Goal: Task Accomplishment & Management: Use online tool/utility

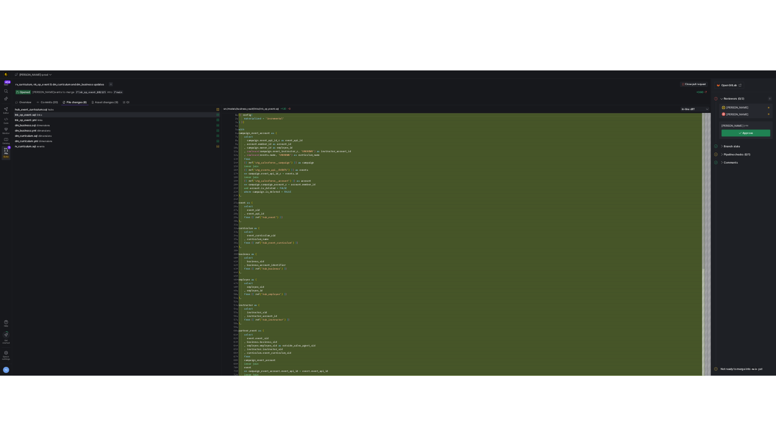
scroll to position [73, 0]
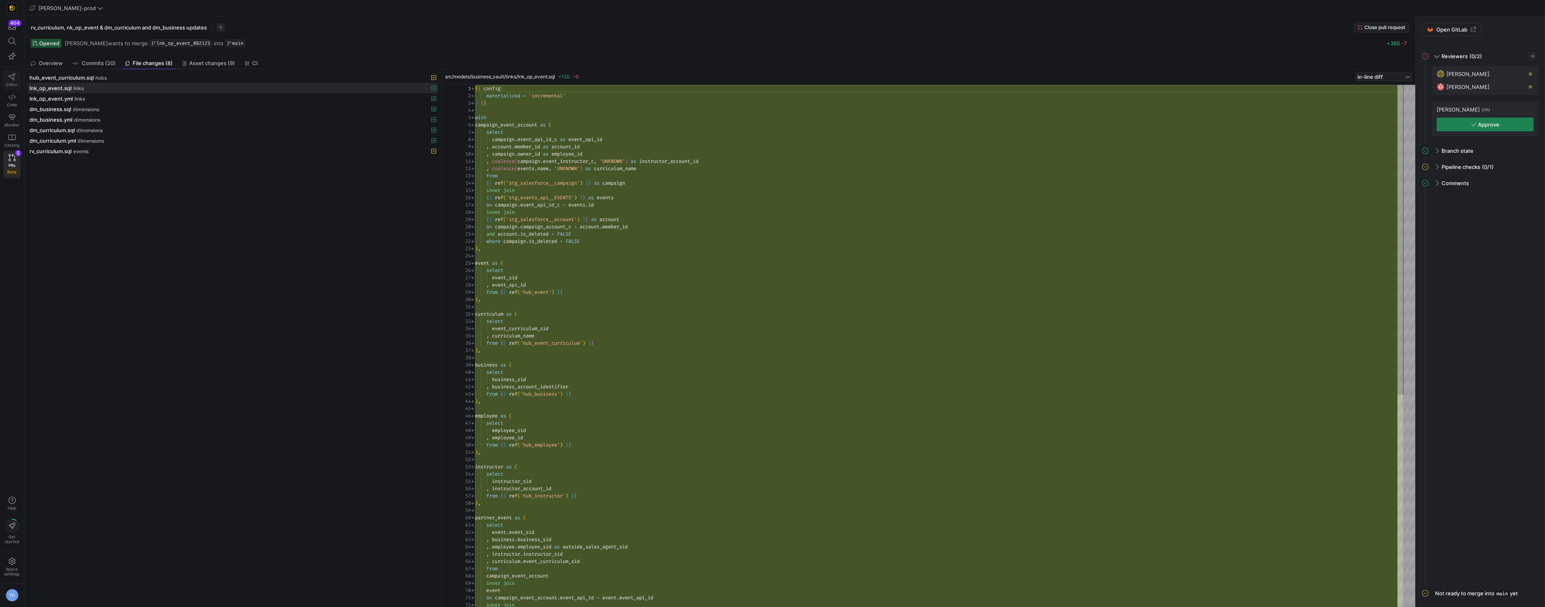
click at [15, 74] on icon at bounding box center [11, 76] width 7 height 7
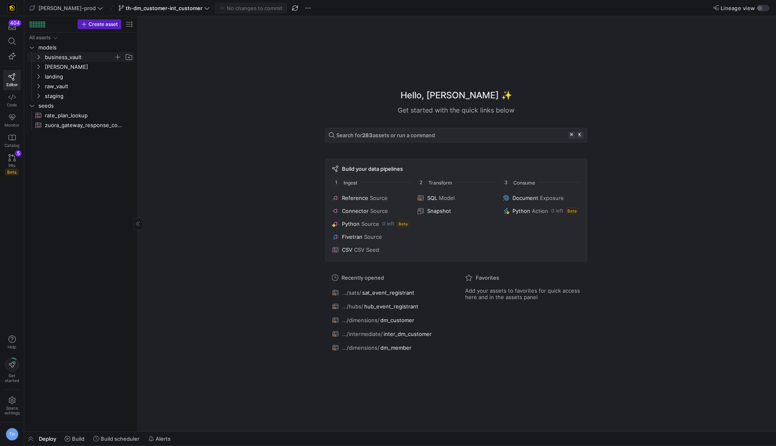
click at [76, 60] on span "business_vault" at bounding box center [79, 57] width 69 height 9
click at [75, 80] on span "links" at bounding box center [82, 76] width 62 height 9
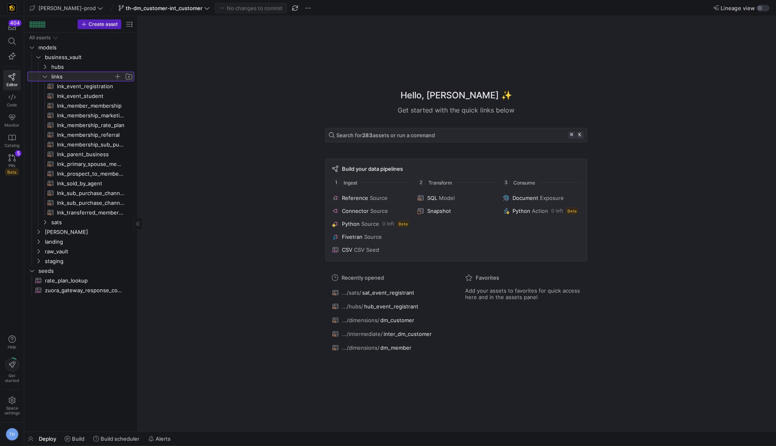
click at [75, 79] on span "links" at bounding box center [82, 76] width 62 height 9
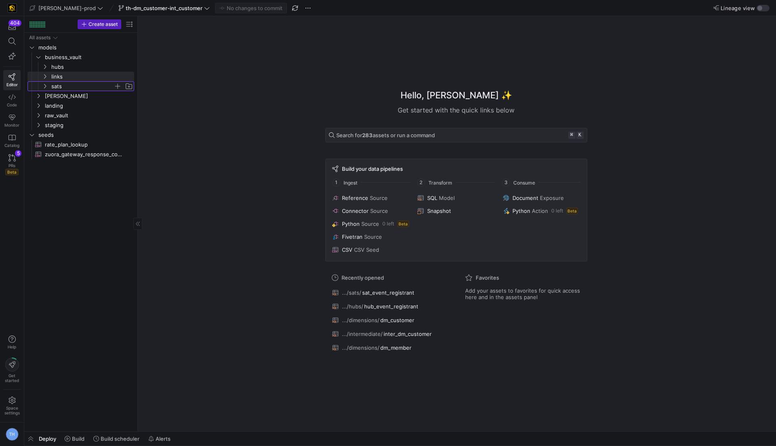
click at [75, 85] on span "sats" at bounding box center [82, 86] width 62 height 9
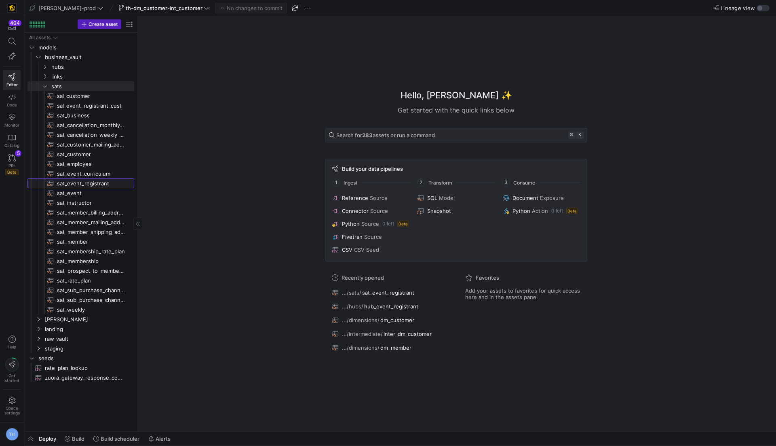
click at [96, 180] on span "sat_event_registrant​​​​​​​​​​" at bounding box center [91, 183] width 68 height 9
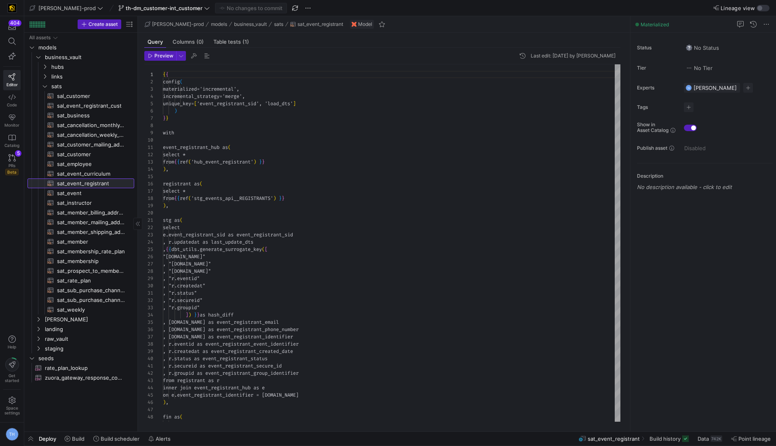
scroll to position [73, 0]
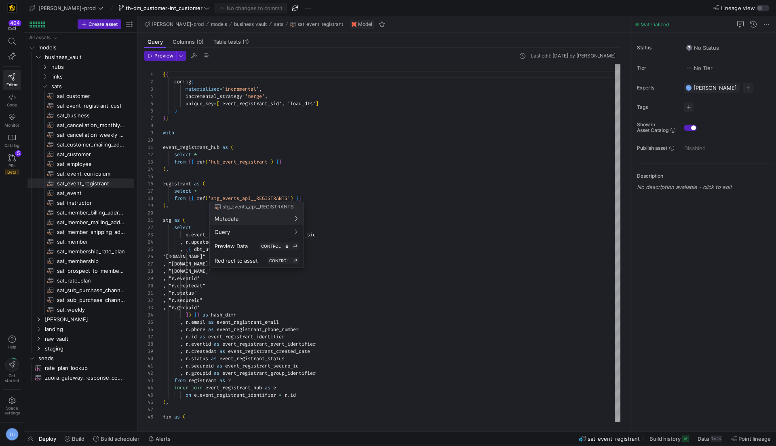
click at [325, 197] on div at bounding box center [388, 223] width 776 height 446
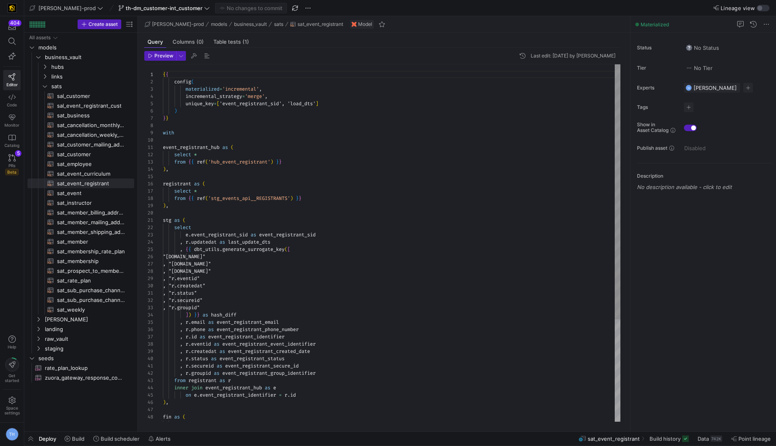
scroll to position [7, 156]
click at [335, 370] on div "{ { config ( materialized = 'incremental' , incremental_strategy = 'merge' , un…" at bounding box center [392, 314] width 458 height 501
click at [336, 364] on div "{ { config ( materialized = 'incremental' , incremental_strategy = 'merge' , un…" at bounding box center [392, 314] width 458 height 501
click at [337, 360] on div "{ { config ( materialized = 'incremental' , incremental_strategy = 'merge' , un…" at bounding box center [392, 314] width 458 height 501
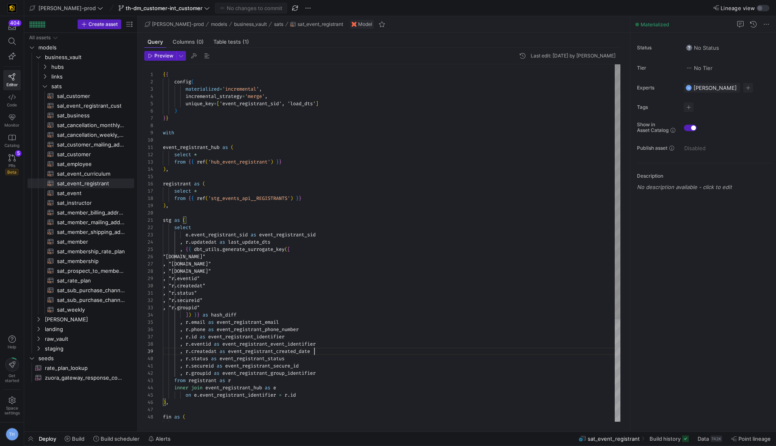
click at [342, 353] on div "{ { config ( materialized = 'incremental' , incremental_strategy = 'merge' , un…" at bounding box center [392, 314] width 458 height 501
click at [344, 345] on div "{ { config ( materialized = 'incremental' , incremental_strategy = 'merge' , un…" at bounding box center [392, 314] width 458 height 501
click at [344, 338] on div "{ { config ( materialized = 'incremental' , incremental_strategy = 'merge' , un…" at bounding box center [392, 314] width 458 height 501
click at [345, 331] on div "{ { config ( materialized = 'incremental' , incremental_strategy = 'merge' , un…" at bounding box center [392, 314] width 458 height 501
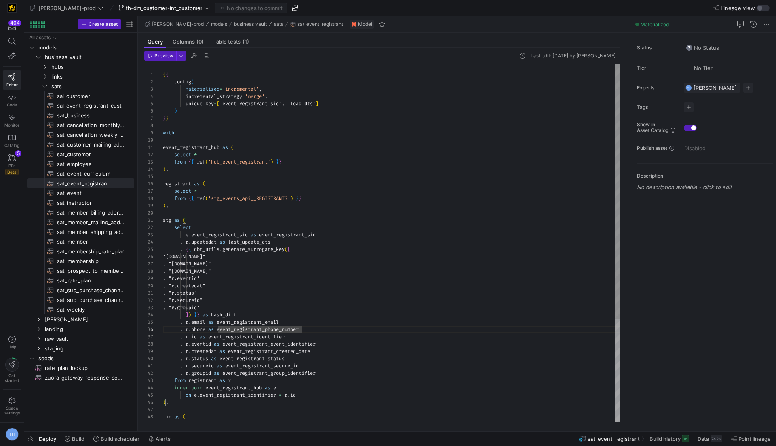
click at [344, 321] on div "{ { config ( materialized = 'incremental' , incremental_strategy = 'merge' , un…" at bounding box center [392, 314] width 458 height 501
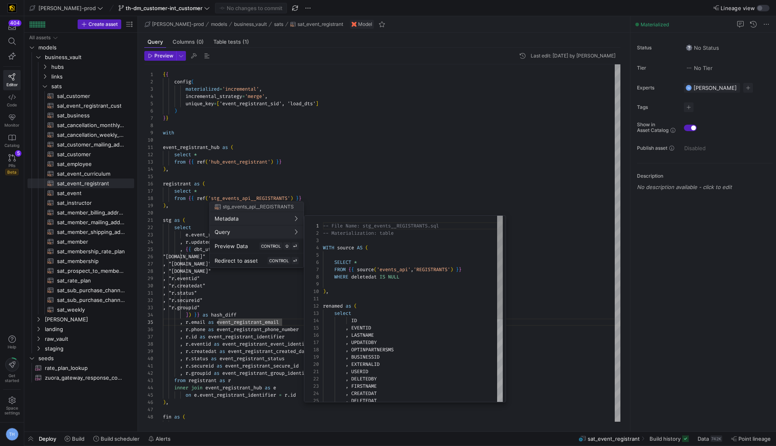
scroll to position [73, 0]
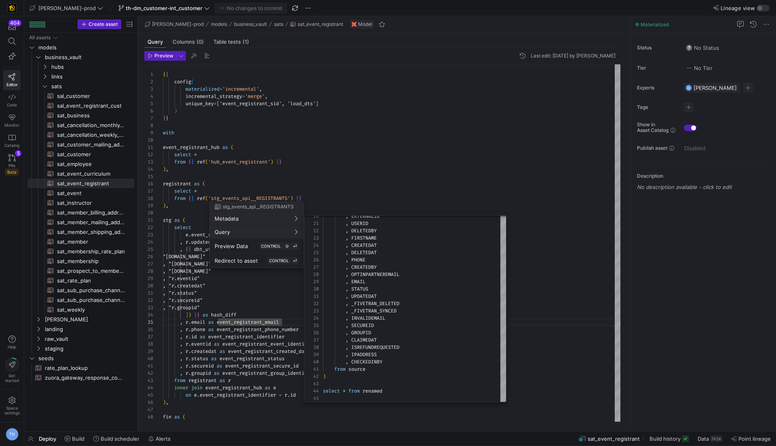
click at [390, 186] on div at bounding box center [388, 223] width 776 height 446
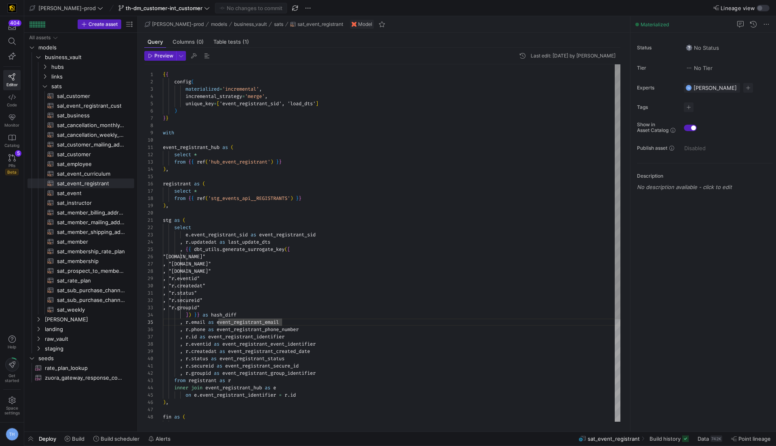
scroll to position [58, 67]
click at [241, 279] on div "{ { config ( materialized = 'incremental' , incremental_strategy = 'merge' , un…" at bounding box center [392, 314] width 458 height 501
type textarea ", "r.status" , "r.secureid" , "r.groupid" ]) }} as hash_diff , [DOMAIN_NAME] as…"
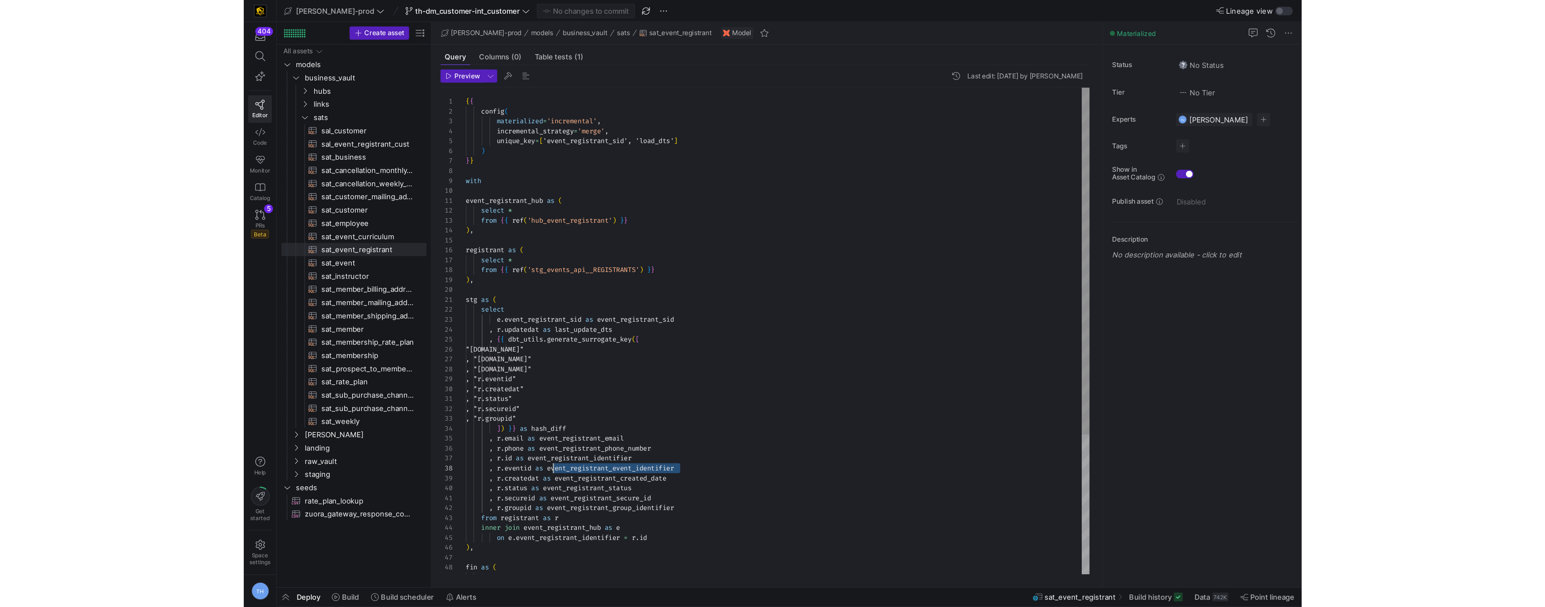
scroll to position [51, 61]
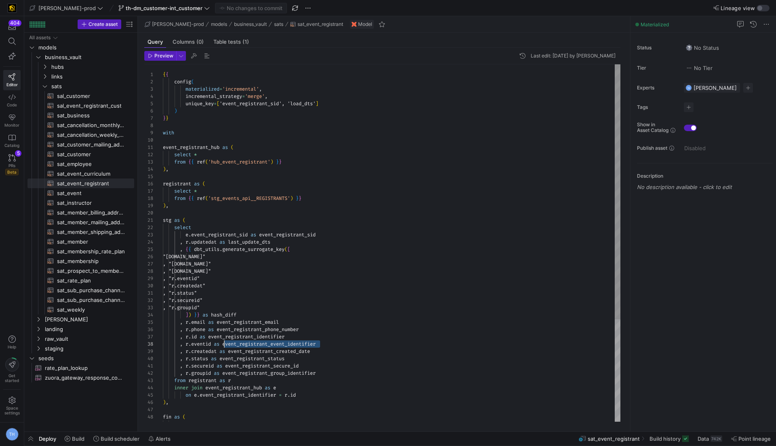
drag, startPoint x: 334, startPoint y: 344, endPoint x: 225, endPoint y: 343, distance: 109.2
click at [225, 343] on div "{ { config ( materialized = 'incremental' , incremental_strategy = 'merge' , un…" at bounding box center [392, 314] width 458 height 501
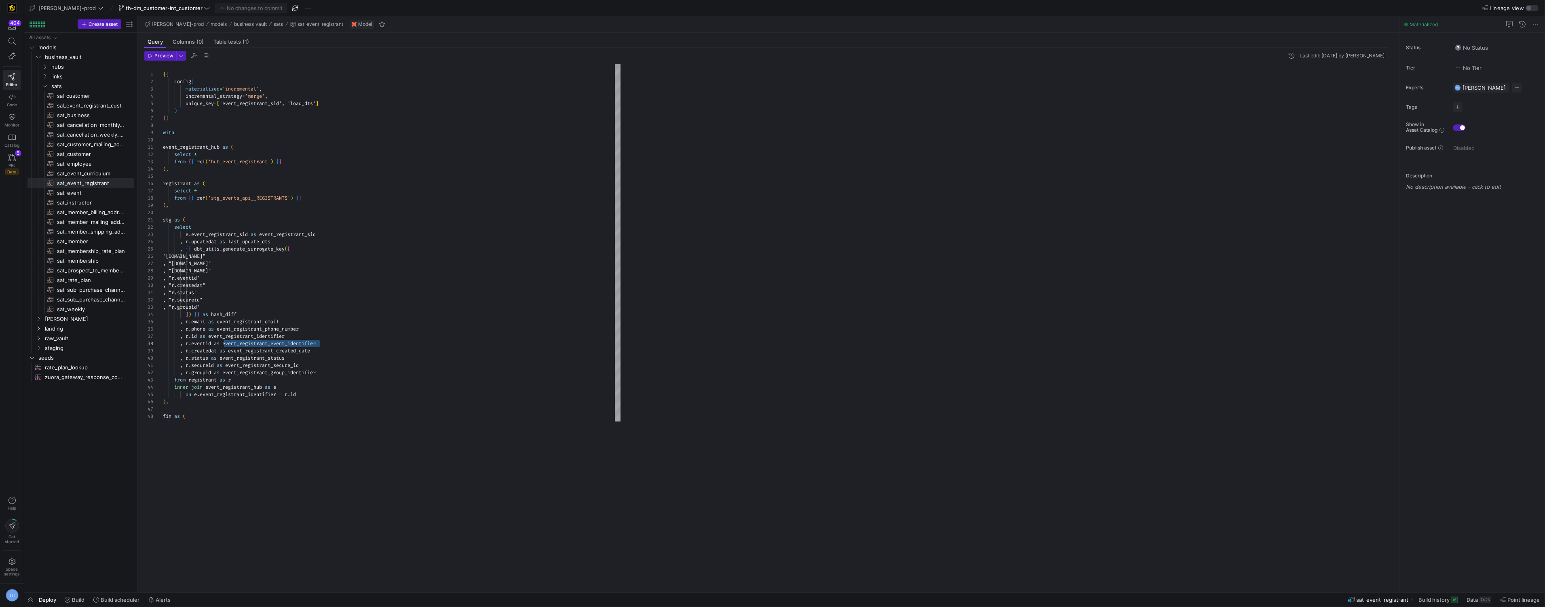
scroll to position [51, 61]
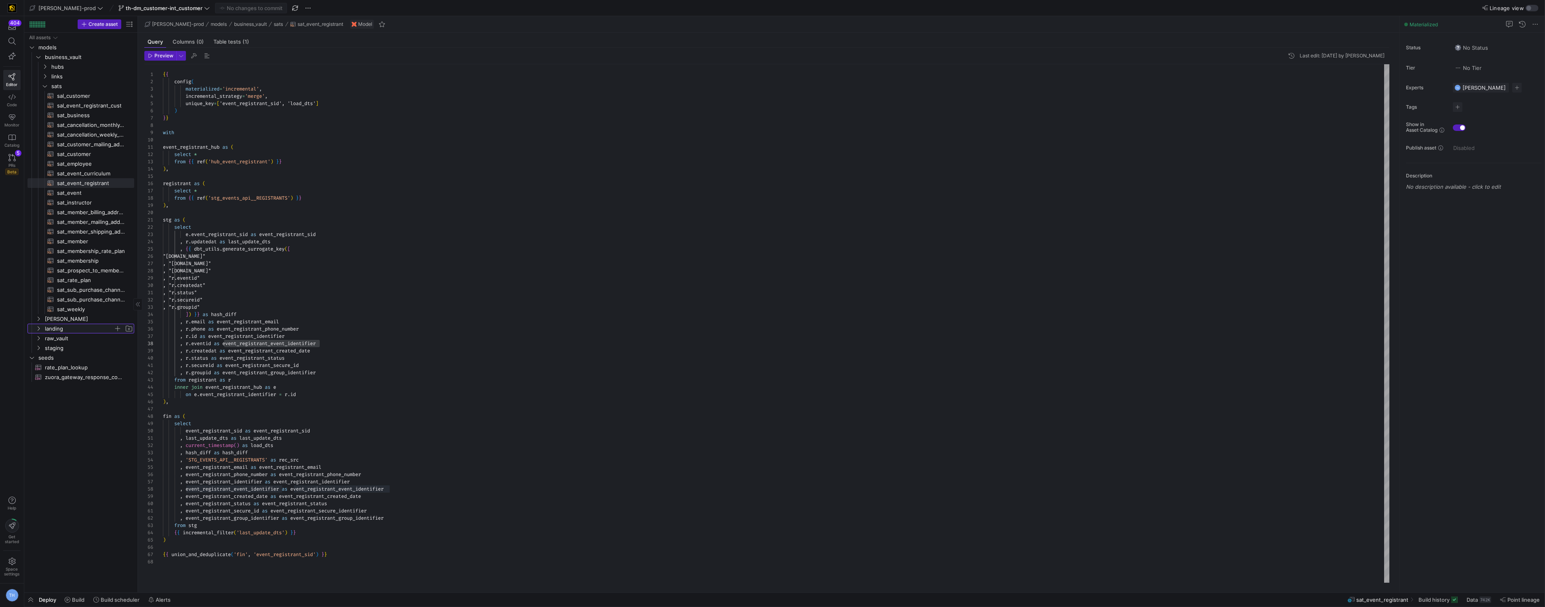
click at [73, 324] on span "landing" at bounding box center [79, 328] width 69 height 9
click at [72, 325] on span "landing" at bounding box center [79, 328] width 69 height 9
click at [63, 78] on span "links" at bounding box center [82, 76] width 62 height 9
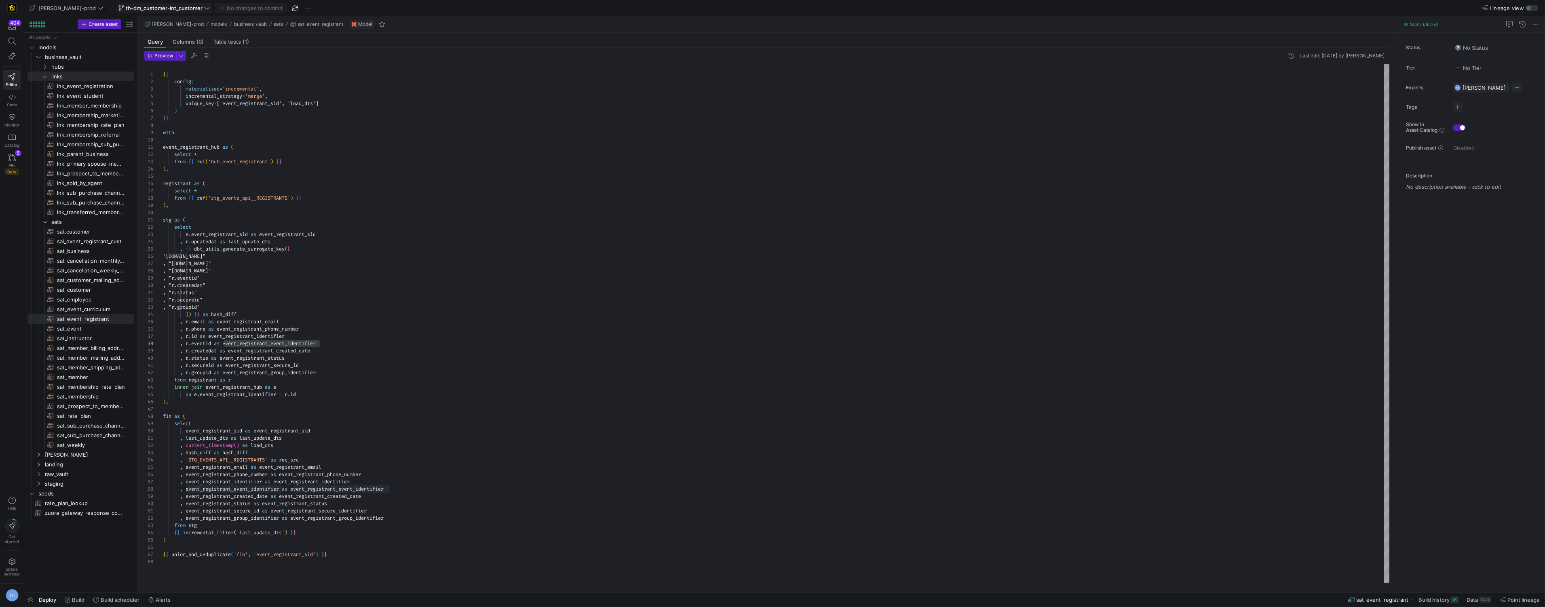
click at [150, 7] on span "th-dm_customer-int_customer" at bounding box center [164, 8] width 77 height 6
click at [141, 156] on span "th-lnk_op_event_conversion" at bounding box center [128, 155] width 58 height 6
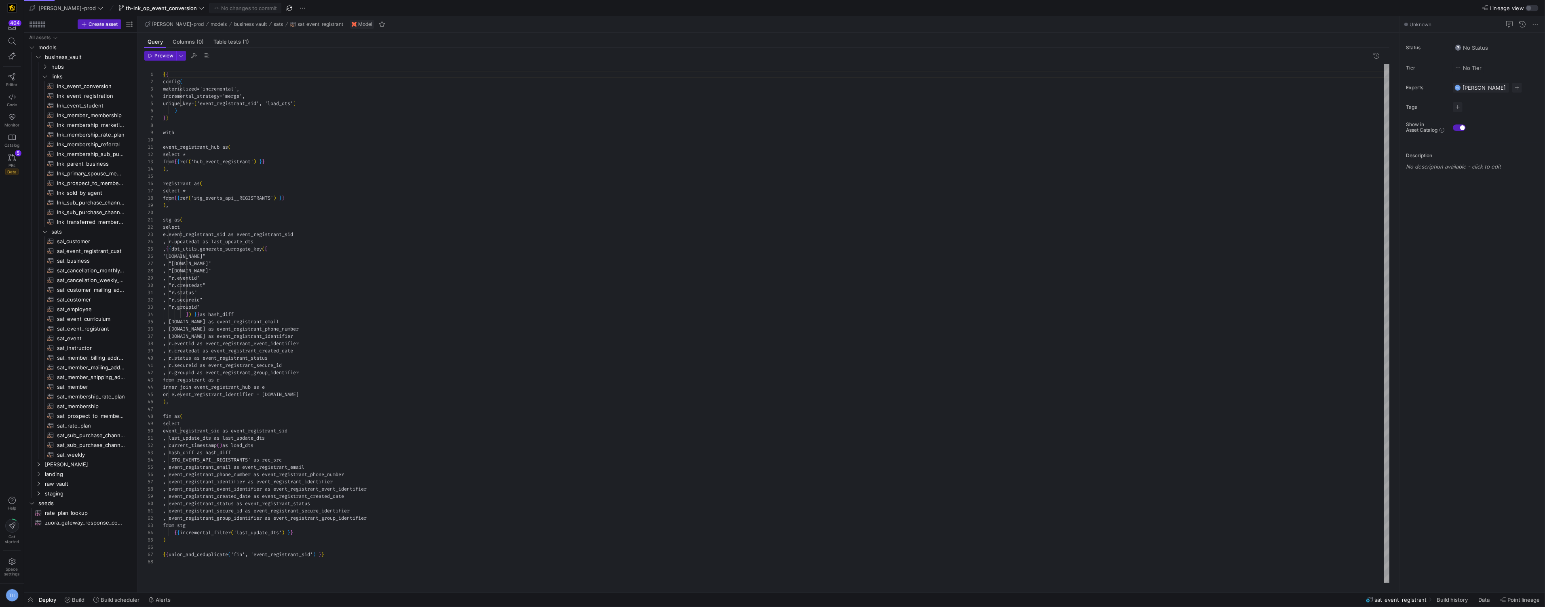
scroll to position [73, 0]
click at [364, 334] on div "{ { config ( materialized = 'incremental' , incremental_strategy = 'merge' , un…" at bounding box center [776, 323] width 1227 height 519
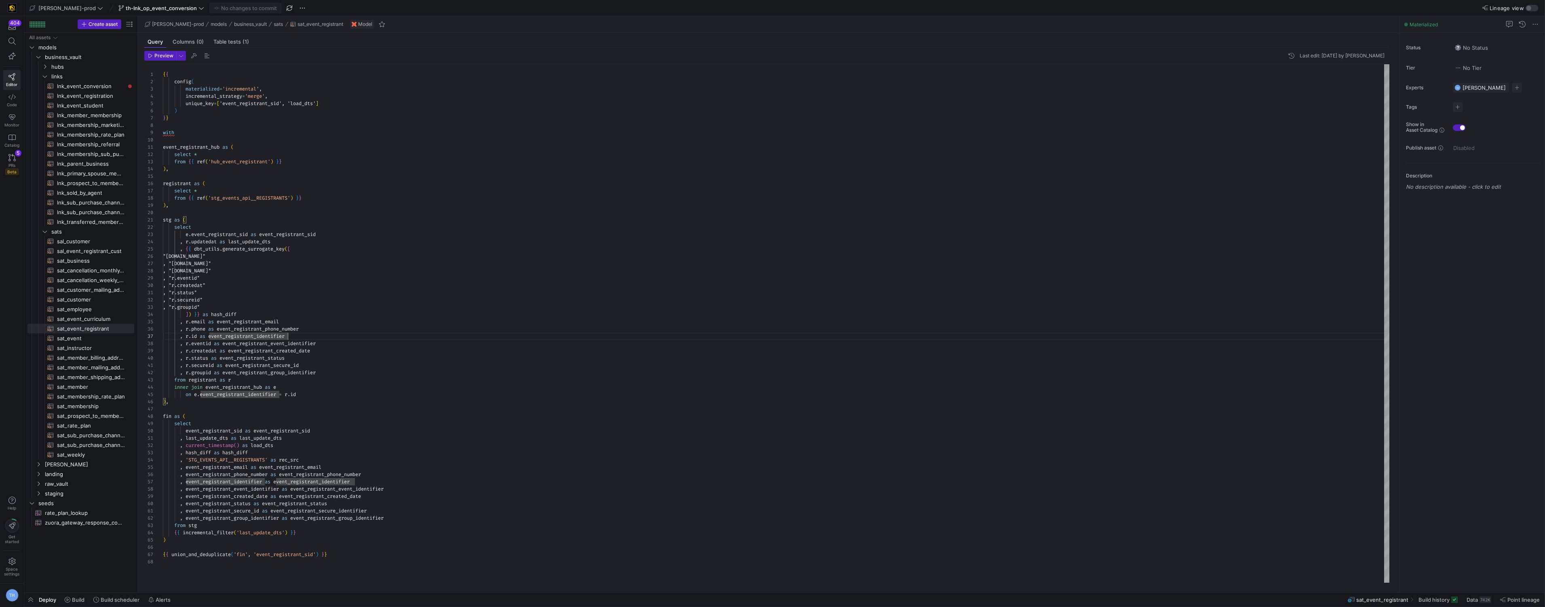
drag, startPoint x: 351, startPoint y: 370, endPoint x: 351, endPoint y: 340, distance: 29.5
click at [352, 369] on div ", r . groupid as event_registrant_group_identifier" at bounding box center [776, 372] width 1227 height 7
drag, startPoint x: 349, startPoint y: 338, endPoint x: 349, endPoint y: 359, distance: 20.6
click at [349, 338] on div "{ { config ( materialized = 'incremental' , incremental_strategy = 'merge' , un…" at bounding box center [776, 323] width 1227 height 519
drag, startPoint x: 352, startPoint y: 378, endPoint x: 355, endPoint y: 328, distance: 51.0
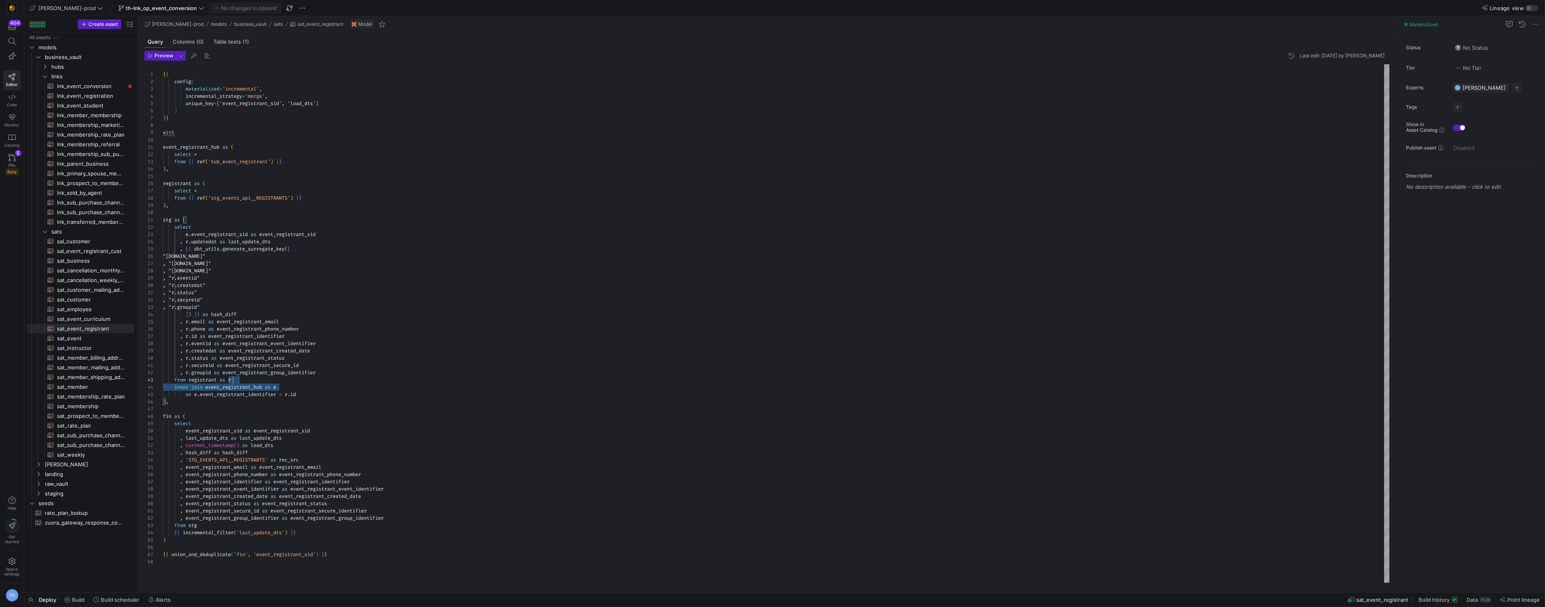
click at [354, 367] on div "{ { config ( materialized = 'incremental' , incremental_strategy = 'merge' , un…" at bounding box center [776, 323] width 1227 height 519
click at [354, 326] on div "{ { config ( materialized = 'incremental' , incremental_strategy = 'merge' , un…" at bounding box center [776, 323] width 1227 height 519
click at [343, 306] on div "{ { config ( materialized = 'incremental' , incremental_strategy = 'merge' , un…" at bounding box center [776, 323] width 1227 height 519
click at [103, 87] on span "lnk_event_conversion​​​​​​​​​​" at bounding box center [91, 86] width 68 height 9
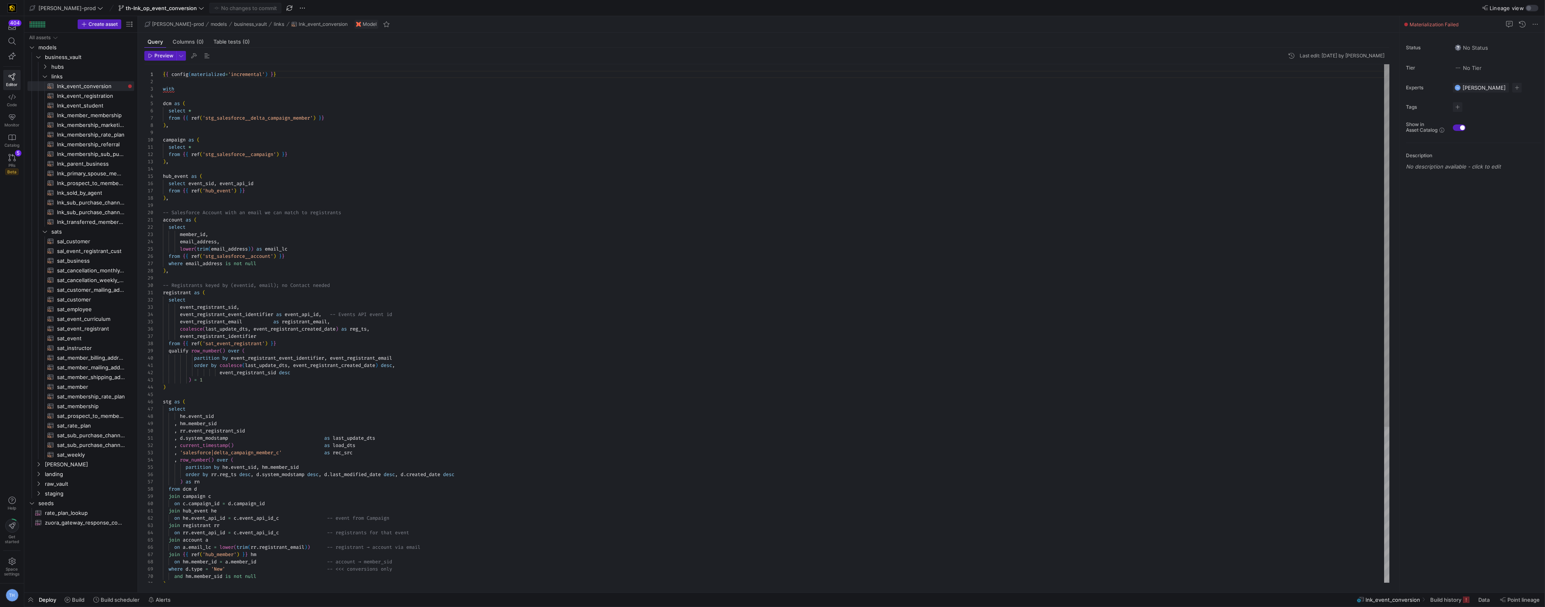
scroll to position [36, 29]
click at [240, 108] on div "{ { config ( materialized = 'incremental' ) } } with dcm as ( select * from { {…" at bounding box center [776, 435] width 1227 height 742
click at [273, 155] on div "{ { config ( materialized = 'incremental' ) } } with dcm as ( select * from { {…" at bounding box center [776, 435] width 1227 height 742
click at [347, 156] on div at bounding box center [772, 303] width 1545 height 607
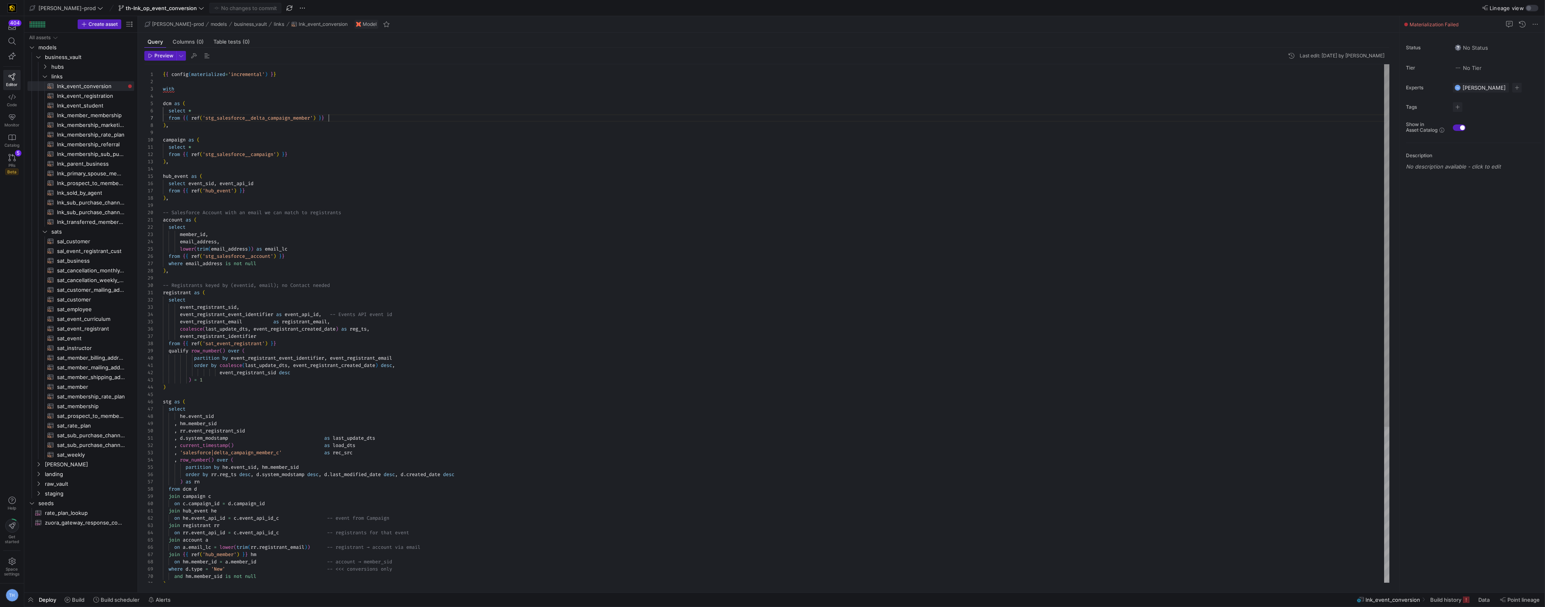
scroll to position [43, 165]
click at [338, 119] on div "{ { config ( materialized = 'incremental' ) } } with dcm as ( select * from { {…" at bounding box center [776, 435] width 1227 height 742
click at [329, 148] on div "{ { config ( materialized = 'incremental' ) } } with dcm as ( select * from { {…" at bounding box center [776, 435] width 1227 height 742
click at [328, 153] on div "{ { config ( materialized = 'incremental' ) } } with dcm as ( select * from { {…" at bounding box center [776, 435] width 1227 height 742
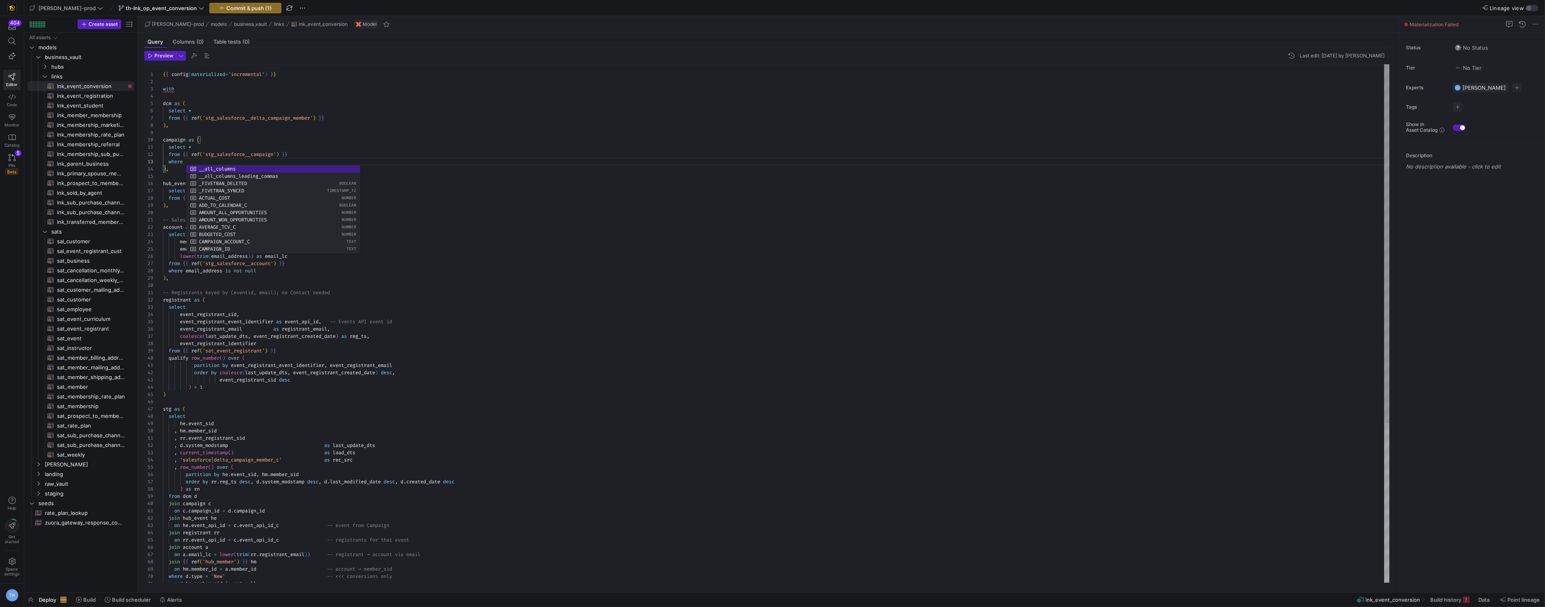
scroll to position [14, 26]
click at [336, 155] on div "{ { config ( materialized = 'incremental' ) } } with dcm as ( select * from { {…" at bounding box center [776, 438] width 1227 height 749
click at [252, 169] on div "{ { config ( materialized = 'incremental' ) } } with dcm as ( select * from { {…" at bounding box center [776, 438] width 1227 height 749
click at [249, 163] on div "{ { config ( materialized = 'incremental' ) } } with dcm as ( select * from { {…" at bounding box center [776, 438] width 1227 height 749
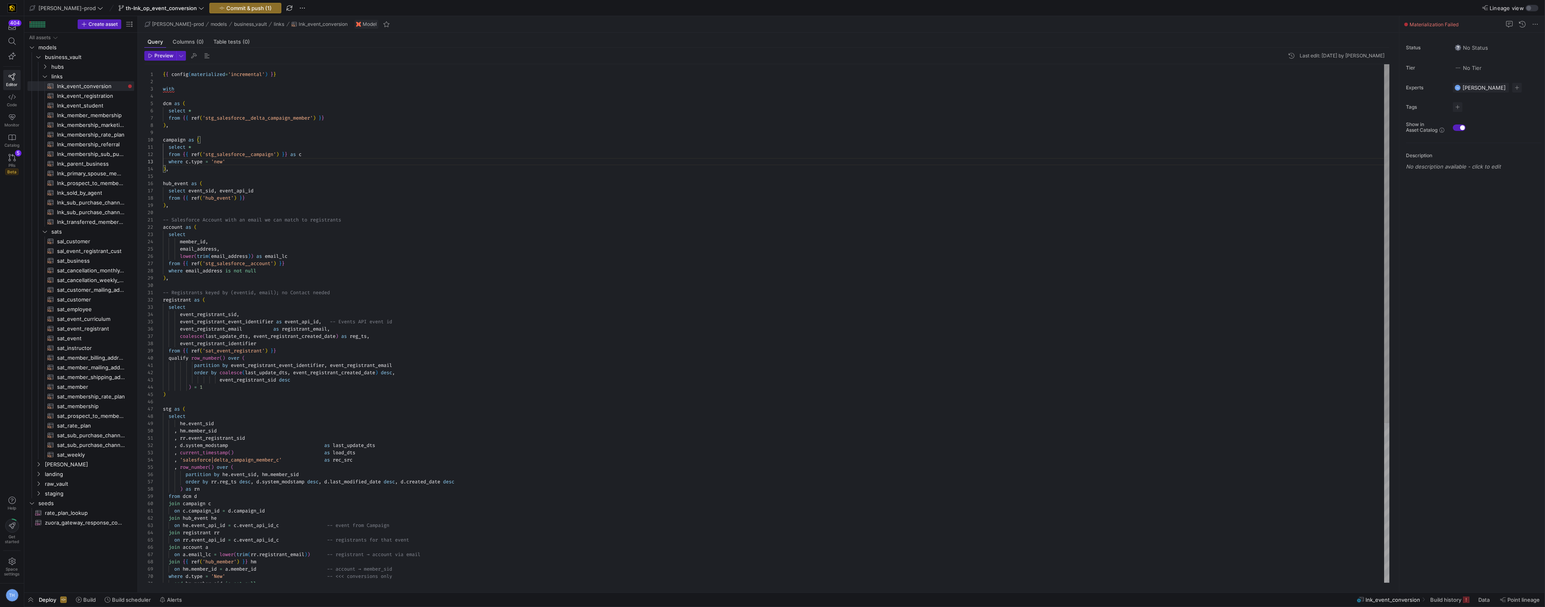
click at [304, 171] on div "{ { config ( materialized = 'incremental' ) } } with dcm as ( select * from { {…" at bounding box center [776, 438] width 1227 height 749
click at [271, 173] on div "{ { config ( materialized = 'incremental' ) } } with dcm as ( select * from { {…" at bounding box center [776, 438] width 1227 height 749
click at [336, 198] on div "{ { config ( materialized = 'incremental' ) } } with dcm as ( select * from { {…" at bounding box center [776, 438] width 1227 height 749
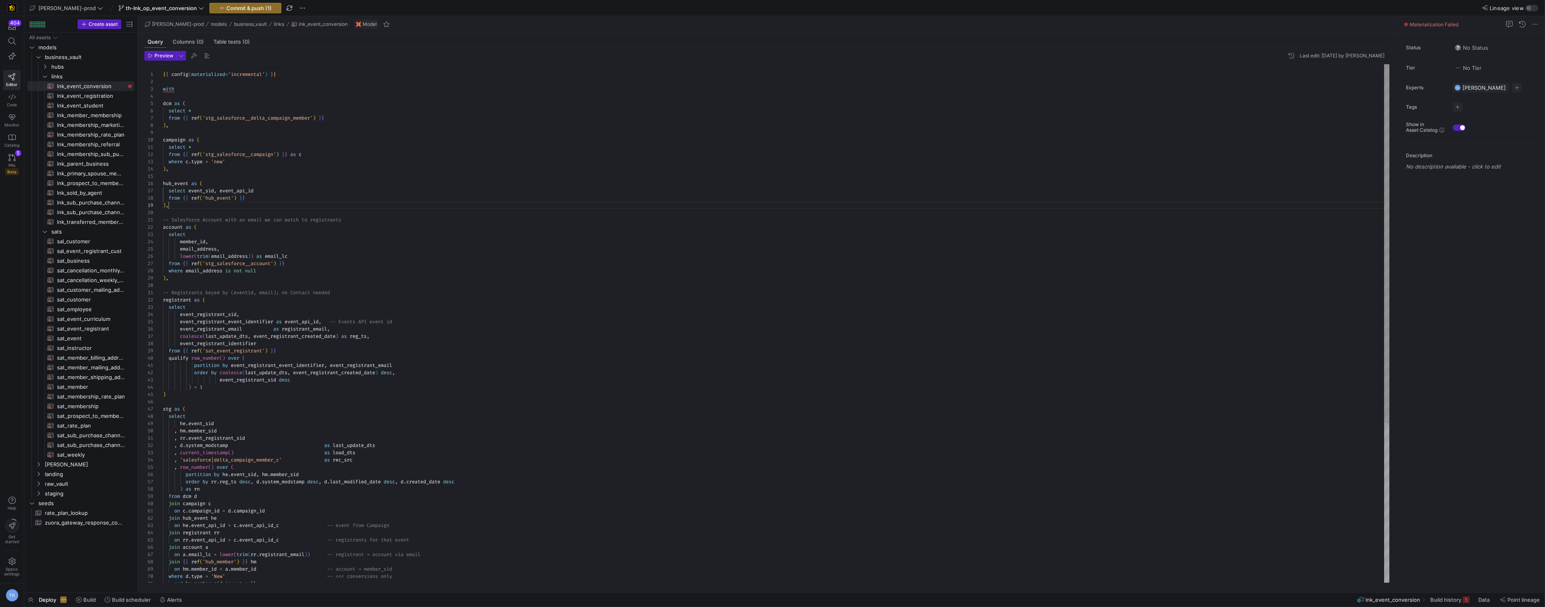
click at [275, 202] on div "{ { config ( materialized = 'incremental' ) } } with dcm as ( select * from { {…" at bounding box center [776, 438] width 1227 height 749
click at [259, 191] on div "{ { config ( materialized = 'incremental' ) } } with dcm as ( select * from { {…" at bounding box center [776, 438] width 1227 height 749
click at [275, 191] on div "{ { config ( materialized = 'incremental' ) } } with dcm as ( select * from { {…" at bounding box center [776, 438] width 1227 height 749
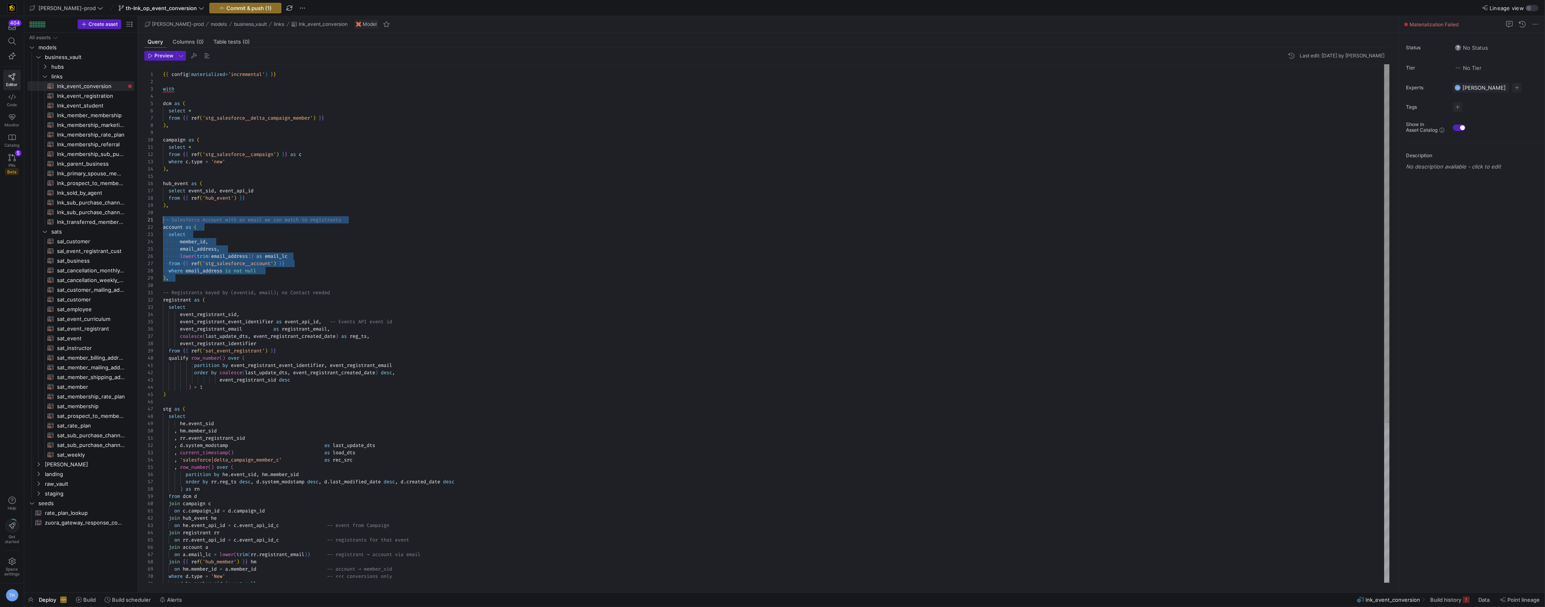
drag, startPoint x: 183, startPoint y: 282, endPoint x: 116, endPoint y: 220, distance: 92.1
click at [163, 220] on div "{ { config ( materialized = 'incremental' ) } } with dcm as ( select * from { {…" at bounding box center [776, 438] width 1227 height 749
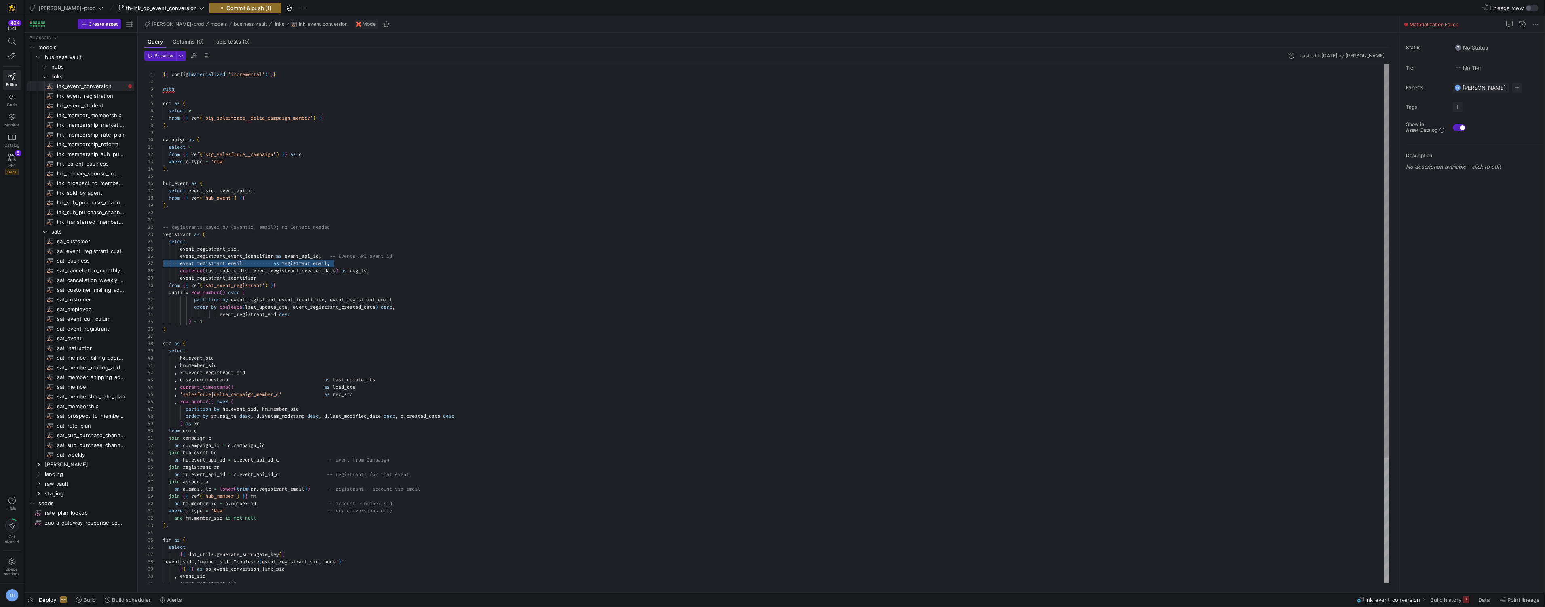
scroll to position [36, 0]
drag, startPoint x: 353, startPoint y: 263, endPoint x: 131, endPoint y: 260, distance: 221.6
click at [163, 260] on div "{ { config ( materialized = 'incremental' ) } } with dcm as ( select * from { {…" at bounding box center [776, 405] width 1227 height 683
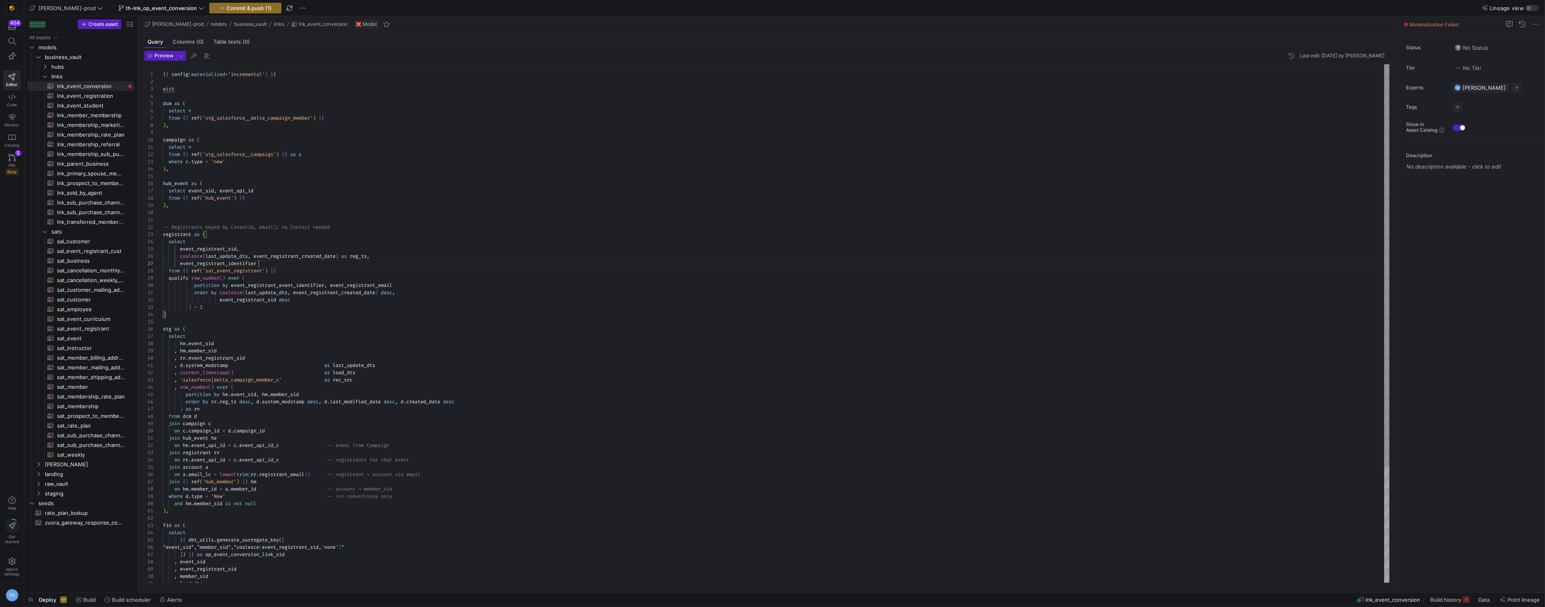
click at [391, 260] on div "{ { config ( materialized = 'incremental' ) } } with dcm as ( select * from { {…" at bounding box center [776, 398] width 1227 height 669
drag, startPoint x: 391, startPoint y: 260, endPoint x: 166, endPoint y: 258, distance: 225.2
click at [166, 258] on div "{ { config ( materialized = 'incremental' ) } } with dcm as ( select * from { {…" at bounding box center [776, 398] width 1227 height 669
click at [225, 268] on div "{ { config ( materialized = 'incremental' ) } } with dcm as ( select * from { {…" at bounding box center [776, 398] width 1227 height 669
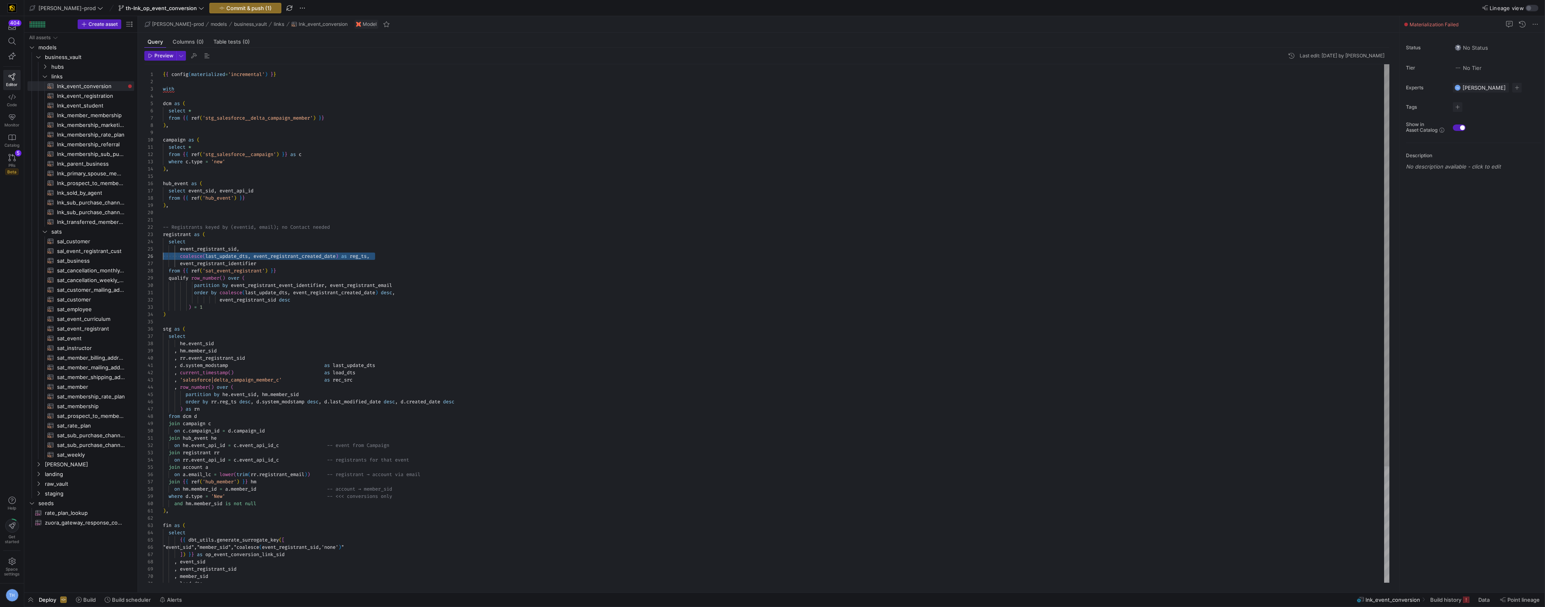
drag, startPoint x: 384, startPoint y: 257, endPoint x: 116, endPoint y: 253, distance: 267.7
click at [163, 253] on div "{ { config ( materialized = 'incremental' ) } } with dcm as ( select * from { {…" at bounding box center [776, 398] width 1227 height 669
click at [264, 279] on div "{ { config ( materialized = 'incremental' ) } } with dcm as ( select * from { {…" at bounding box center [776, 394] width 1227 height 661
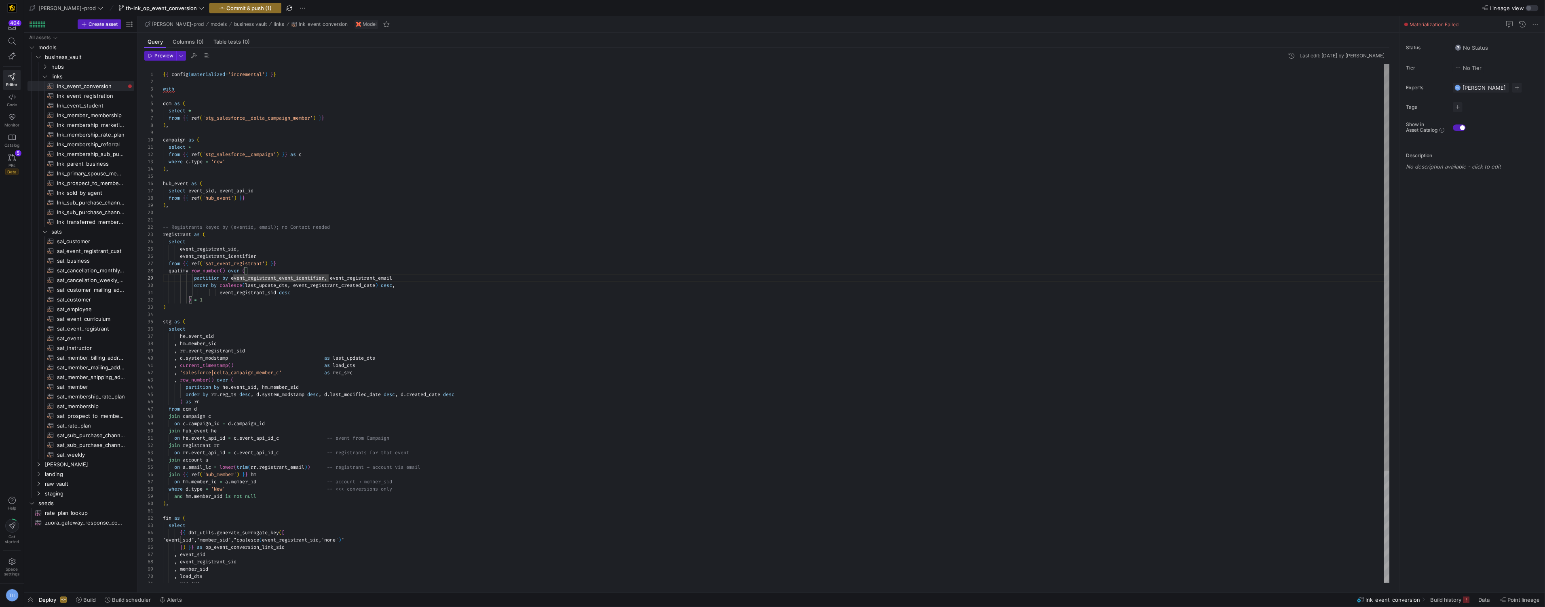
click at [247, 285] on div "{ { config ( materialized = 'incremental' ) } } with dcm as ( select * from { {…" at bounding box center [776, 394] width 1227 height 661
click at [372, 285] on div "{ { config ( materialized = 'incremental' ) } } with dcm as ( select * from { {…" at bounding box center [776, 394] width 1227 height 661
click at [327, 296] on div "{ { config ( materialized = 'incremental' ) } } with dcm as ( select * from { {…" at bounding box center [776, 394] width 1227 height 661
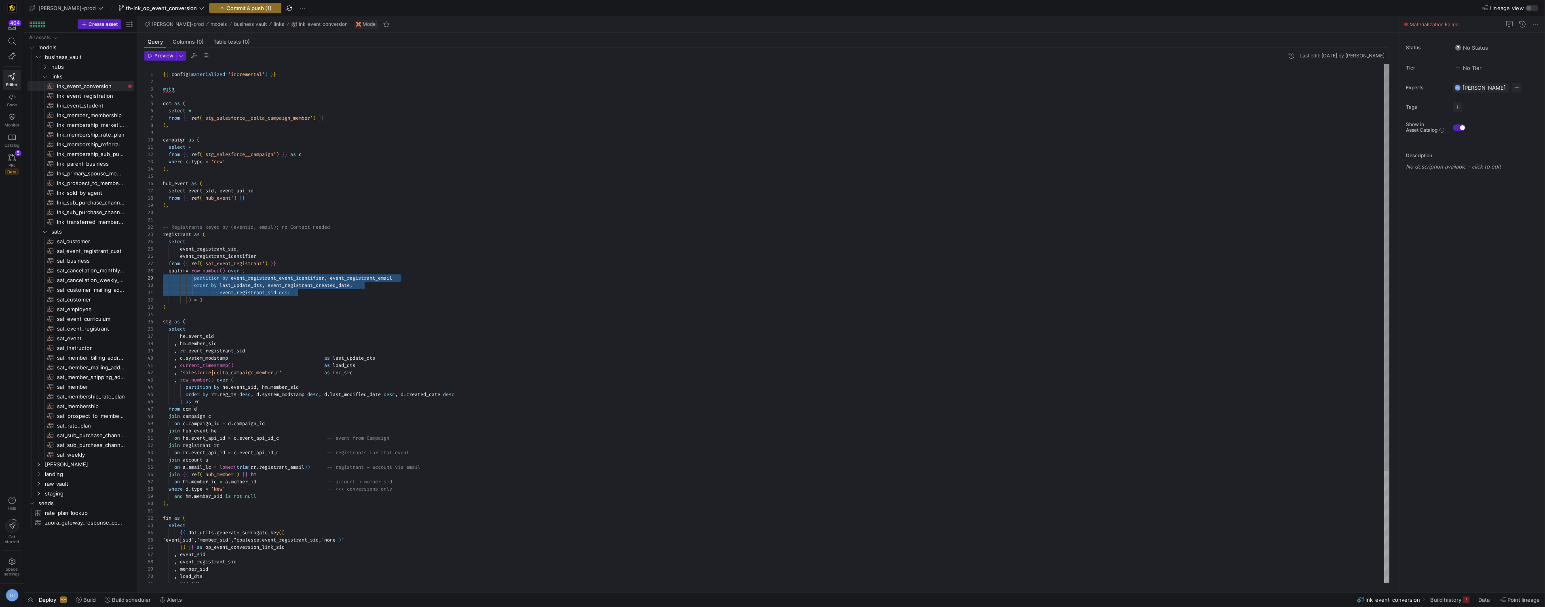
scroll to position [0, 0]
drag, startPoint x: 320, startPoint y: 293, endPoint x: 120, endPoint y: 291, distance: 199.8
click at [163, 291] on div "{ { config ( materialized = 'incremental' ) } } with dcm as ( select * from { {…" at bounding box center [776, 394] width 1227 height 661
click at [209, 317] on div "{ { config ( materialized = 'incremental' ) } } with dcm as ( select * from { {…" at bounding box center [776, 391] width 1227 height 654
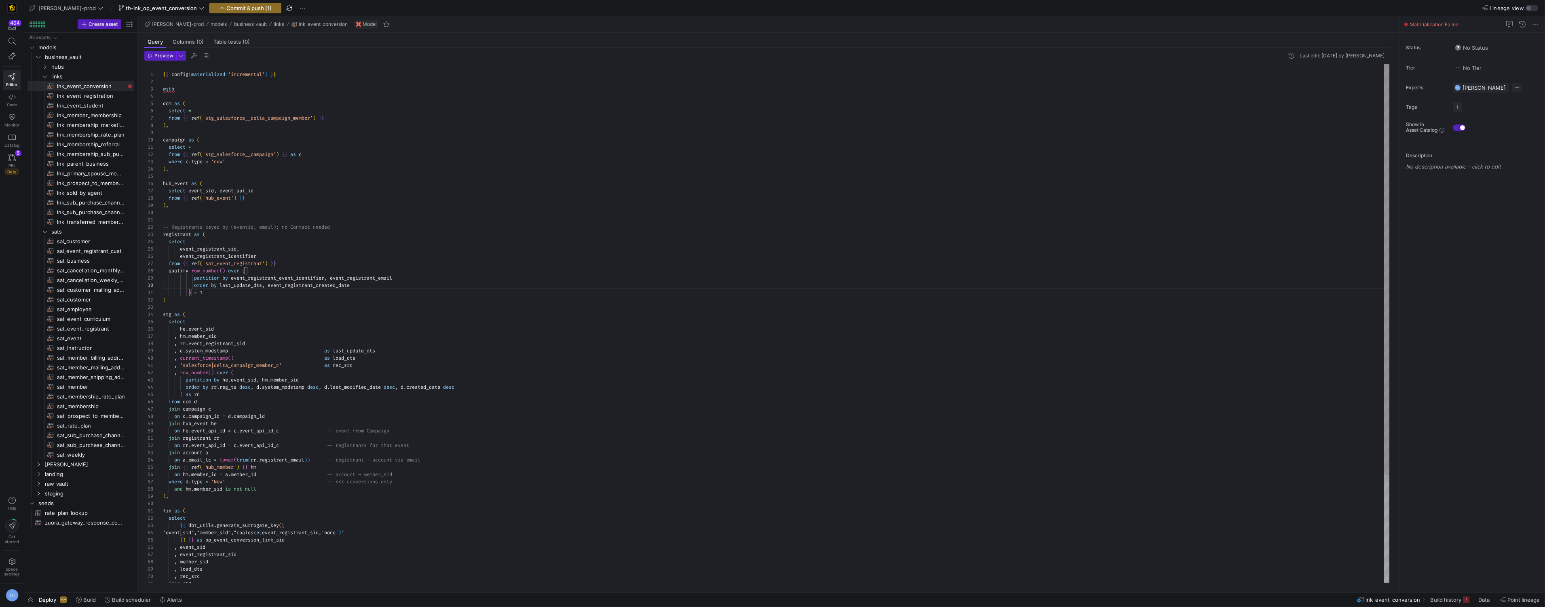
scroll to position [22, 23]
drag, startPoint x: 428, startPoint y: 278, endPoint x: 334, endPoint y: 279, distance: 94.2
click at [334, 279] on div "{ { config ( materialized = 'incremental' ) } } with dcm as ( select * from { {…" at bounding box center [776, 391] width 1227 height 654
drag, startPoint x: 346, startPoint y: 276, endPoint x: 281, endPoint y: 277, distance: 64.7
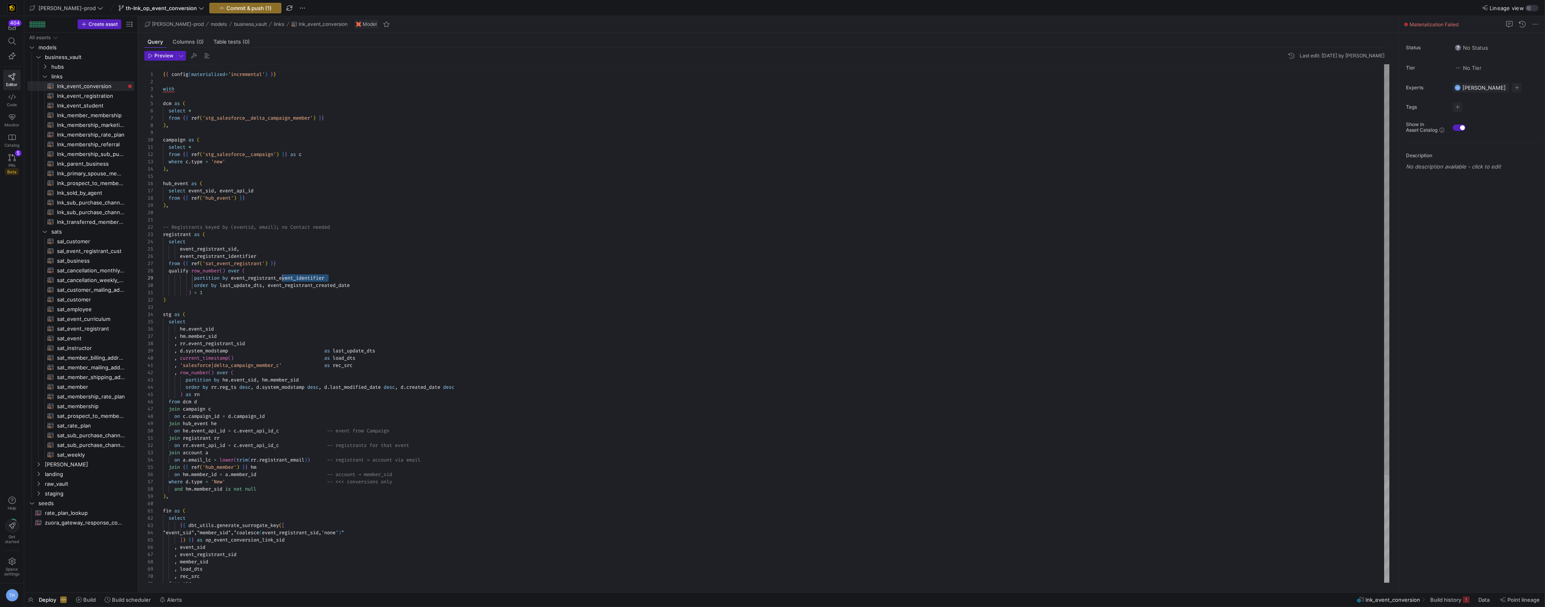
click at [281, 277] on div "{ { config ( materialized = 'incremental' ) } } with dcm as ( select * from { {…" at bounding box center [776, 391] width 1227 height 654
click at [335, 270] on div "{ { config ( materialized = 'incremental' ) } } with dcm as ( select * from { {…" at bounding box center [776, 391] width 1227 height 654
click at [304, 310] on div "{ { config ( materialized = 'incremental' ) } } with dcm as ( select * from { {…" at bounding box center [776, 391] width 1227 height 654
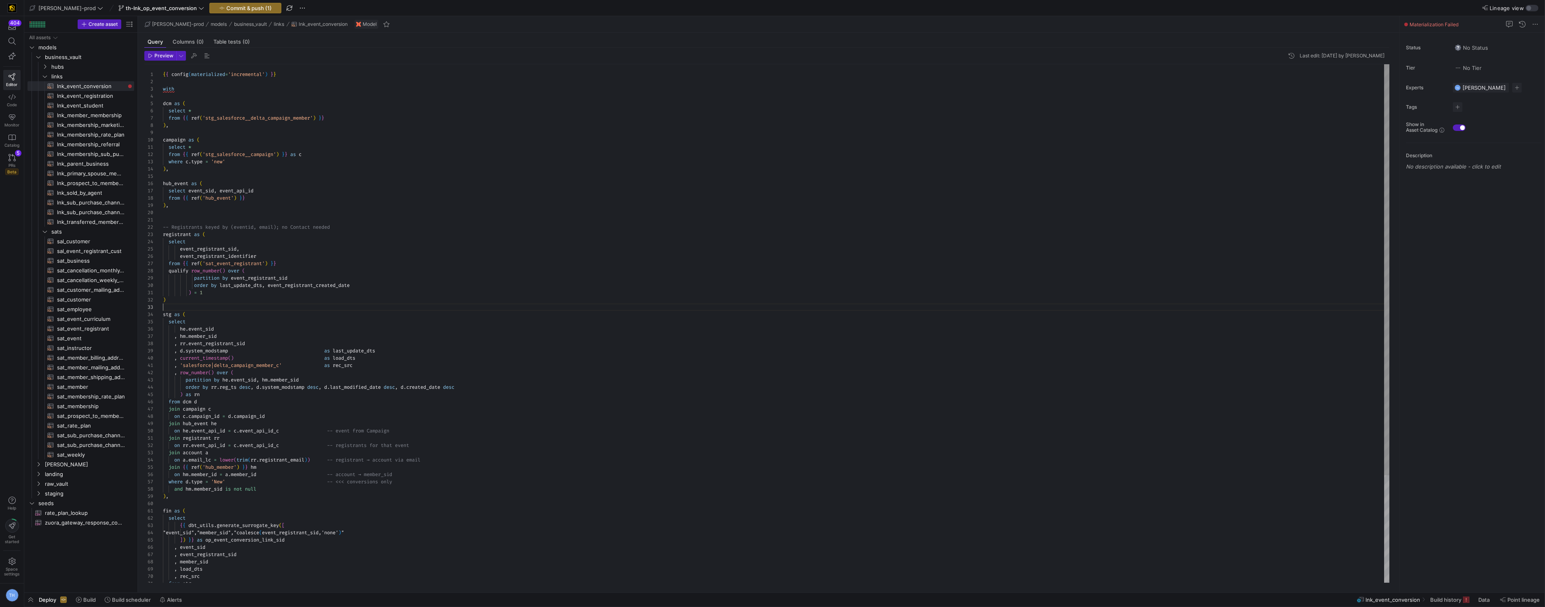
click at [264, 286] on div "{ { config ( materialized = 'incremental' ) } } with dcm as ( select * from { {…" at bounding box center [776, 391] width 1227 height 654
click at [310, 306] on div "{ { config ( materialized = 'incremental' ) } } with dcm as ( select * from { {…" at bounding box center [776, 391] width 1227 height 654
click at [217, 218] on div "{ { config ( materialized = 'incremental' ) } } with dcm as ( select * from { {…" at bounding box center [776, 391] width 1227 height 654
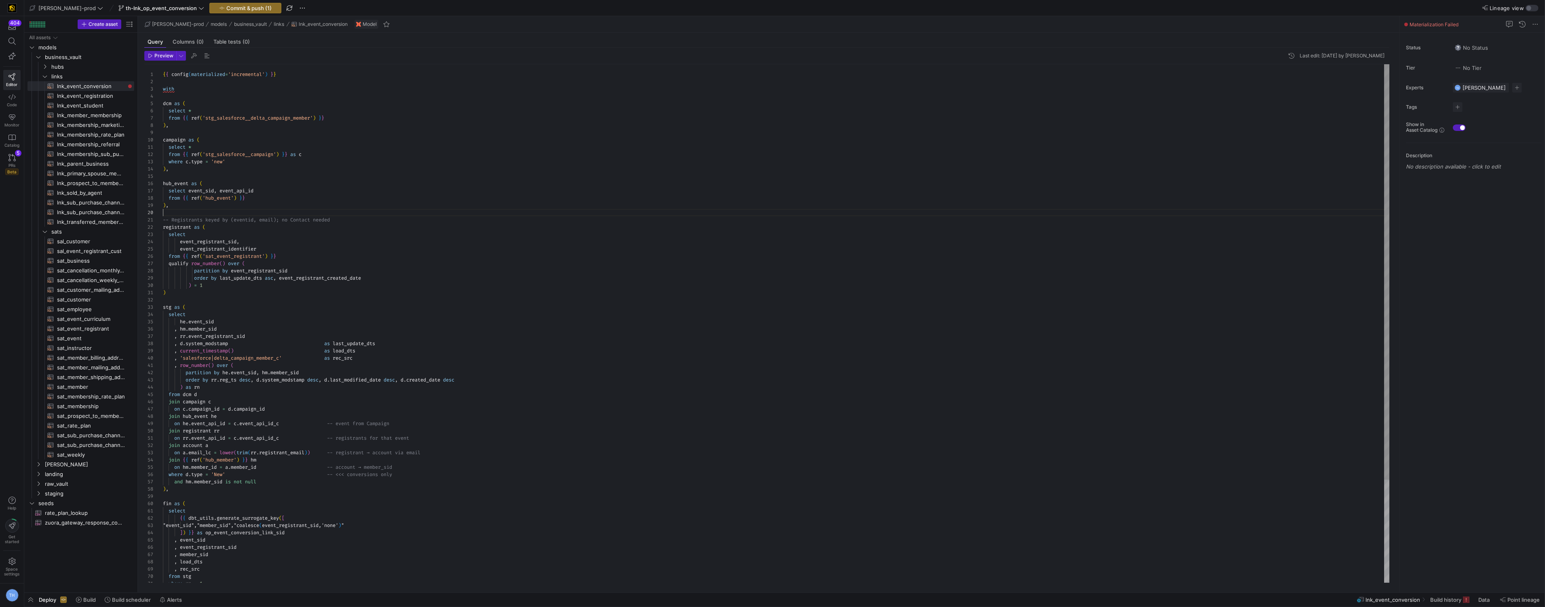
click at [222, 290] on div "{ { config ( materialized = 'incremental' ) } } with dcm as ( select * from { {…" at bounding box center [776, 387] width 1227 height 647
drag, startPoint x: 346, startPoint y: 219, endPoint x: 132, endPoint y: 219, distance: 213.5
click at [132, 219] on as-split "Create asset Drag here to set row groups Drag here to set column labels Group 1…" at bounding box center [784, 304] width 1521 height 577
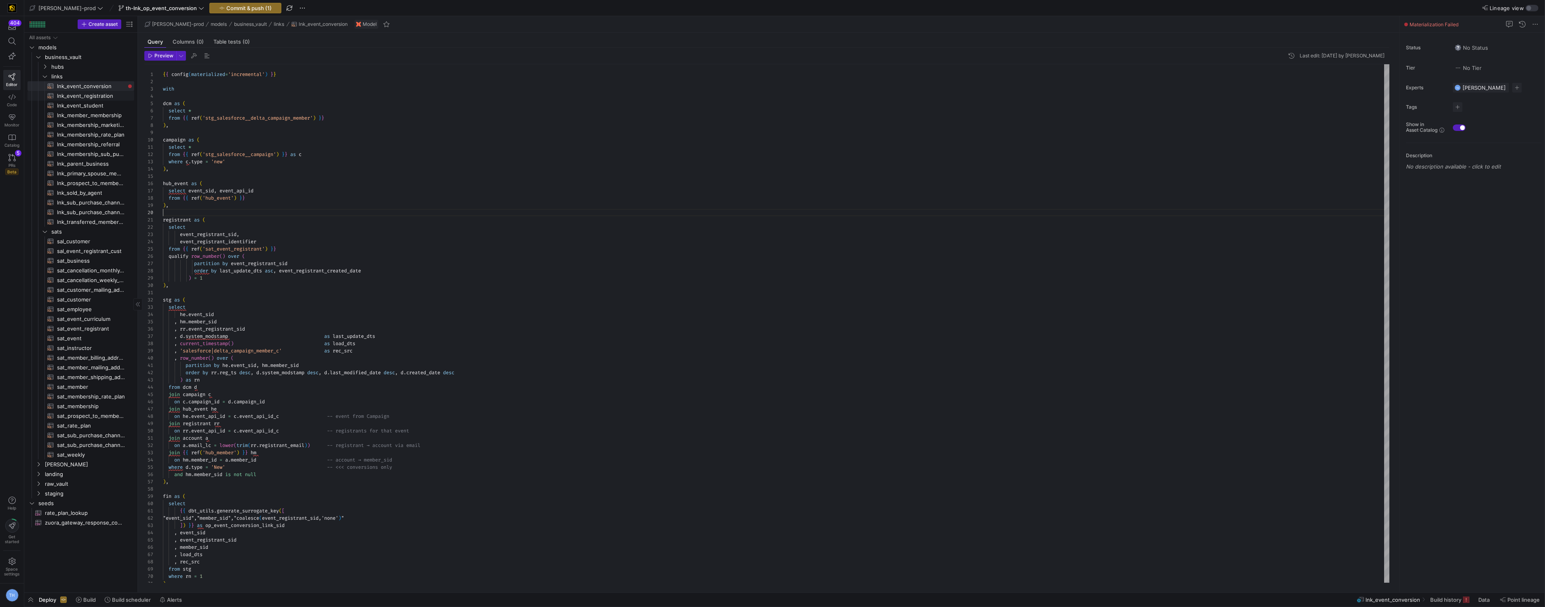
click at [108, 94] on span "lnk_event_registration​​​​​​​​​​" at bounding box center [91, 95] width 68 height 9
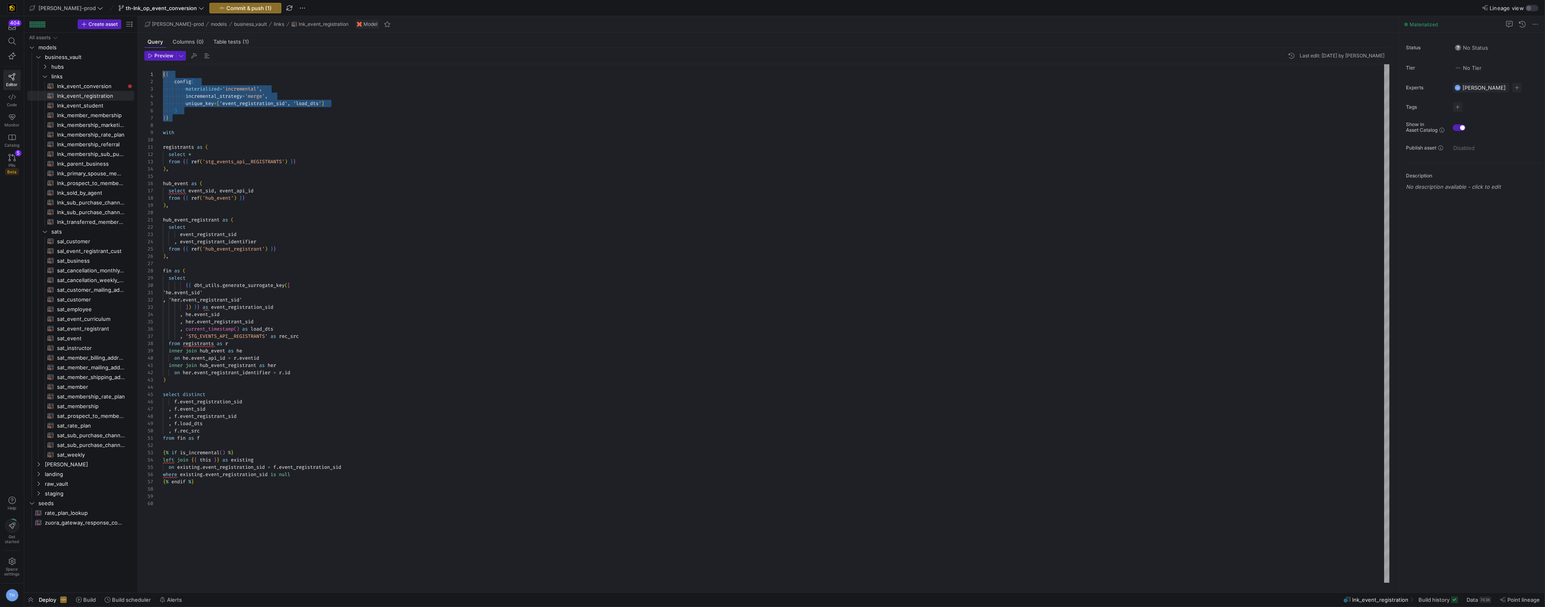
drag, startPoint x: 207, startPoint y: 119, endPoint x: 144, endPoint y: 67, distance: 81.2
click at [163, 67] on div "{ { config ( materialized = 'incremental' , incremental_strategy = 'merge' , un…" at bounding box center [776, 323] width 1227 height 519
click at [108, 86] on span "lnk_event_conversion​​​​​​​​​​" at bounding box center [91, 86] width 68 height 9
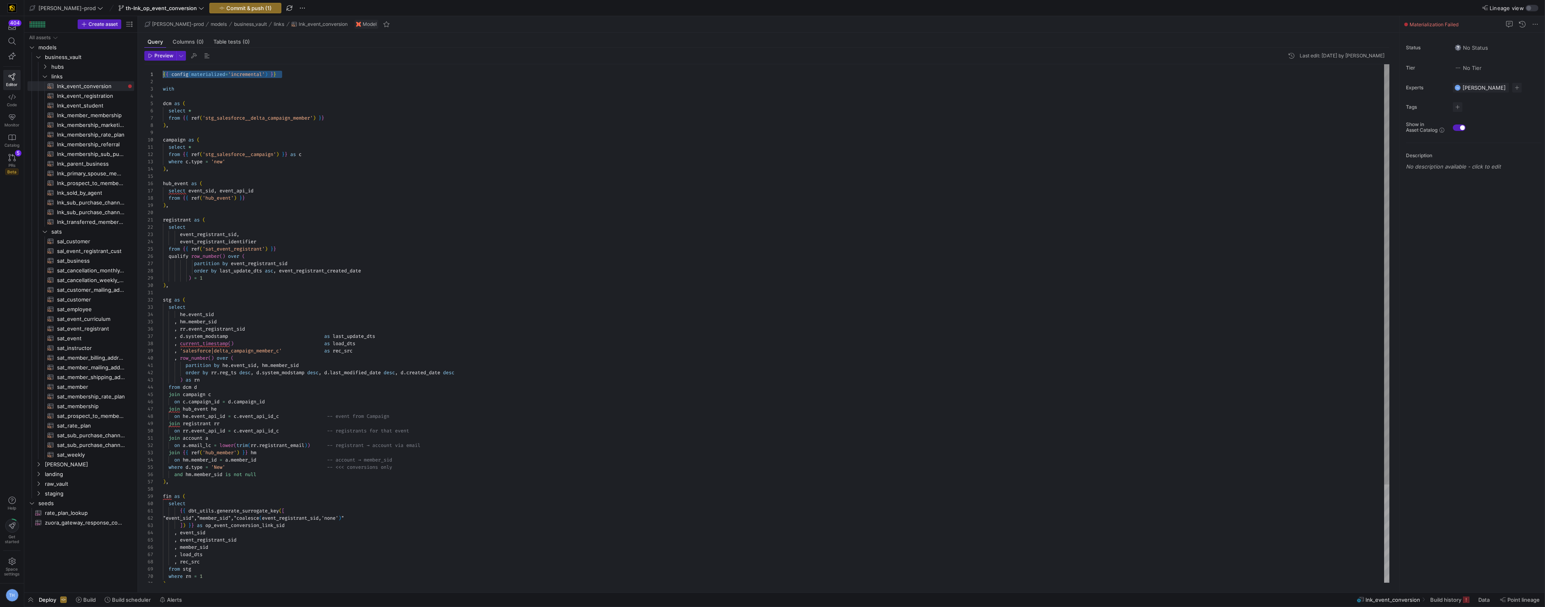
drag, startPoint x: 188, startPoint y: 82, endPoint x: 144, endPoint y: 50, distance: 55.0
click at [144, 50] on div "Preview Last edit: Monday 08 September 2025 by Tommy Huelhorst 1 2 3 4 5 6 7 8 …" at bounding box center [767, 317] width 1258 height 539
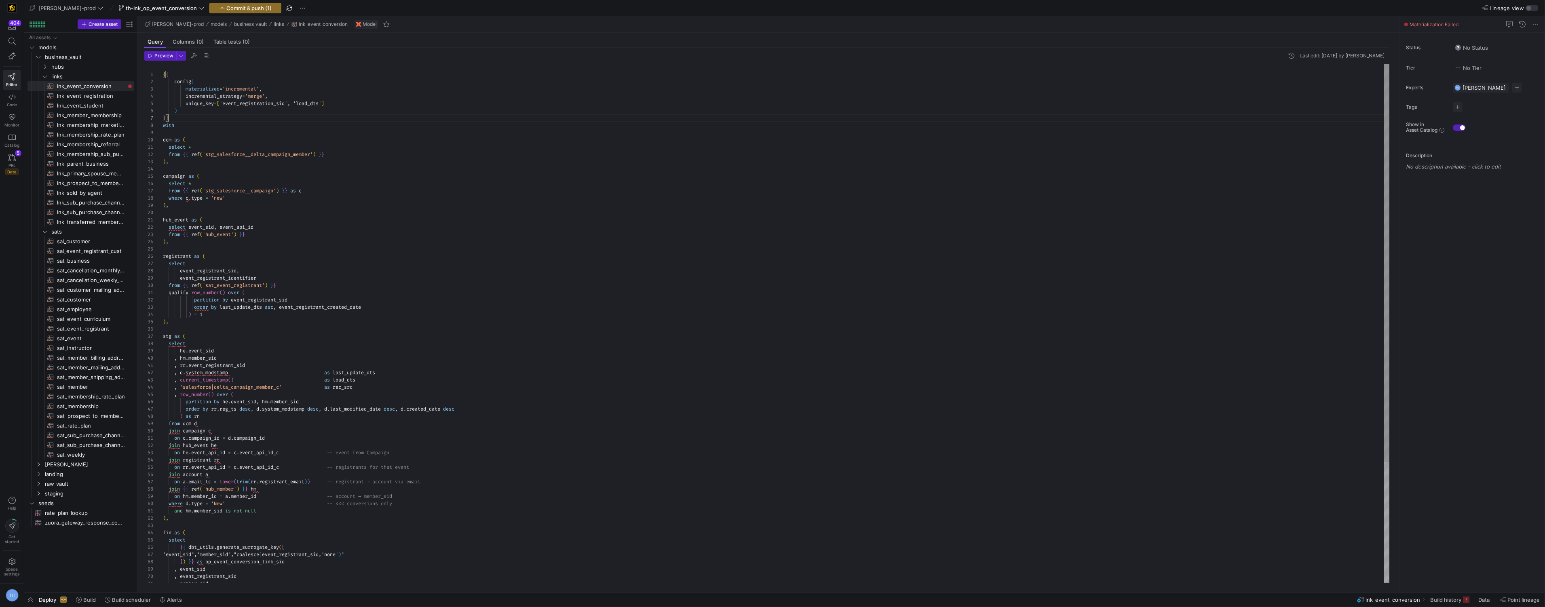
scroll to position [51, 0]
click at [99, 86] on span "lnk_event_conversion​​​​​​​​​​" at bounding box center [91, 86] width 68 height 9
click at [486, 182] on div at bounding box center [772, 303] width 1545 height 607
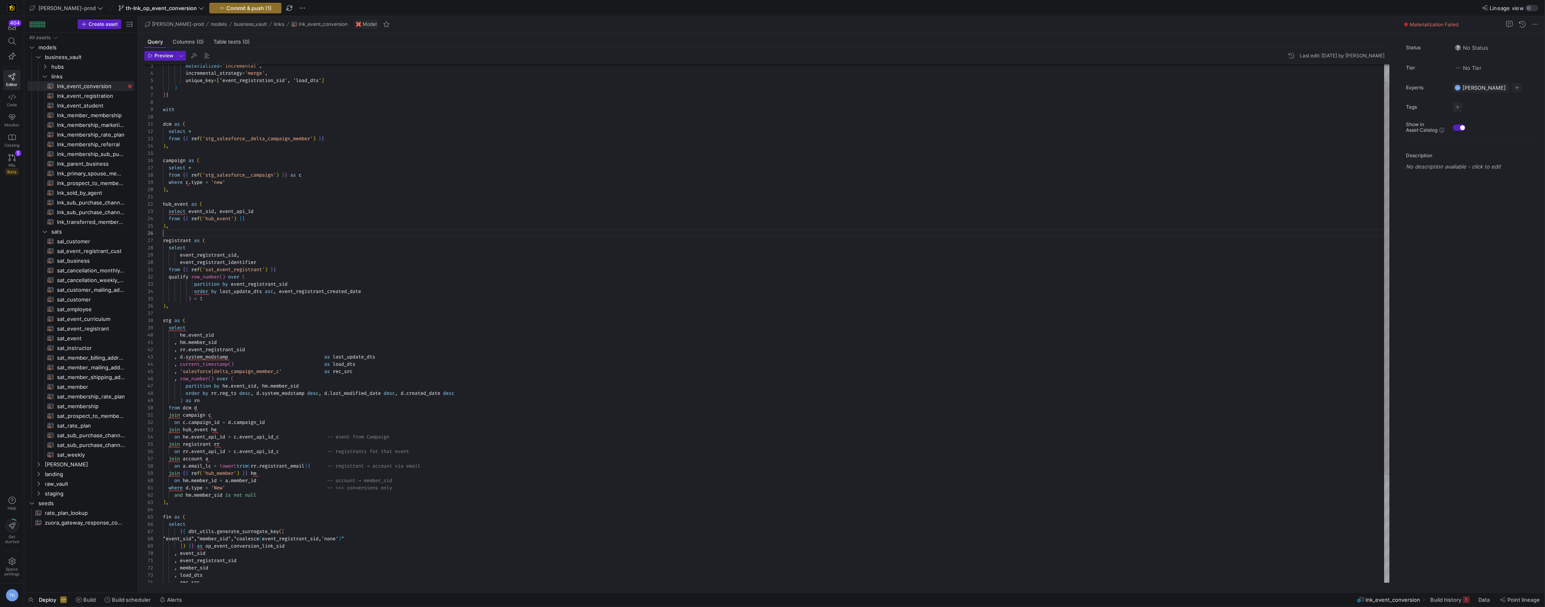
click at [249, 231] on div "with dcm as ( select * from { { ref ( 'stg_salesforce__delta_campaign_member' )…" at bounding box center [776, 382] width 1227 height 683
click at [253, 224] on div "with dcm as ( select * from { { ref ( 'stg_salesforce__delta_campaign_member' )…" at bounding box center [776, 382] width 1227 height 683
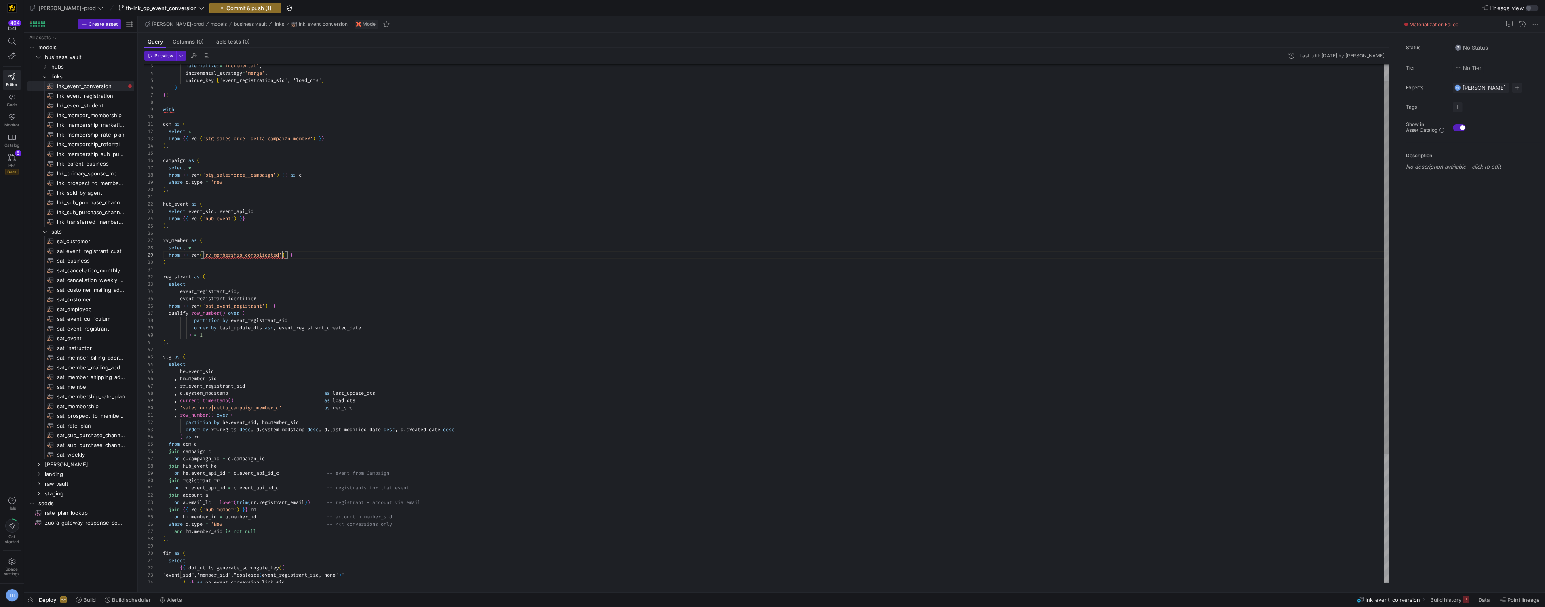
scroll to position [58, 119]
click at [300, 268] on div "with dcm as ( select * from { { ref ( 'stg_salesforce__delta_campaign_member' )…" at bounding box center [776, 401] width 1227 height 720
click at [298, 264] on div "with dcm as ( select * from { { ref ( 'stg_salesforce__delta_campaign_member' )…" at bounding box center [776, 401] width 1227 height 720
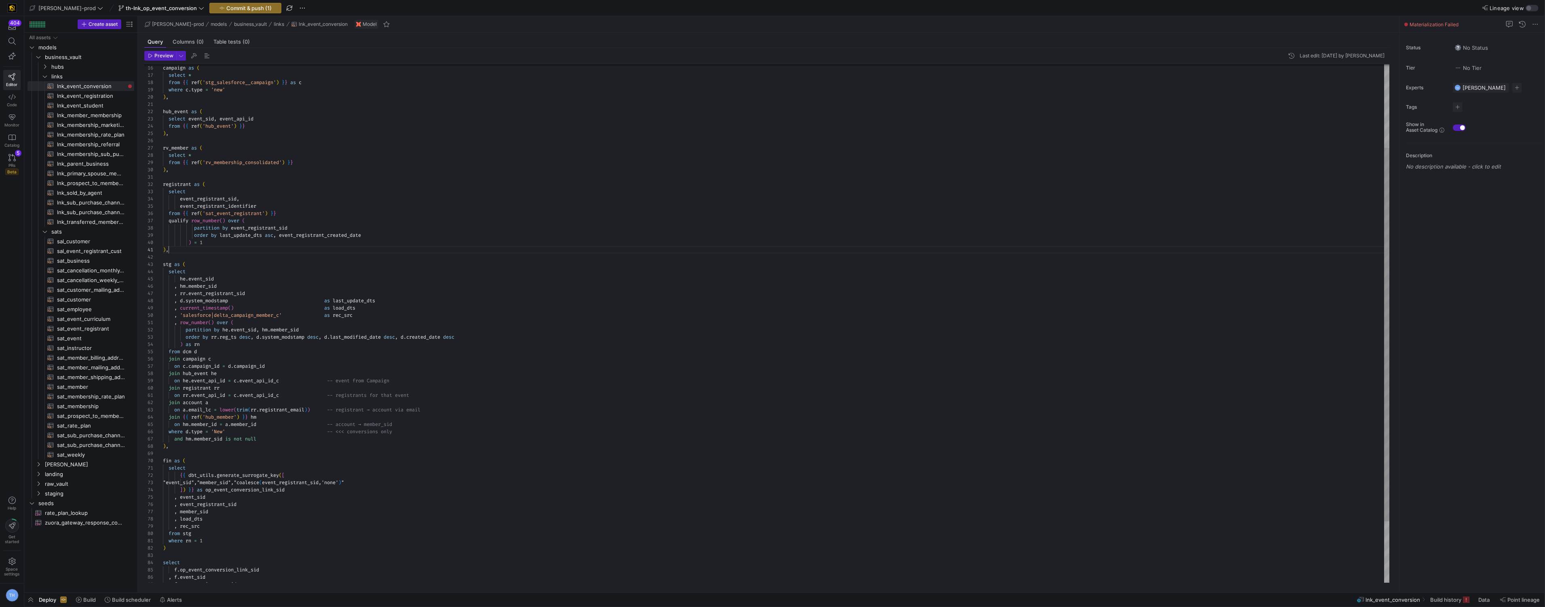
scroll to position [0, 6]
click at [277, 251] on div "campaign as ( select * from { { ref ( 'stg_salesforce__campaign' ) } } as c whe…" at bounding box center [776, 309] width 1227 height 720
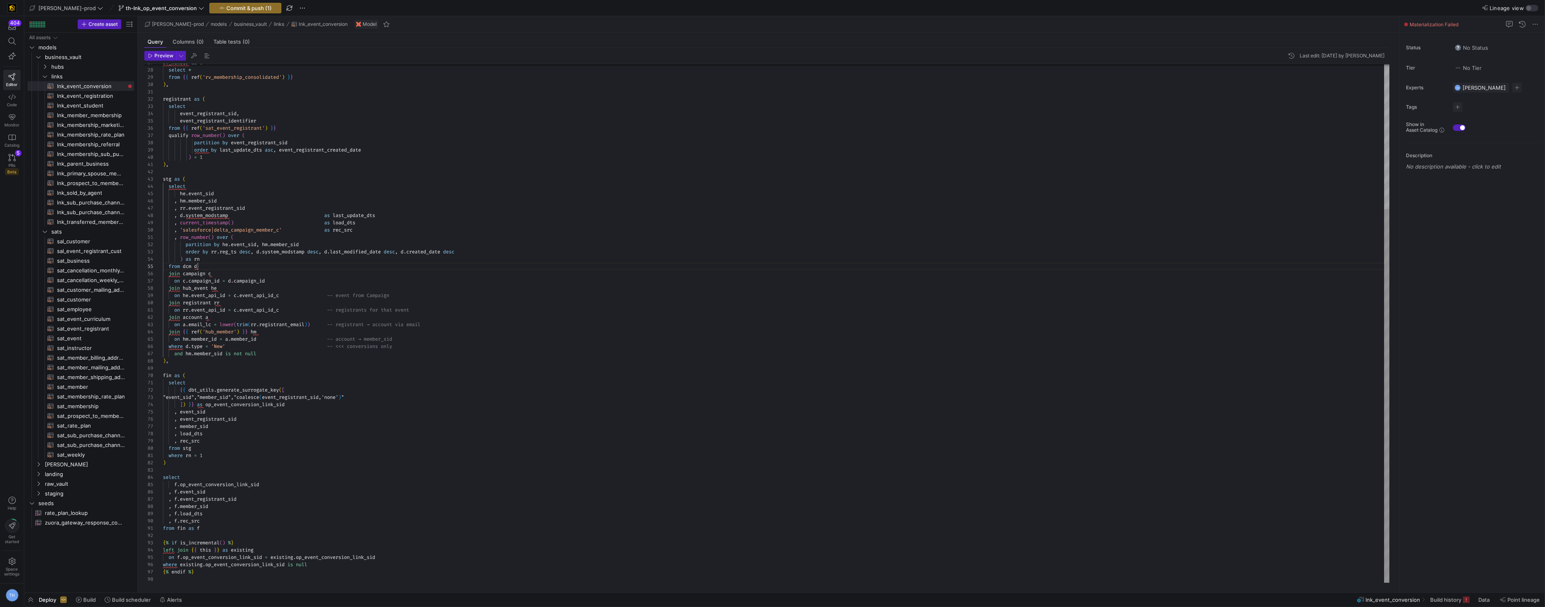
scroll to position [29, 34]
click at [259, 264] on div "registrant as ( select event_registrant_sid , event_registrant_identifier from …" at bounding box center [776, 223] width 1227 height 720
click at [275, 287] on div "registrant as ( select event_registrant_sid , event_registrant_identifier from …" at bounding box center [776, 223] width 1227 height 720
click at [300, 296] on div "registrant as ( select event_registrant_sid , event_registrant_identifier from …" at bounding box center [776, 223] width 1227 height 720
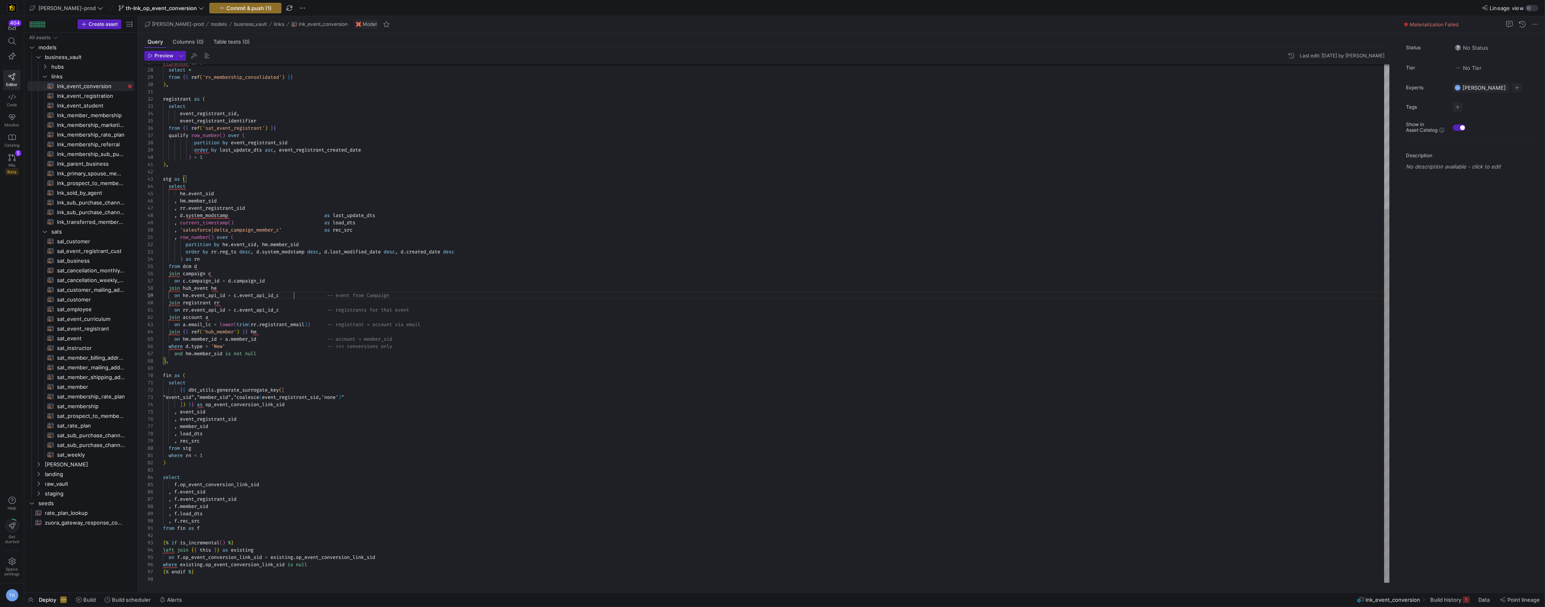
scroll to position [58, 131]
click at [294, 297] on div "registrant as ( select event_registrant_sid , event_registrant_identifier from …" at bounding box center [776, 223] width 1227 height 720
click at [282, 295] on div "registrant as ( select event_registrant_sid , event_registrant_identifier from …" at bounding box center [776, 223] width 1227 height 720
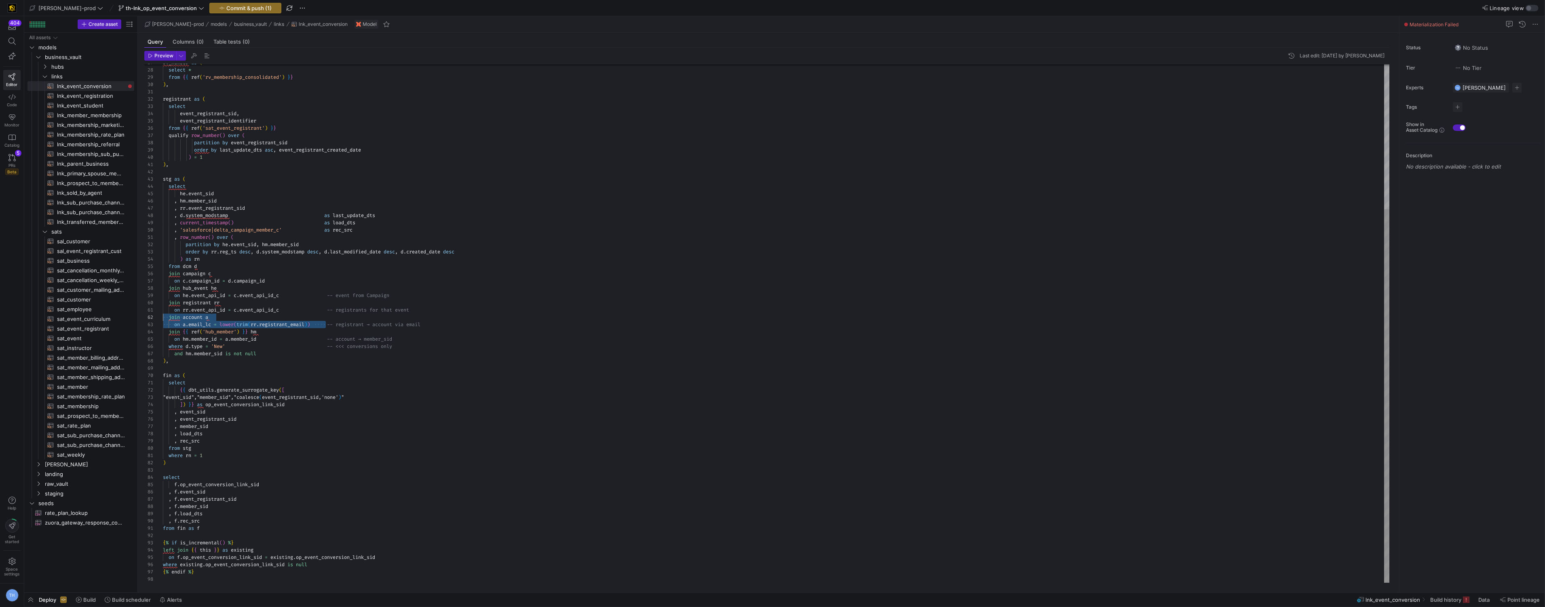
drag, startPoint x: 325, startPoint y: 328, endPoint x: 154, endPoint y: 315, distance: 171.5
click at [163, 315] on div "registrant as ( select event_registrant_sid , event_registrant_identifier from …" at bounding box center [776, 223] width 1227 height 720
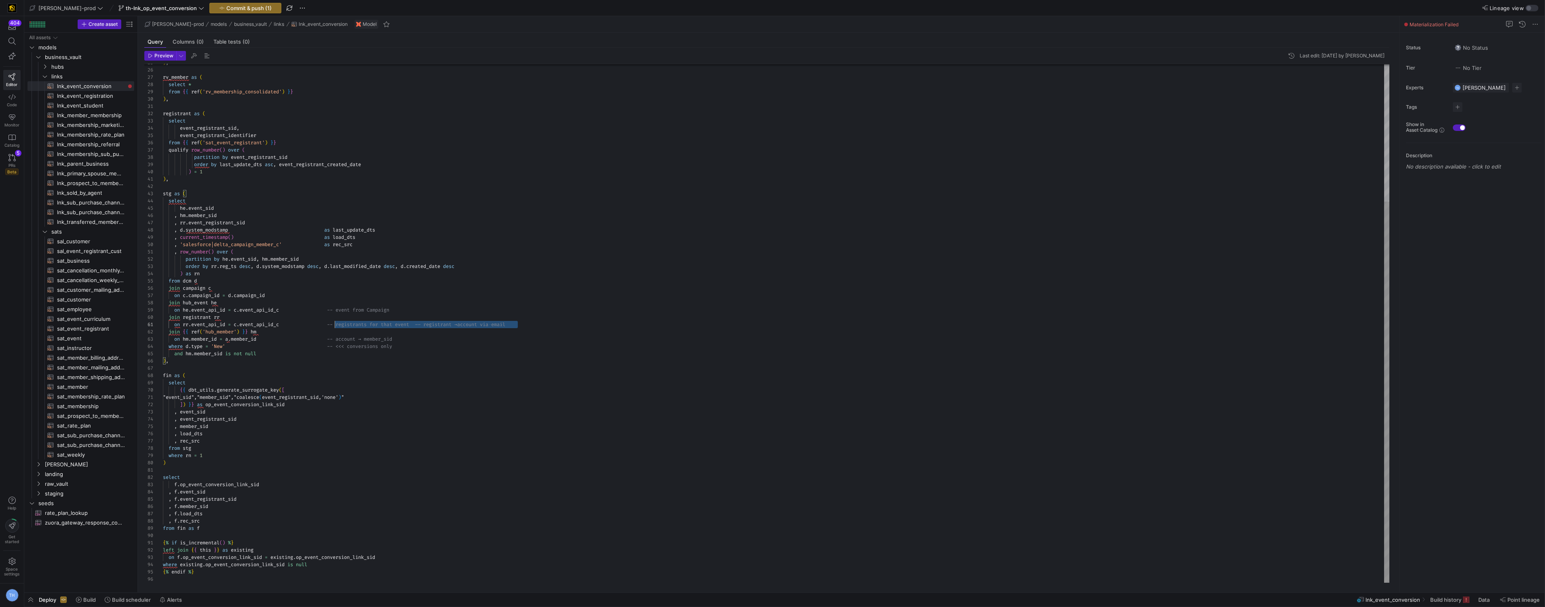
scroll to position [0, 163]
drag, startPoint x: 526, startPoint y: 323, endPoint x: 325, endPoint y: 323, distance: 201.8
click at [325, 323] on div "on rr . event_api_id = c . event_api_id_c -- registrants for that event -- regi…" at bounding box center [776, 324] width 1227 height 7
click at [272, 332] on div "registrant as ( select event_registrant_sid , event_registrant_identifier from …" at bounding box center [776, 230] width 1227 height 705
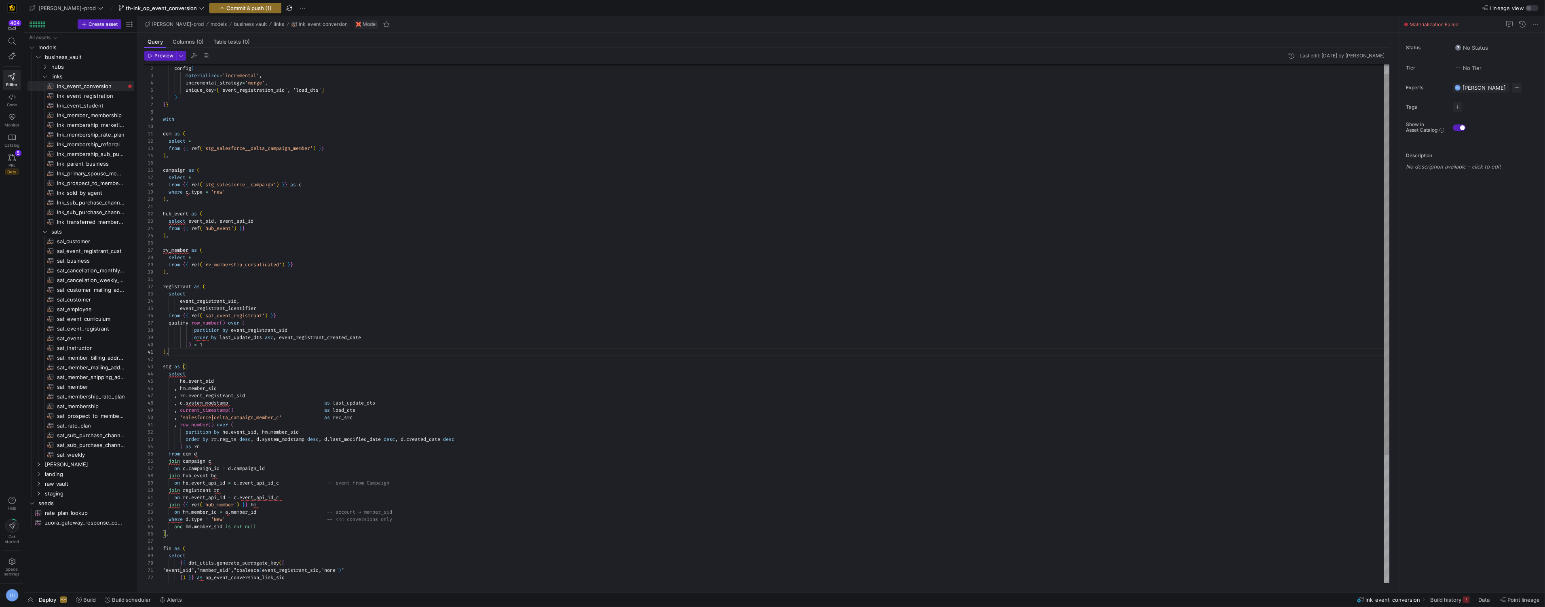
click at [202, 354] on div "registrant as ( select event_registrant_sid , event_registrant_identifier from …" at bounding box center [776, 403] width 1227 height 705
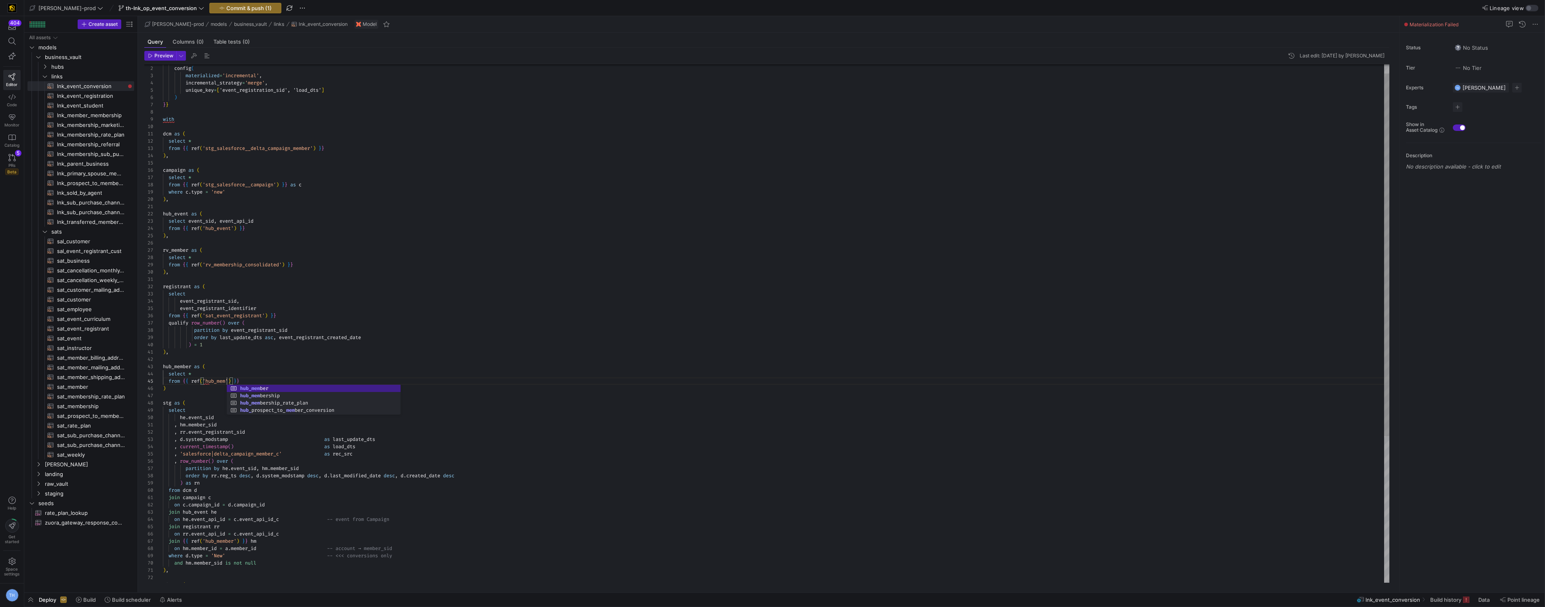
scroll to position [29, 63]
type textarea "), hub_member as ( select * from {{ ref('hub_member') }} ) stg as ( select he.e…"
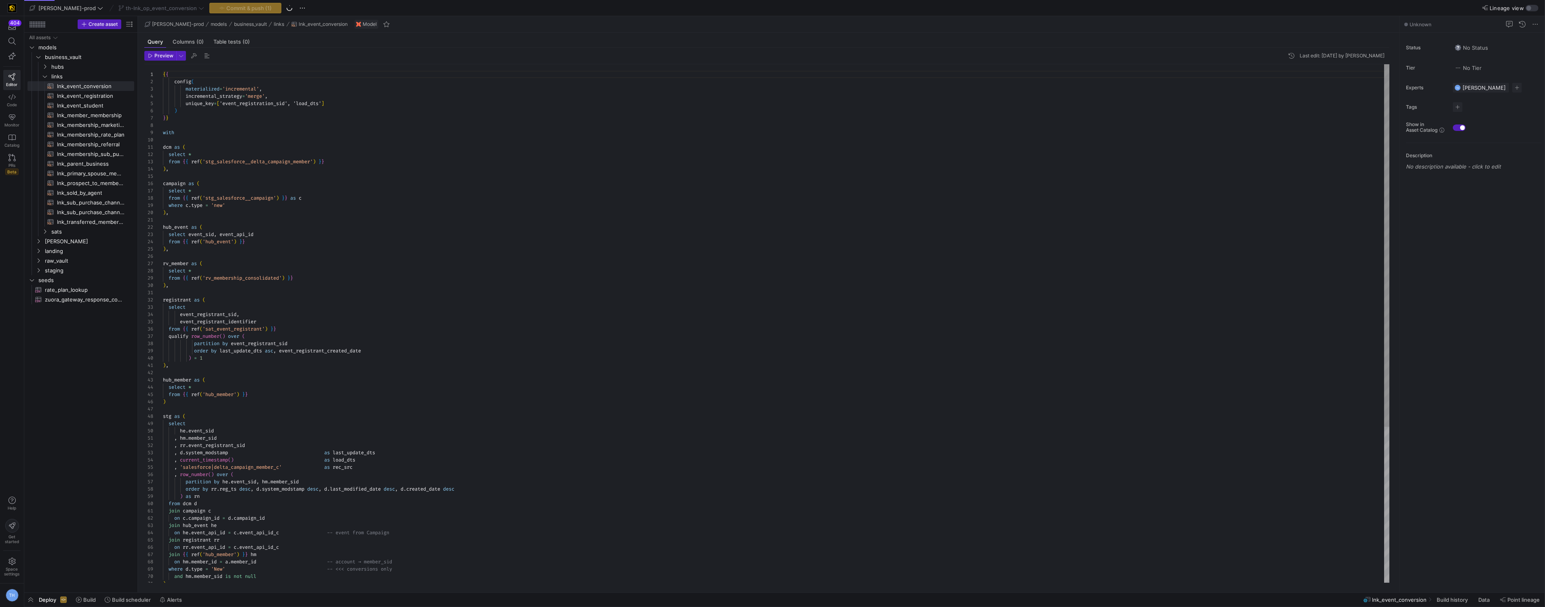
scroll to position [73, 0]
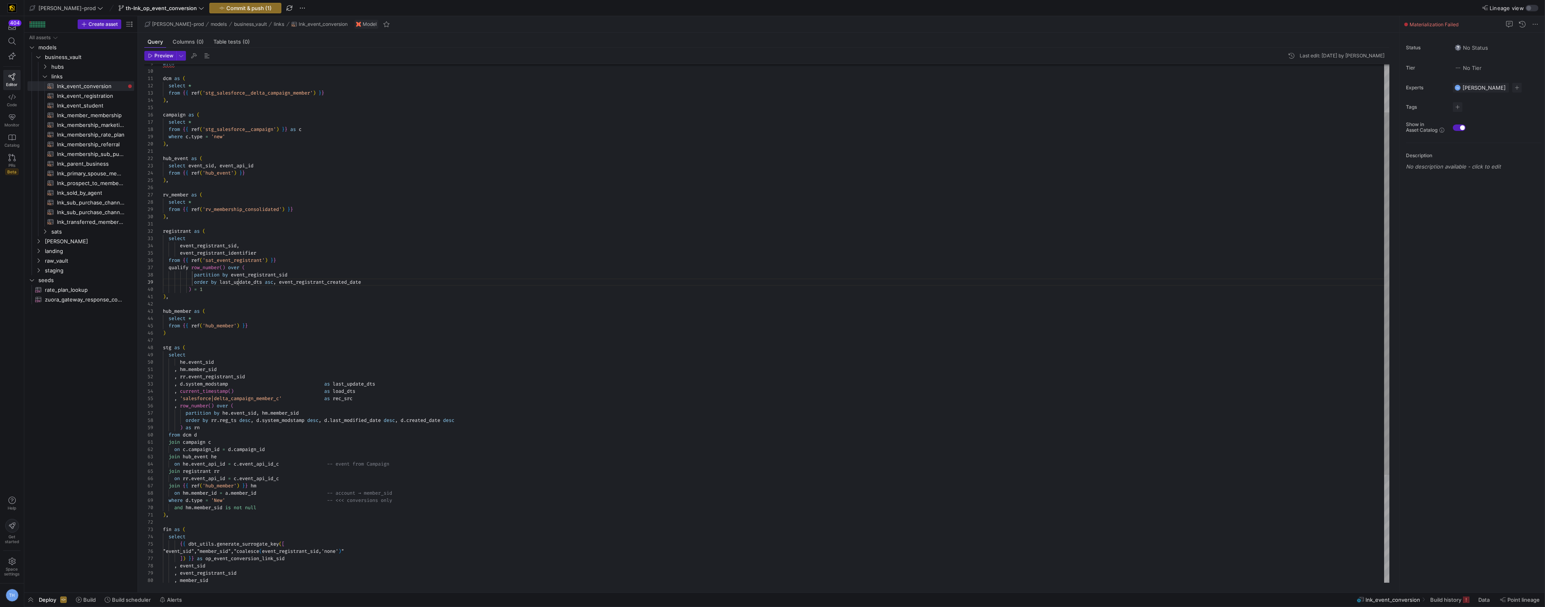
click at [240, 285] on div ") , hub_event as ( select event_sid , event_api_id from { { ref ( 'hub_event' )…" at bounding box center [776, 367] width 1227 height 742
click at [240, 292] on div ") , hub_event as ( select event_sid , event_api_id from { { ref ( 'hub_event' )…" at bounding box center [776, 367] width 1227 height 742
drag, startPoint x: 239, startPoint y: 290, endPoint x: 69, endPoint y: 270, distance: 171.4
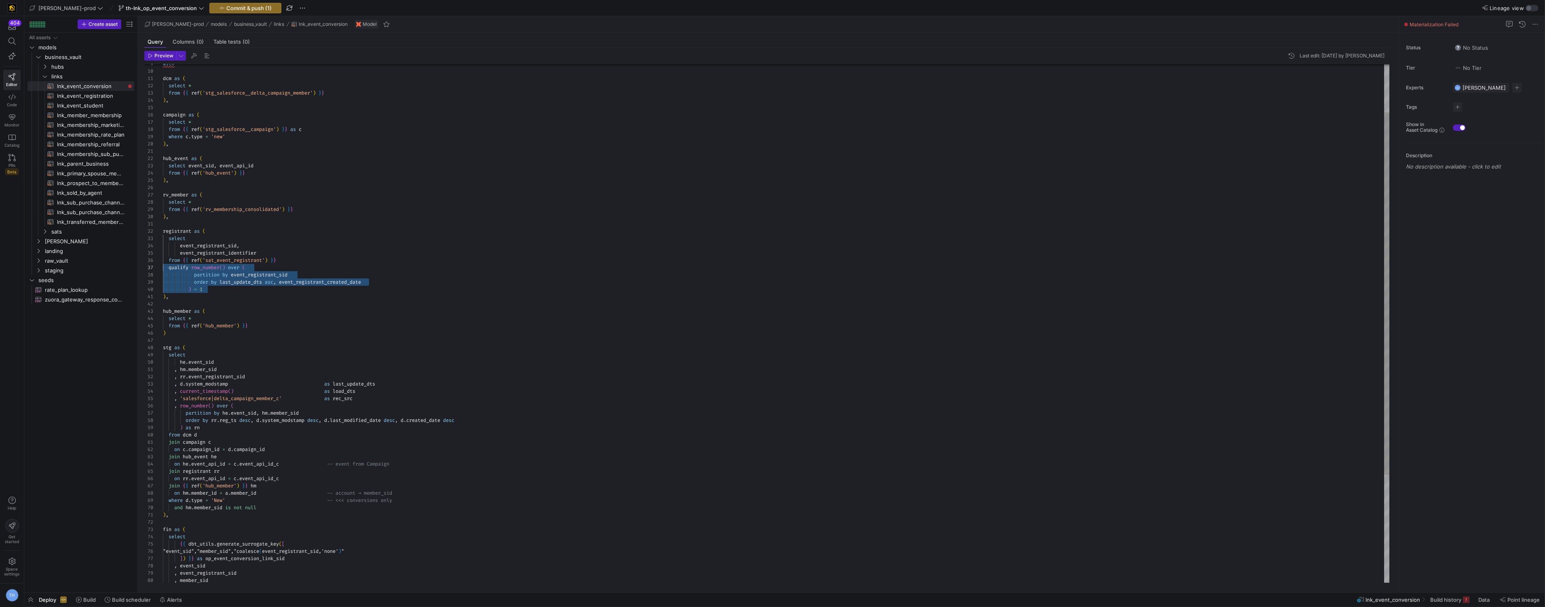
click at [163, 270] on div ") , hub_event as ( select event_sid , event_api_id from { { ref ( 'hub_event' )…" at bounding box center [776, 367] width 1227 height 742
click at [253, 278] on div ") , hub_event as ( select event_sid , event_api_id from { { ref ( 'hub_event' )…" at bounding box center [776, 367] width 1227 height 742
click at [292, 259] on div ") , hub_event as ( select event_sid , event_api_id from { { ref ( 'hub_event' )…" at bounding box center [776, 367] width 1227 height 742
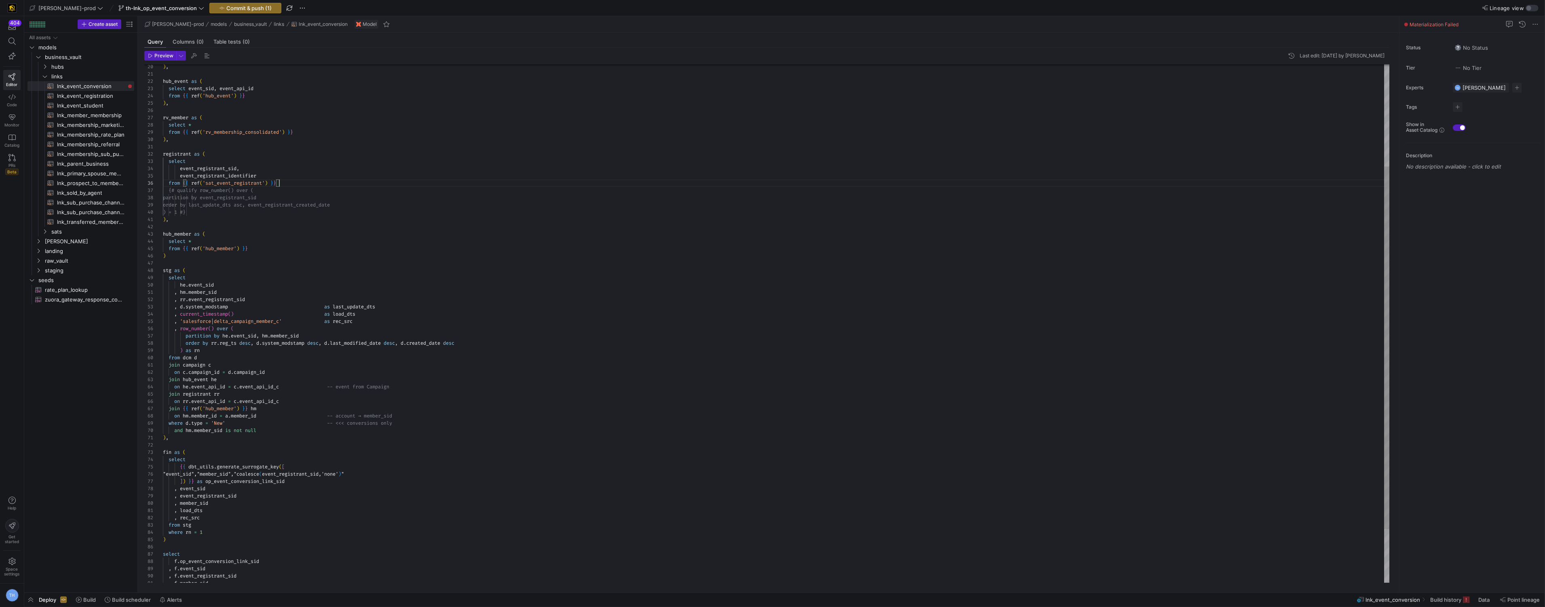
click at [258, 255] on div ") , hub_event as ( select event_sid , event_api_id from { { ref ( 'hub_event' )…" at bounding box center [776, 289] width 1227 height 742
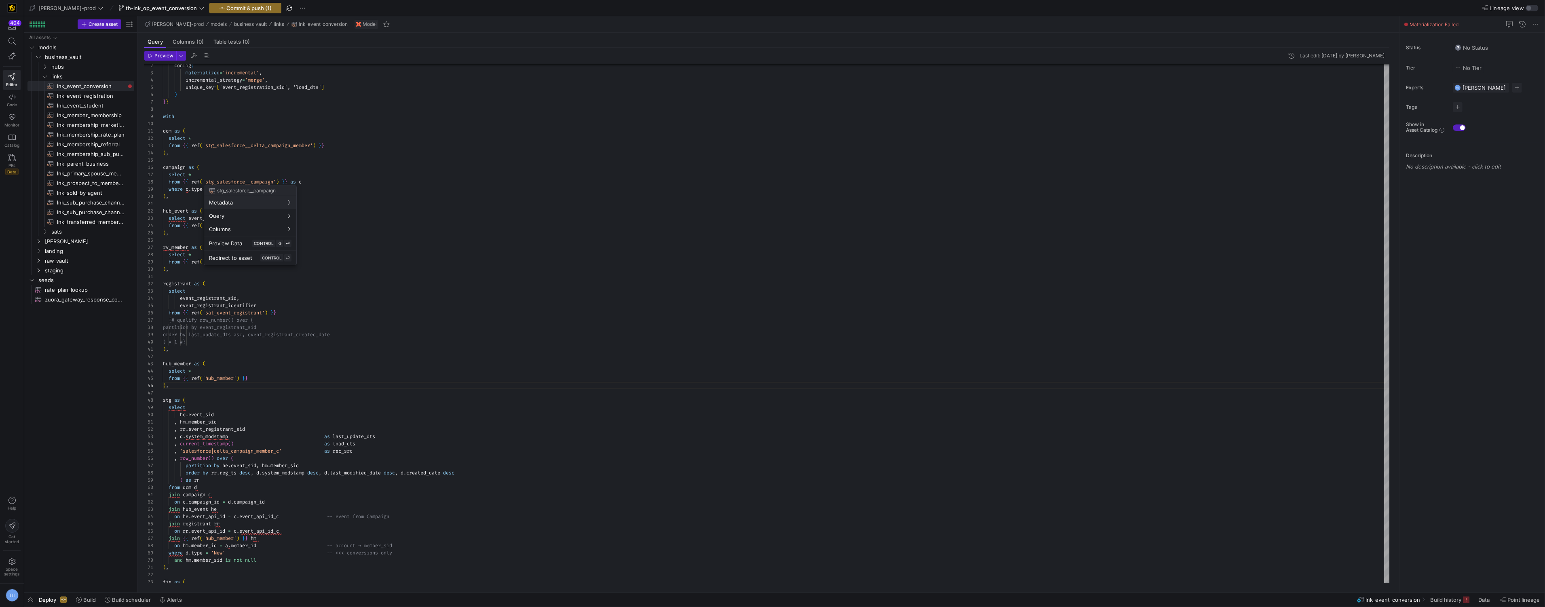
click at [244, 306] on div at bounding box center [772, 303] width 1545 height 607
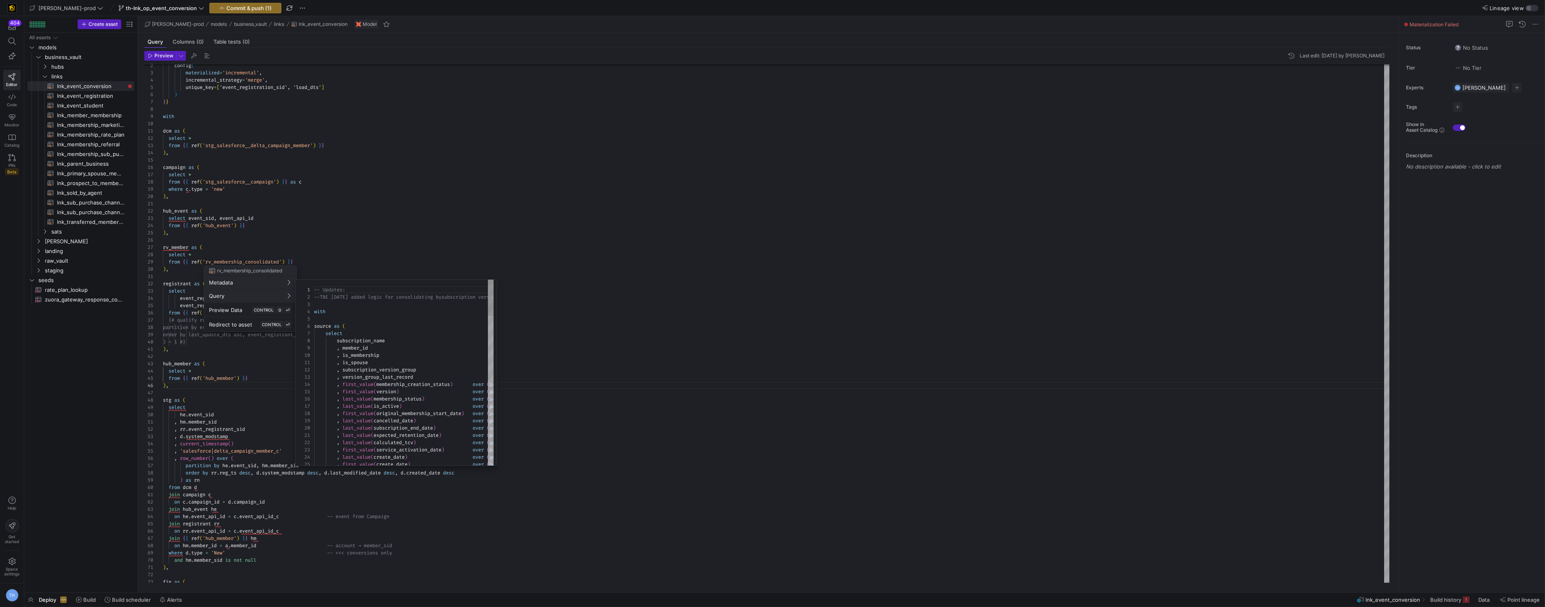
scroll to position [73, 0]
click at [349, 249] on div at bounding box center [772, 303] width 1545 height 607
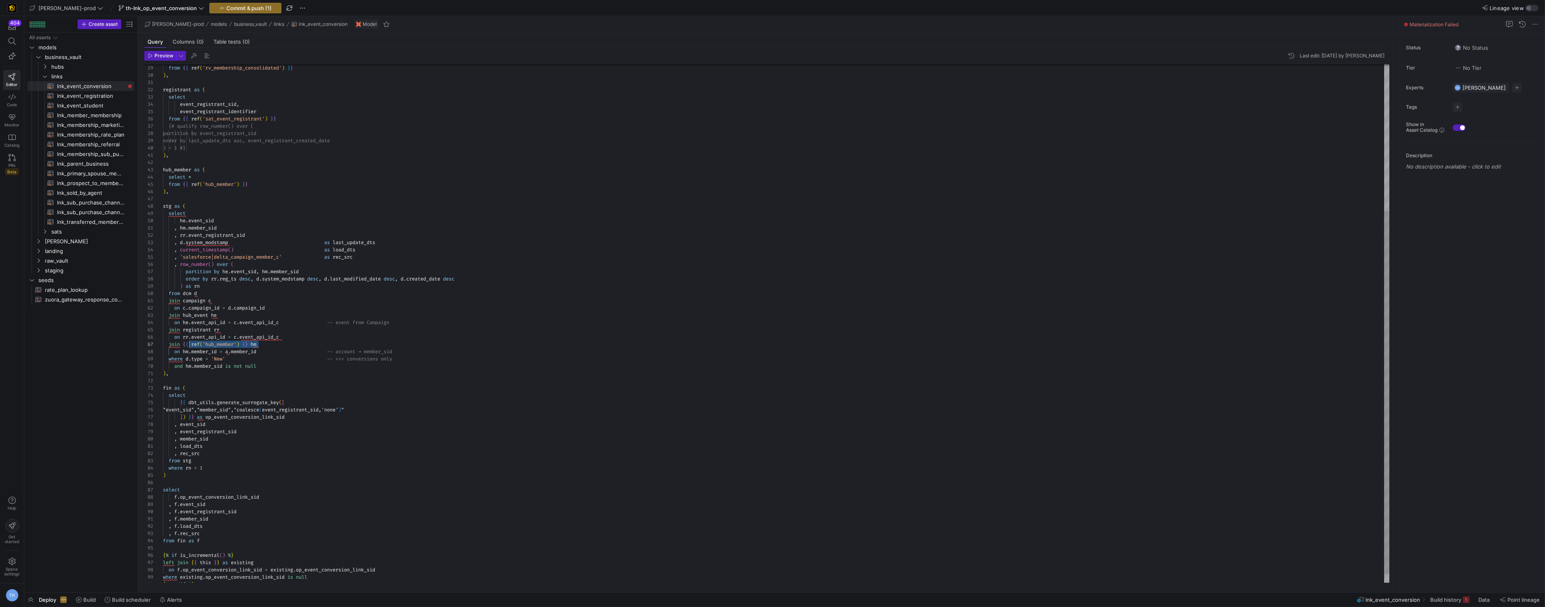
scroll to position [43, 20]
drag, startPoint x: 266, startPoint y: 346, endPoint x: 184, endPoint y: 345, distance: 81.7
click at [184, 345] on div "from { { ref ( 'rv_membership_consolidated' ) } } ) , registrant as ( select ev…" at bounding box center [776, 225] width 1227 height 742
click at [189, 353] on div "from { { ref ( 'rv_membership_consolidated' ) } } ) , registrant as ( select ev…" at bounding box center [776, 225] width 1227 height 742
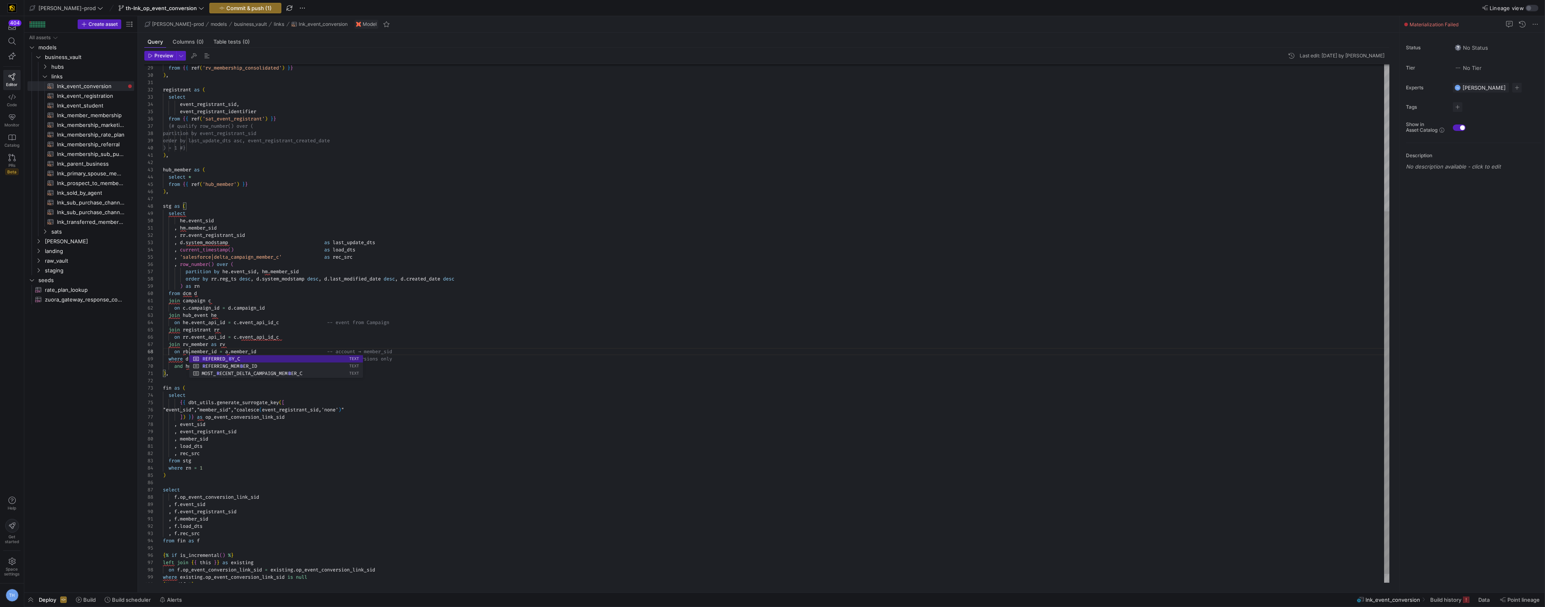
scroll to position [51, 26]
click at [219, 351] on div "from { { ref ( 'rv_membership_consolidated' ) } } ) , registrant as ( select ev…" at bounding box center [776, 225] width 1227 height 742
click at [266, 345] on div "from { { ref ( 'rv_membership_consolidated' ) } } ) , registrant as ( select ev…" at bounding box center [776, 225] width 1227 height 742
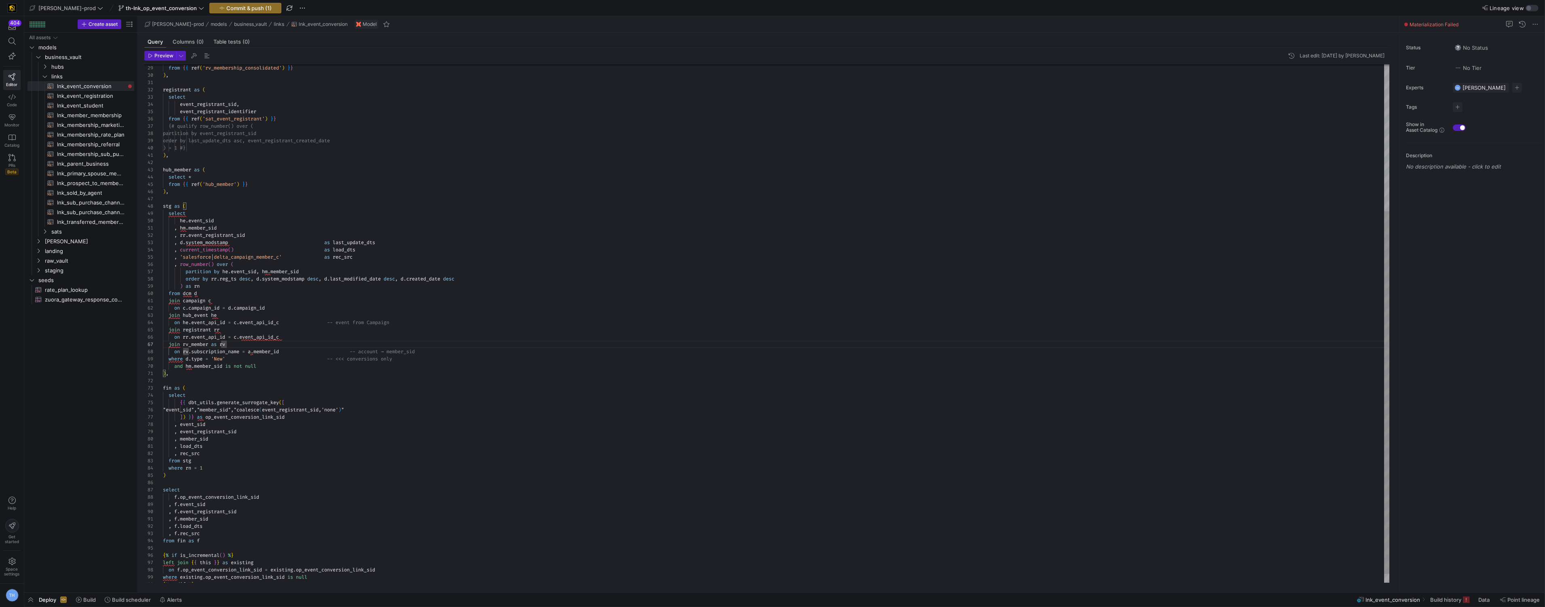
click at [253, 353] on div "from { { ref ( 'rv_membership_consolidated' ) } } ) , registrant as ( select ev…" at bounding box center [776, 225] width 1227 height 742
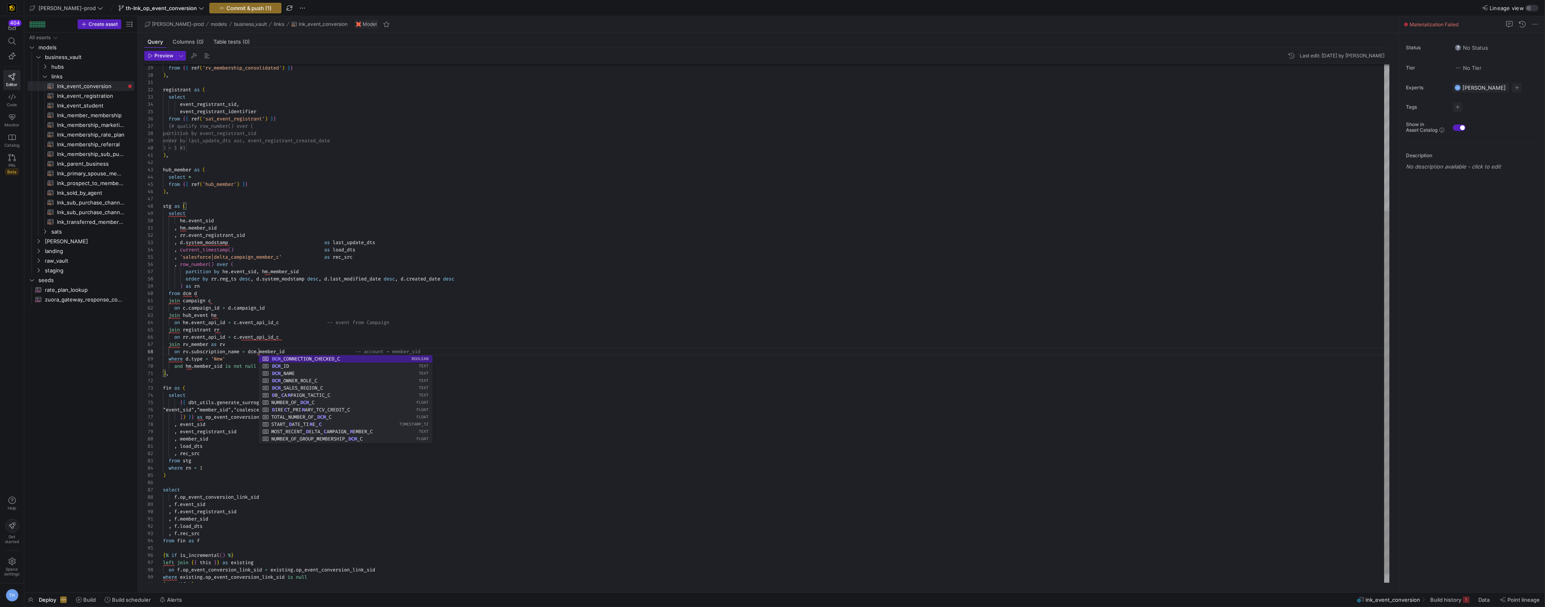
scroll to position [51, 95]
click at [296, 350] on div "from { { ref ( 'rv_membership_consolidated' ) } } ) , registrant as ( select ev…" at bounding box center [776, 225] width 1227 height 742
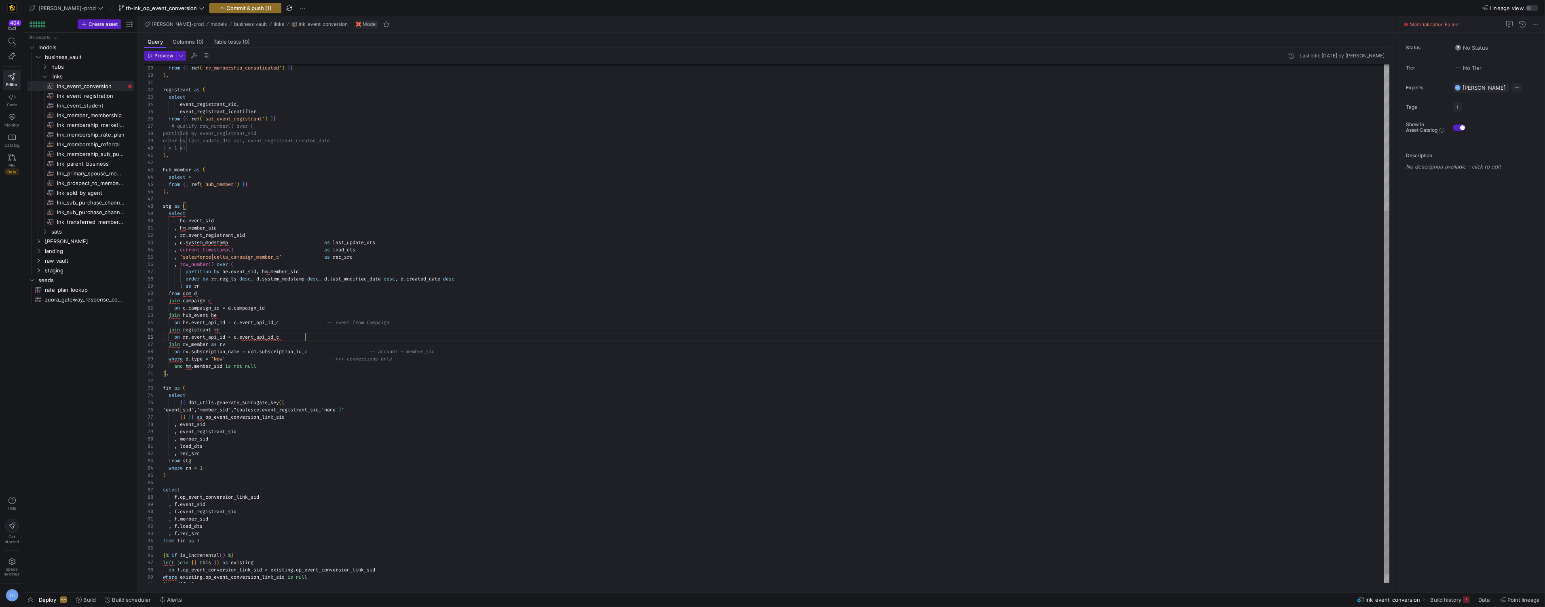
click at [306, 337] on div "from { { ref ( 'rv_membership_consolidated' ) } } ) , registrant as ( select ev…" at bounding box center [776, 225] width 1227 height 742
drag, startPoint x: 275, startPoint y: 366, endPoint x: 120, endPoint y: 357, distance: 155.5
click at [163, 357] on div "from { { ref ( 'rv_membership_consolidated' ) } } ) , registrant as ( select ev…" at bounding box center [776, 225] width 1227 height 742
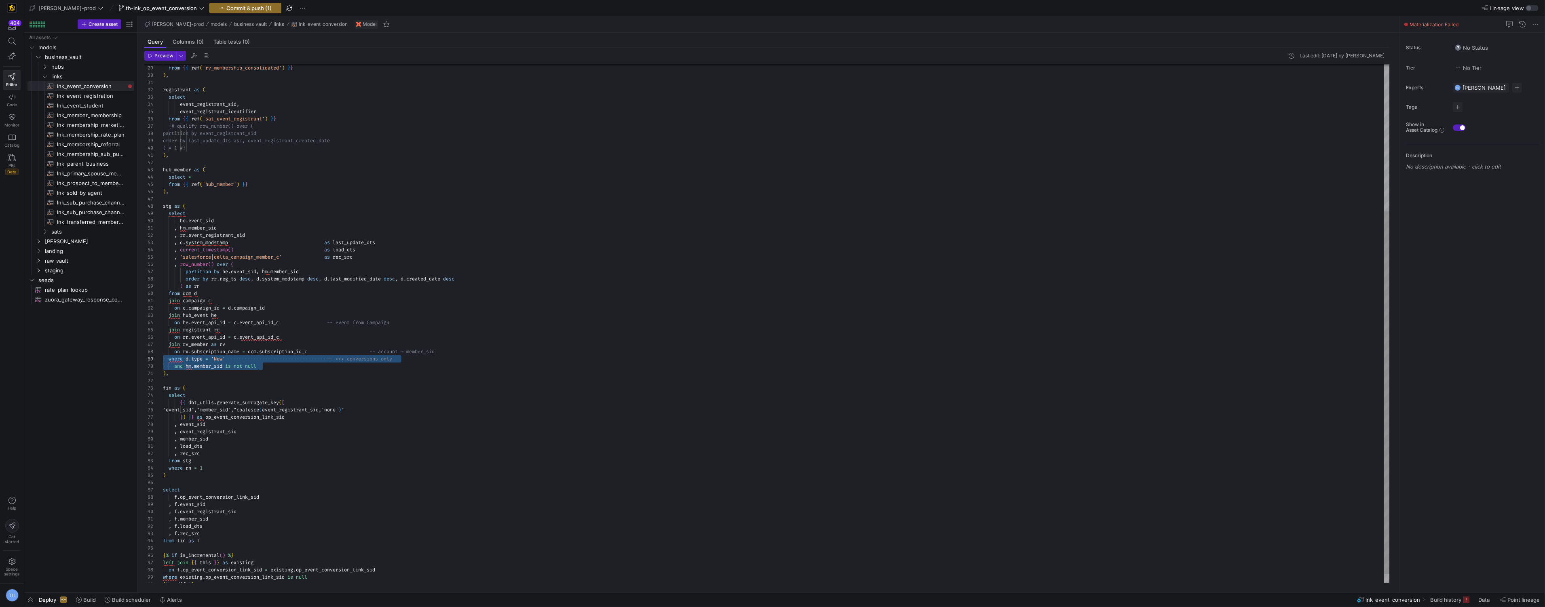
click at [288, 394] on div "from { { ref ( 'rv_membership_consolidated' ) } } ) , registrant as ( select ev…" at bounding box center [776, 225] width 1227 height 742
drag, startPoint x: 271, startPoint y: 371, endPoint x: 140, endPoint y: 360, distance: 131.5
click at [163, 360] on div "from { { ref ( 'rv_membership_consolidated' ) } } ) , registrant as ( select ev…" at bounding box center [776, 225] width 1227 height 742
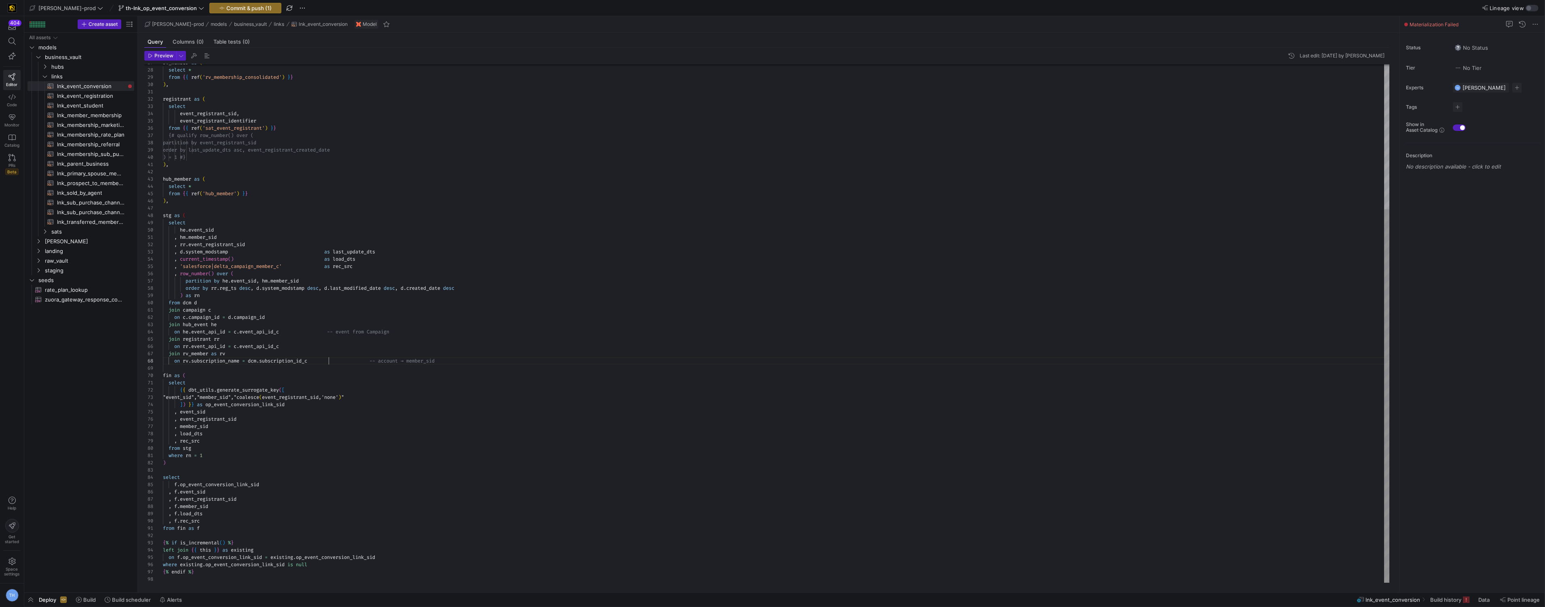
click at [328, 360] on div "from { { ref ( 'rv_membership_consolidated' ) } } ) , registrant as ( select ev…" at bounding box center [776, 223] width 1227 height 720
click at [322, 361] on div "from { { ref ( 'rv_membership_consolidated' ) } } ) , registrant as ( select ev…" at bounding box center [776, 223] width 1227 height 720
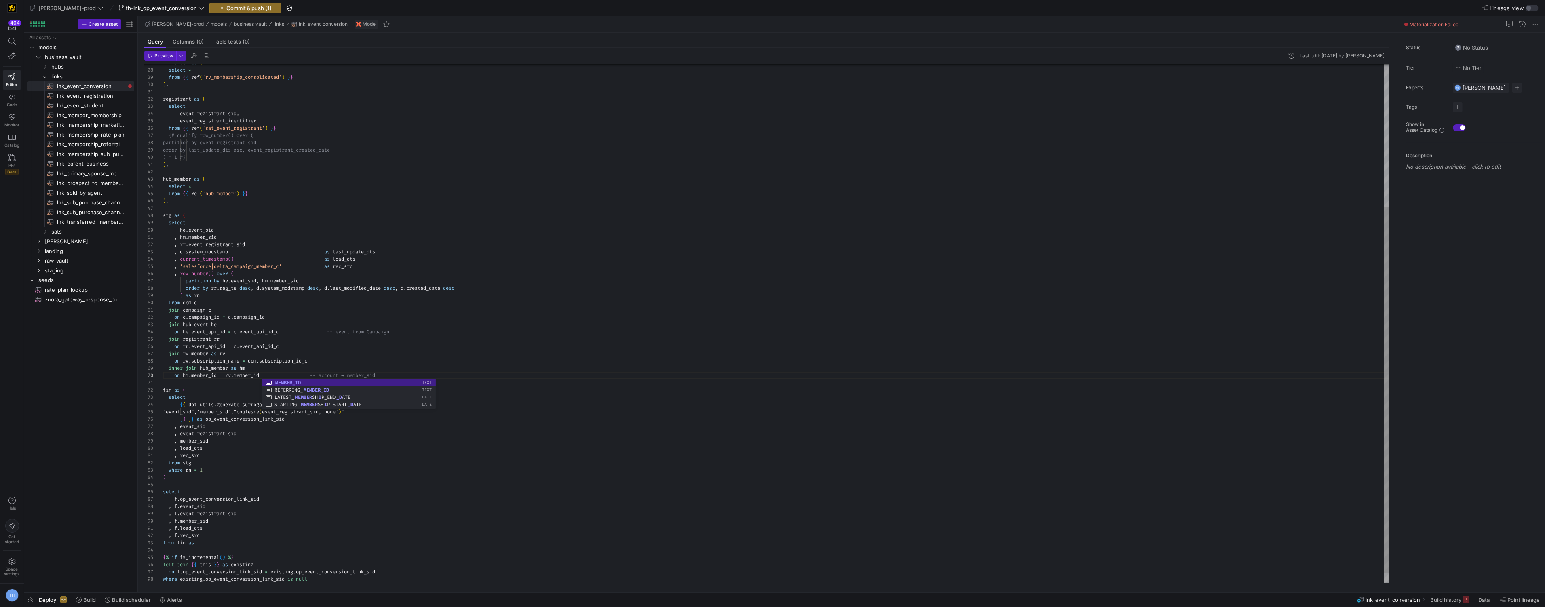
click at [341, 329] on div "from { { ref ( 'rv_membership_consolidated' ) } } ) , registrant as ( select ev…" at bounding box center [776, 230] width 1227 height 734
drag, startPoint x: 336, startPoint y: 375, endPoint x: 393, endPoint y: 375, distance: 56.6
click at [393, 375] on div "from { { ref ( 'rv_membership_consolidated' ) } } ) , registrant as ( select ev…" at bounding box center [776, 230] width 1227 height 734
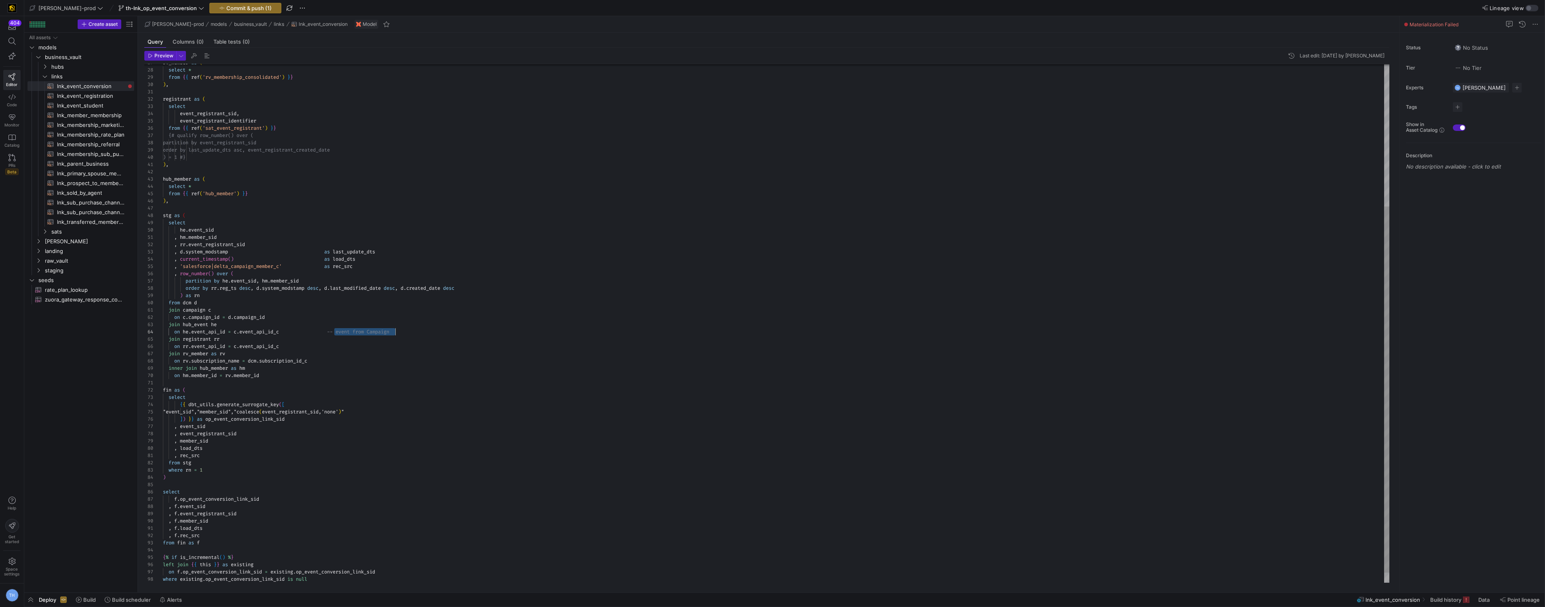
drag, startPoint x: 335, startPoint y: 332, endPoint x: 459, endPoint y: 331, distance: 124.1
click at [459, 331] on div "from { { ref ( 'rv_membership_consolidated' ) } } ) , registrant as ( select ev…" at bounding box center [776, 230] width 1227 height 734
click at [234, 385] on div "from { { ref ( 'rv_membership_consolidated' ) } } ) , registrant as ( select ev…" at bounding box center [776, 230] width 1227 height 734
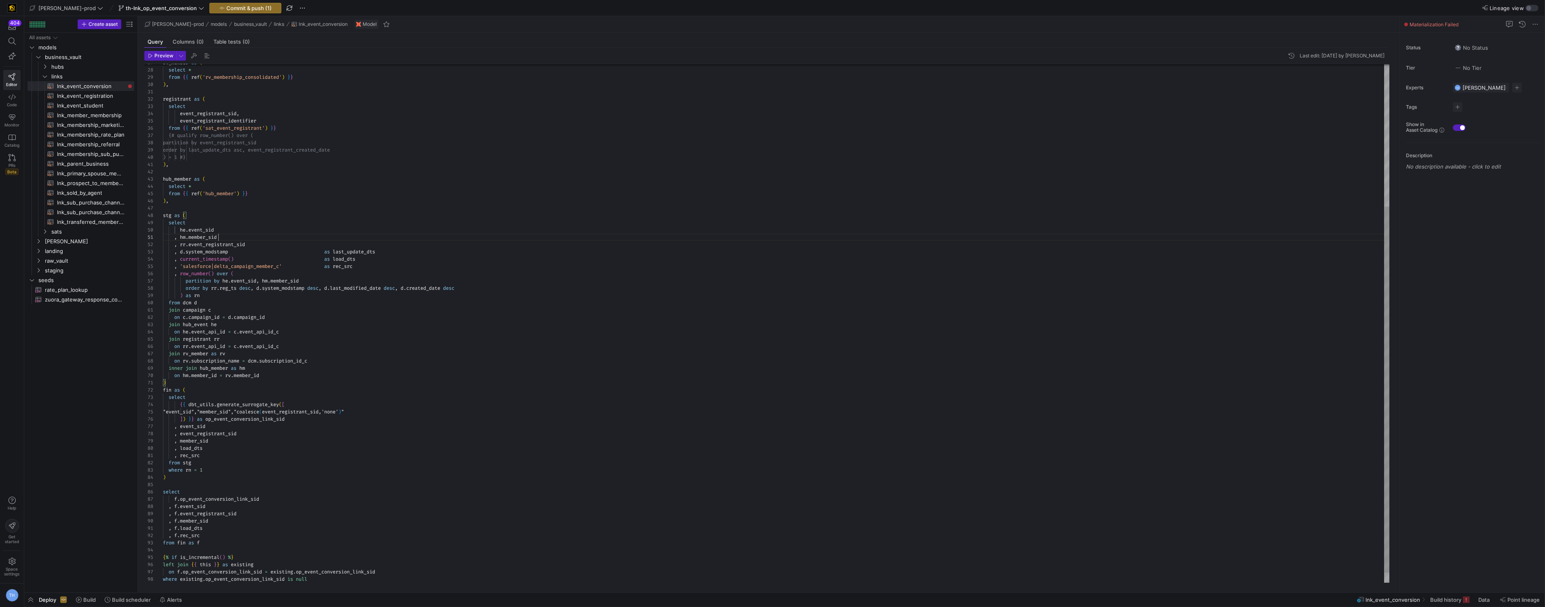
click at [262, 236] on div "from { { ref ( 'rv_membership_consolidated' ) } } ) , registrant as ( select ev…" at bounding box center [776, 230] width 1227 height 734
click at [335, 264] on div "from { { ref ( 'rv_membership_consolidated' ) } } ) , registrant as ( select ev…" at bounding box center [776, 230] width 1227 height 734
click at [269, 257] on div "from { { ref ( 'rv_membership_consolidated' ) } } ) , registrant as ( select ev…" at bounding box center [776, 230] width 1227 height 734
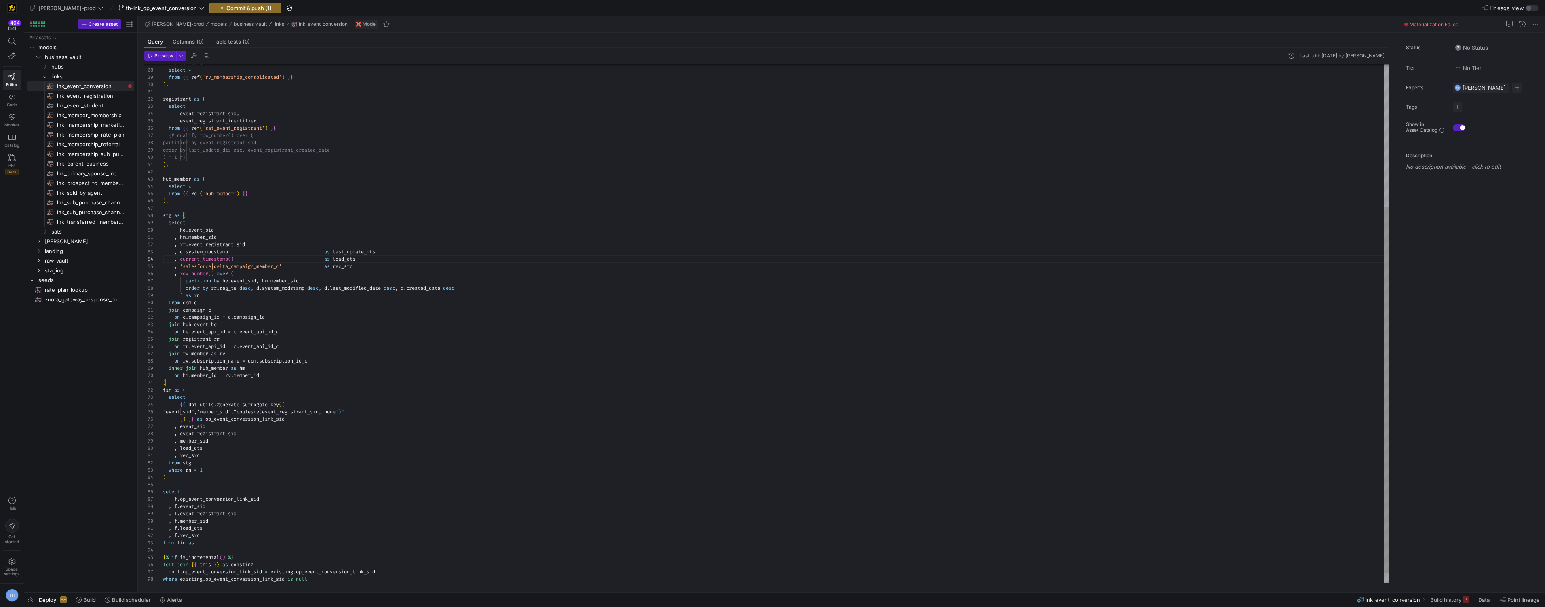
click at [230, 262] on div "from { { ref ( 'rv_membership_consolidated' ) } } ) , registrant as ( select ev…" at bounding box center [776, 230] width 1227 height 734
click at [258, 246] on div "from { { ref ( 'rv_membership_consolidated' ) } } ) , registrant as ( select ev…" at bounding box center [776, 230] width 1227 height 734
drag, startPoint x: 239, startPoint y: 297, endPoint x: 139, endPoint y: 271, distance: 103.5
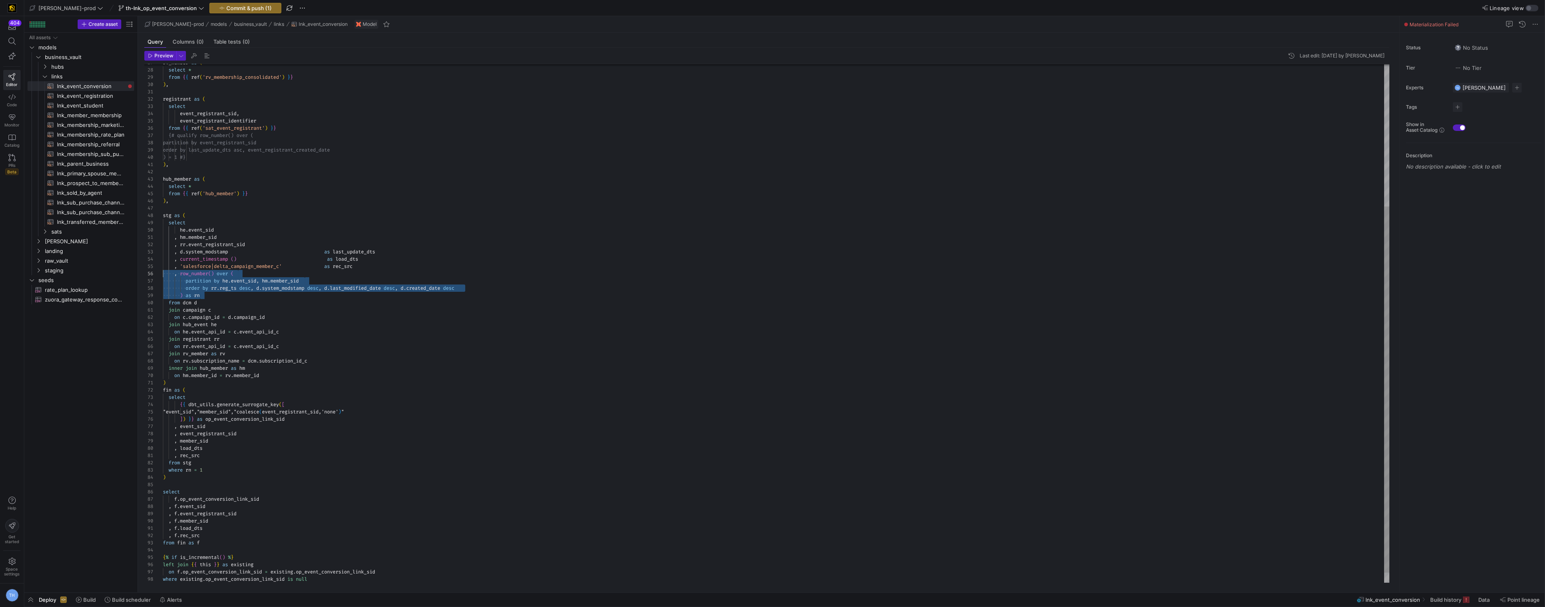
click at [139, 271] on div "Preview Last edit: [DATE] by [PERSON_NAME] 29 30 31 32 33 34 35 36 37 38 39 40 …" at bounding box center [767, 317] width 1258 height 539
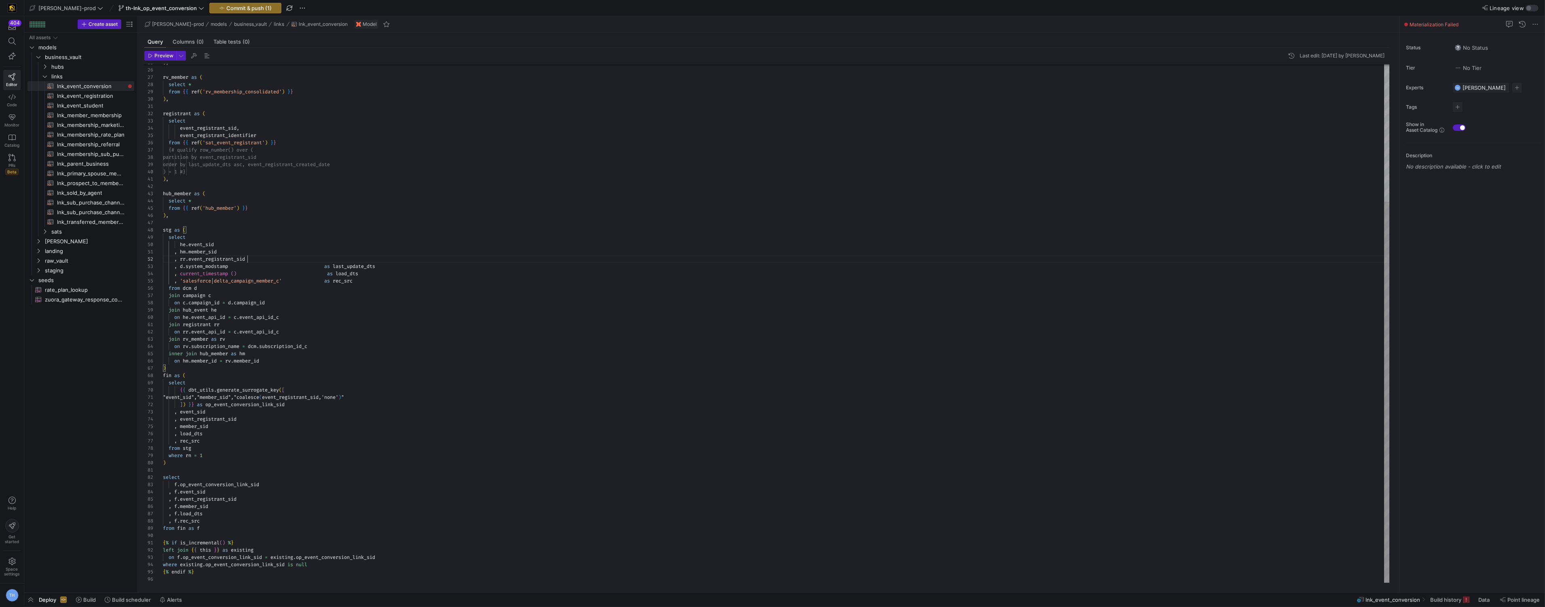
scroll to position [7, 84]
click at [272, 262] on div "from { { ref ( 'rv_membership_consolidated' ) } } ) , registrant as ( select ev…" at bounding box center [776, 230] width 1227 height 705
drag, startPoint x: 185, startPoint y: 470, endPoint x: 145, endPoint y: 366, distance: 111.9
click at [145, 366] on div "29 30 31 32 33 34 35 36 37 38 39 40 41 42 43 44 45 46 47 48 49 50 51 52 53 54 5…" at bounding box center [767, 323] width 1246 height 519
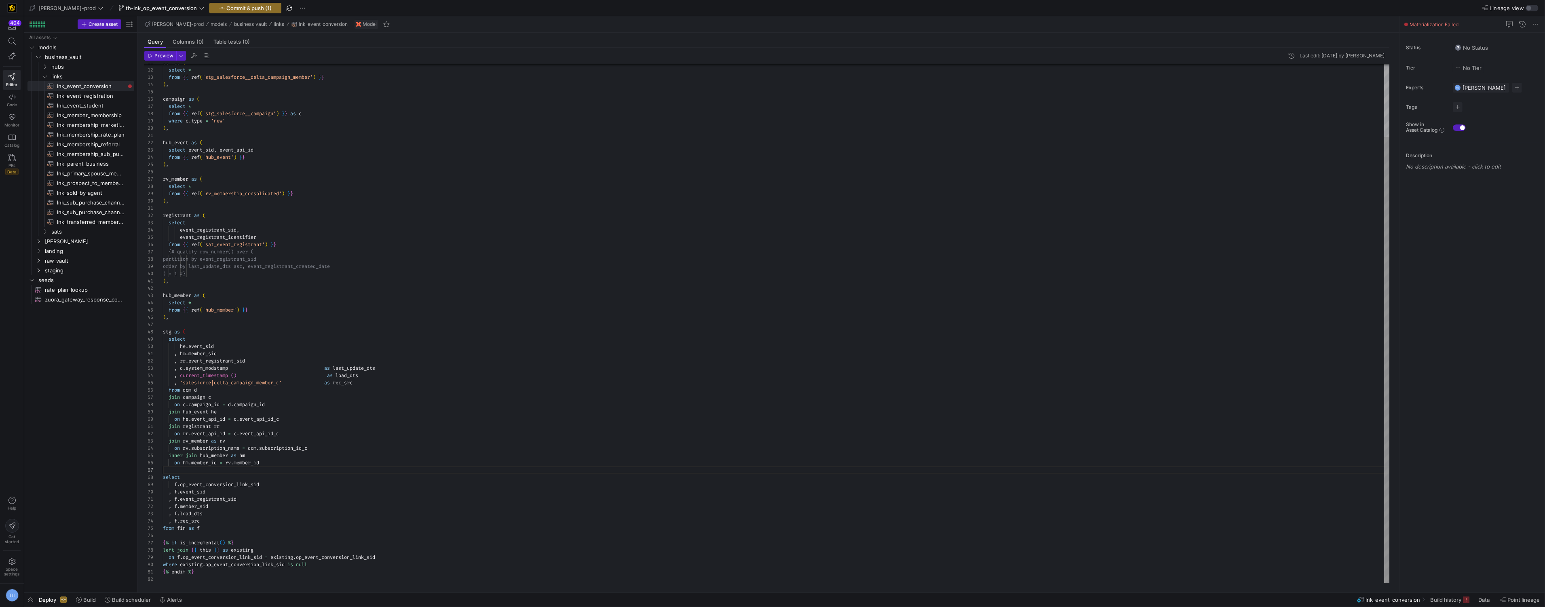
click at [169, 398] on div "from { { ref ( 'rv_membership_consolidated' ) } } ) , registrant as ( select ev…" at bounding box center [776, 281] width 1227 height 603
click at [224, 361] on div "from { { ref ( 'rv_membership_consolidated' ) } } ) , registrant as ( select ev…" at bounding box center [776, 281] width 1227 height 603
click at [166, 410] on div "from { { ref ( 'rv_membership_consolidated' ) } } ) , registrant as ( select ev…" at bounding box center [776, 281] width 1227 height 603
click at [169, 412] on div "from { { ref ( 'rv_membership_consolidated' ) } } ) , registrant as ( select ev…" at bounding box center [776, 281] width 1227 height 603
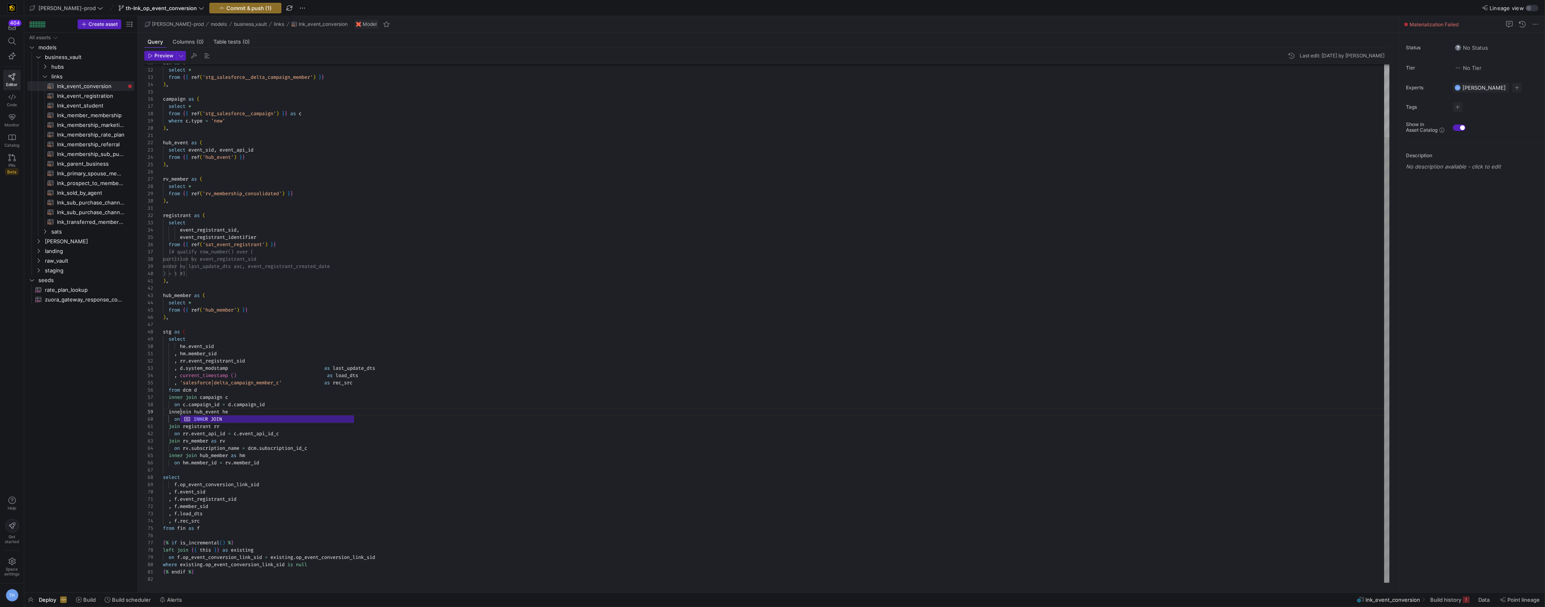
scroll to position [58, 23]
click at [169, 426] on div "from { { ref ( 'rv_membership_consolidated' ) } } ) , registrant as ( select ev…" at bounding box center [776, 281] width 1227 height 603
click at [169, 441] on div "from { { ref ( 'rv_membership_consolidated' ) } } ) , registrant as ( select ev…" at bounding box center [776, 281] width 1227 height 603
click at [311, 372] on div "from { { ref ( 'rv_membership_consolidated' ) } } ) , registrant as ( select ev…" at bounding box center [776, 281] width 1227 height 603
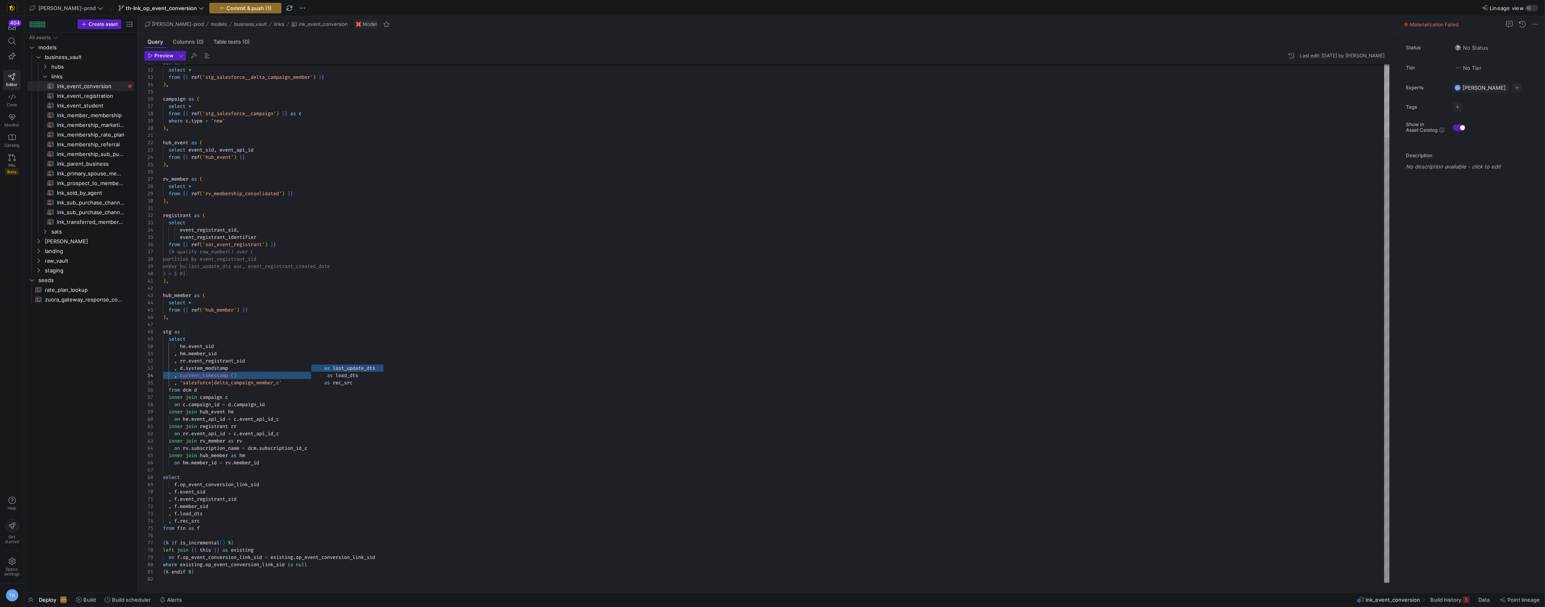
click at [283, 399] on div "from { { ref ( 'rv_membership_consolidated' ) } } ) , registrant as ( select ev…" at bounding box center [776, 281] width 1227 height 603
click at [273, 464] on div "from { { ref ( 'rv_membership_consolidated' ) } } ) , registrant as ( select ev…" at bounding box center [776, 281] width 1227 height 603
click at [329, 378] on div "from { { ref ( 'rv_membership_consolidated' ) } } ) , registrant as ( select ev…" at bounding box center [776, 278] width 1227 height 611
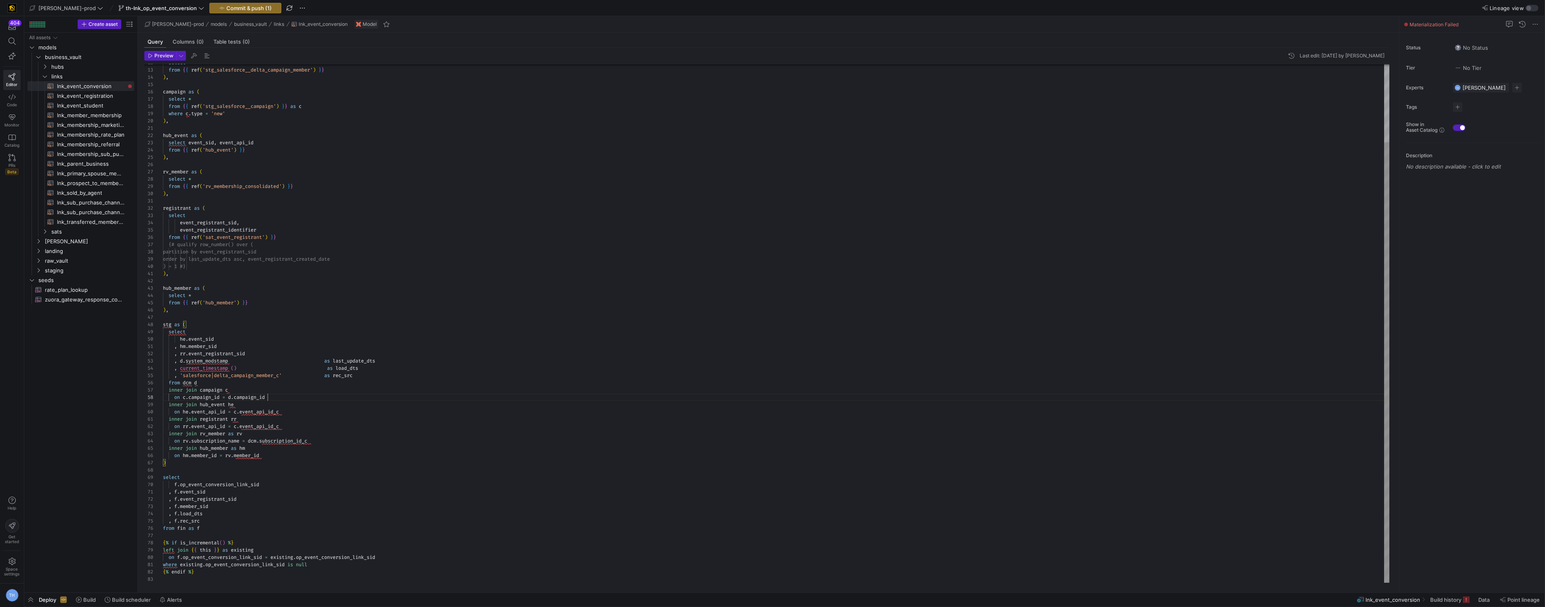
click at [285, 400] on div "from { { ref ( 'rv_membership_consolidated' ) } } ) , registrant as ( select ev…" at bounding box center [776, 278] width 1227 height 611
click at [296, 368] on div "from { { ref ( 'rv_membership_consolidated' ) } } ) , registrant as ( select ev…" at bounding box center [776, 282] width 1227 height 618
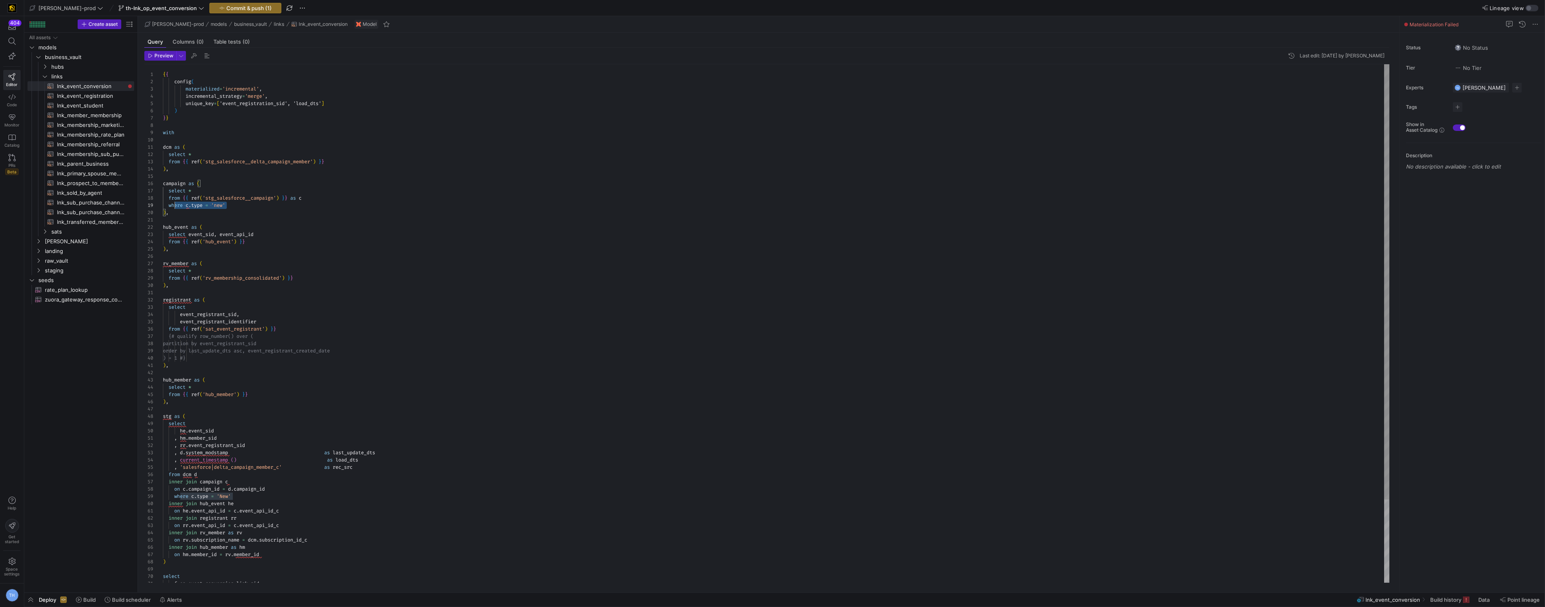
scroll to position [58, 0]
drag, startPoint x: 240, startPoint y: 208, endPoint x: 144, endPoint y: 208, distance: 96.2
click at [163, 208] on div "from { { ref ( 'rv_membership_consolidated' ) } } ) , registrant as ( select ev…" at bounding box center [776, 373] width 1227 height 618
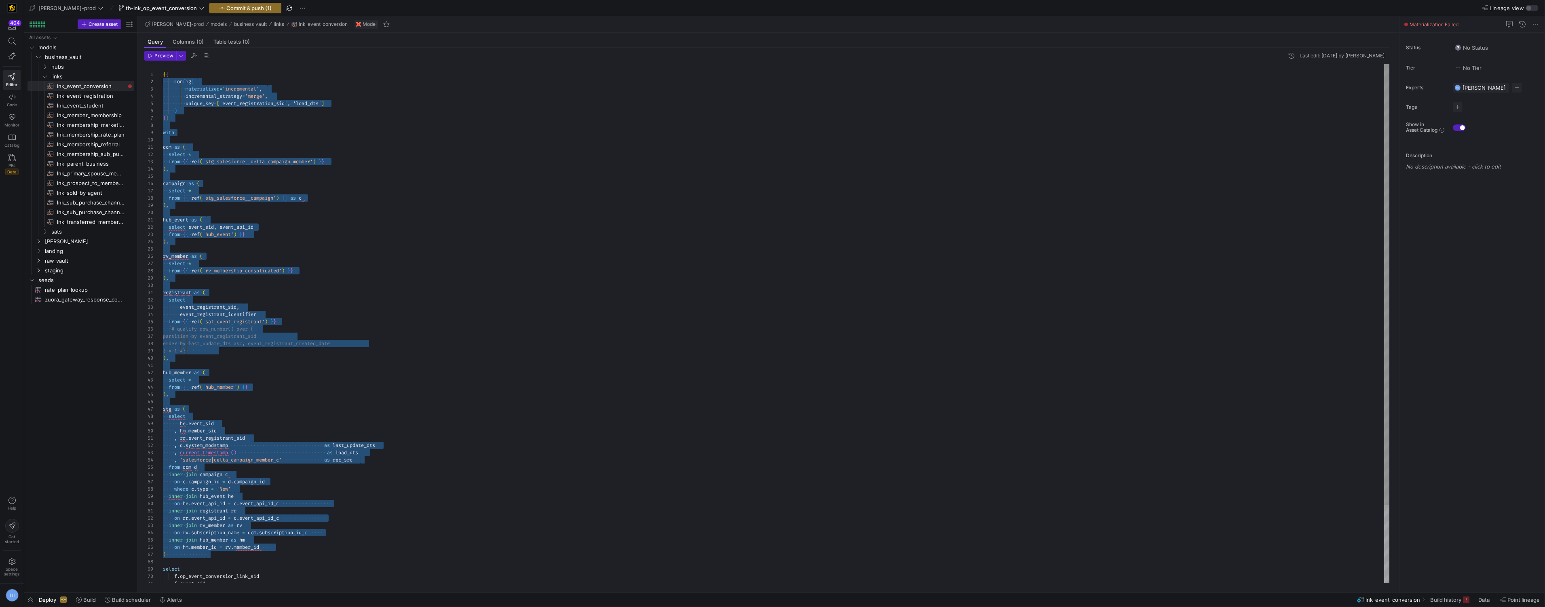
scroll to position [0, 0]
drag, startPoint x: 207, startPoint y: 465, endPoint x: 152, endPoint y: 42, distance: 425.8
click at [152, 42] on mat-tab-group "Query Columns (0) Table tests (0) Preview Last edit: [DATE] by [PERSON_NAME] 28…" at bounding box center [767, 313] width 1258 height 560
click at [356, 286] on div "from { { ref ( 'rv_membership_consolidated' ) } } ) , registrant as ( select ev…" at bounding box center [776, 369] width 1227 height 611
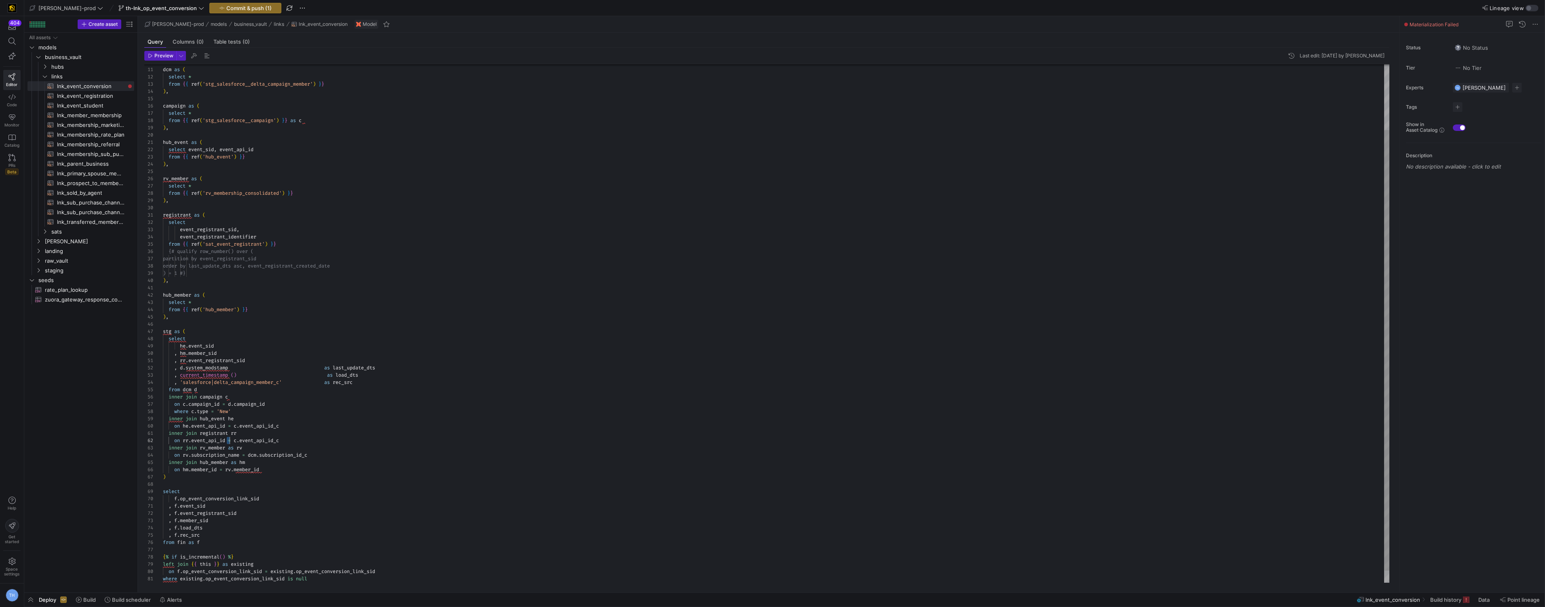
scroll to position [7, 67]
drag, startPoint x: 228, startPoint y: 442, endPoint x: 296, endPoint y: 420, distance: 71.6
click at [228, 442] on div "from { { ref ( 'rv_membership_consolidated' ) } } ) , registrant as ( select ev…" at bounding box center [776, 292] width 1227 height 611
type textarea "inner join registrant rr on rr.event_ap= c.event_api_id_c inner join rv_member …"
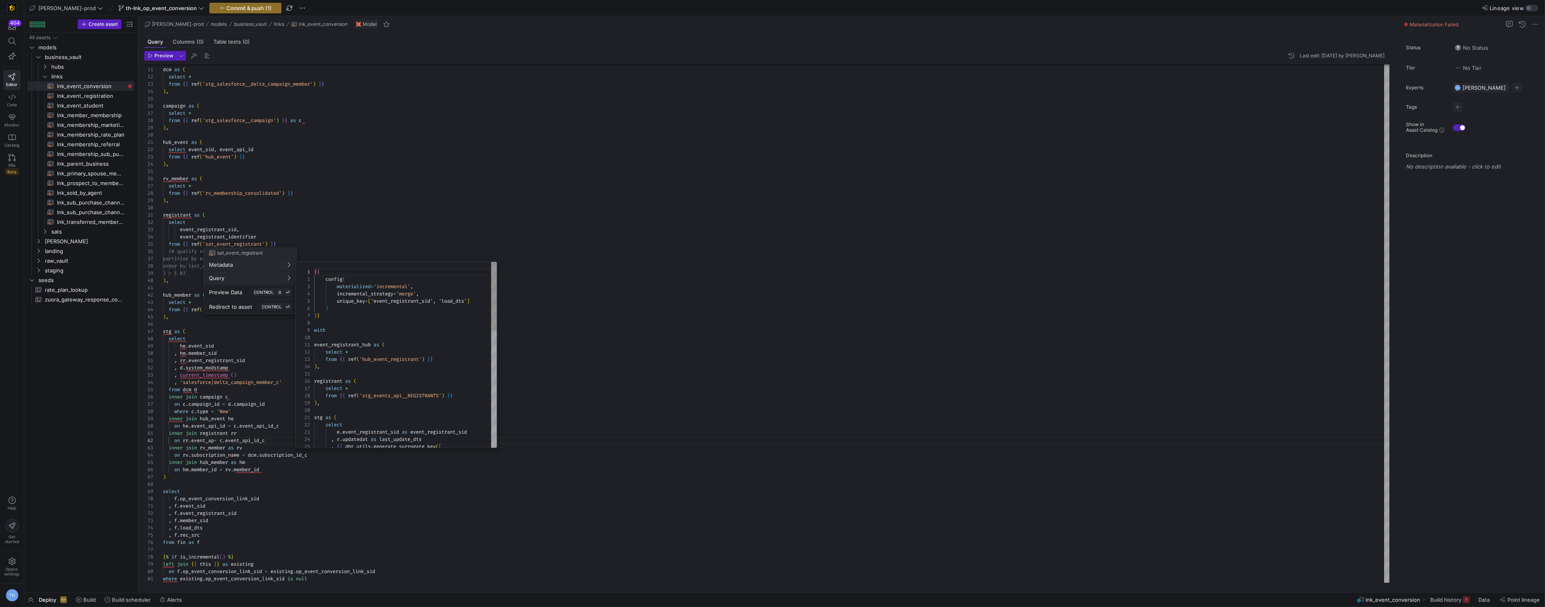
scroll to position [73, 0]
type textarea ", "r.status" , "r.secureid" , "r.groupid" ]) }} as hash_diff , [DOMAIN_NAME] as…"
drag, startPoint x: 376, startPoint y: 359, endPoint x: 506, endPoint y: 361, distance: 130.2
click at [497, 361] on div ", { { dbt_utils . generate_surrogate_key ( [ "[DOMAIN_NAME]" , "[DOMAIN_NAME]" …" at bounding box center [405, 328] width 183 height 501
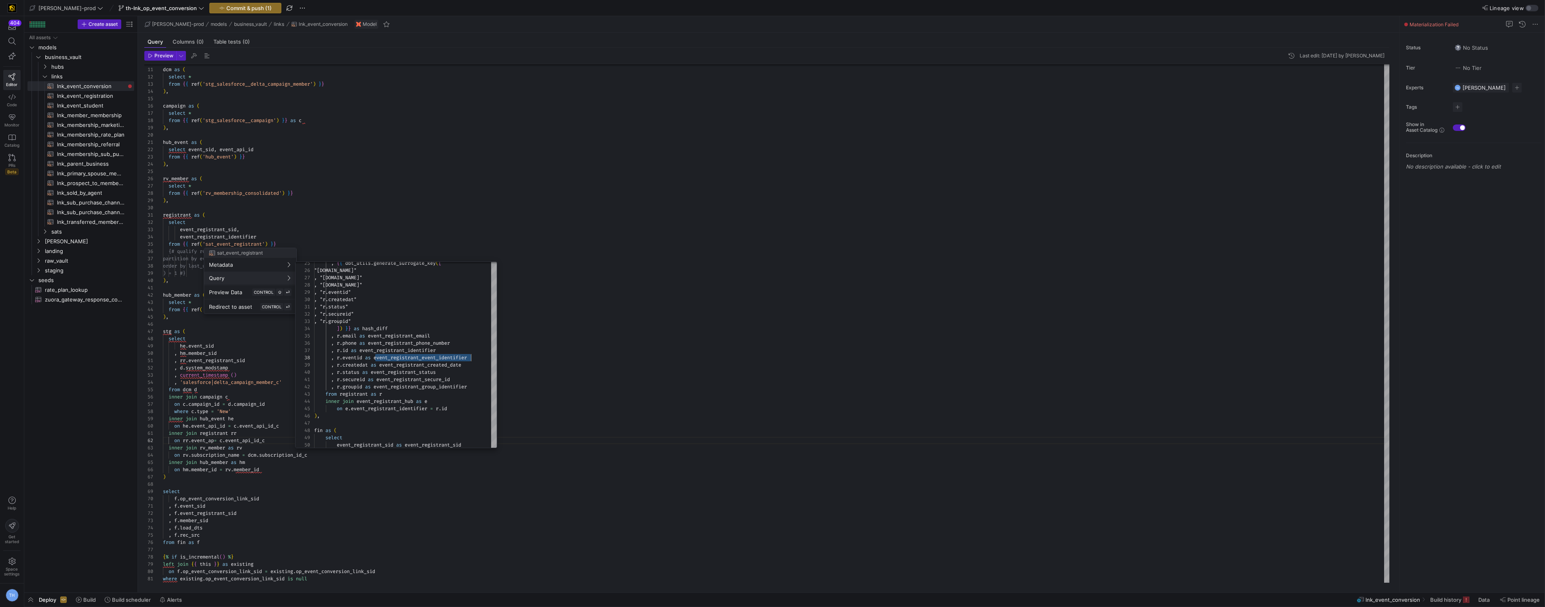
click at [332, 224] on div at bounding box center [772, 303] width 1545 height 607
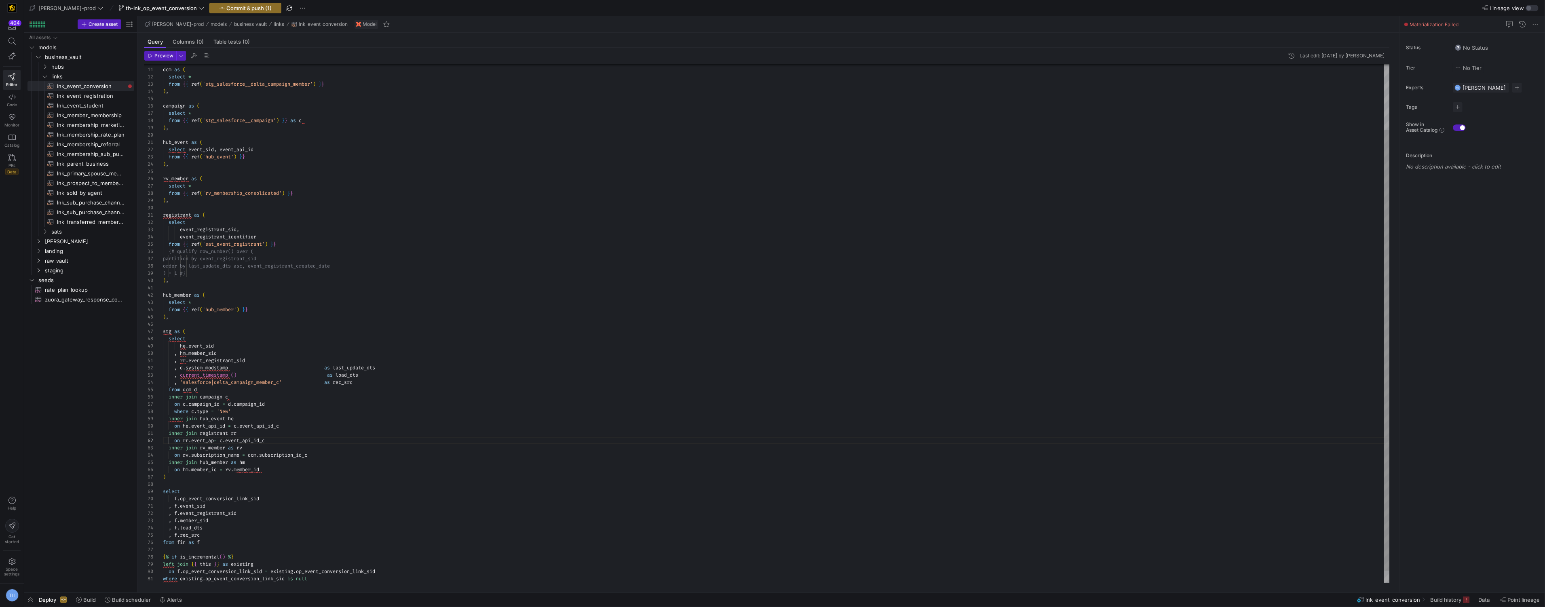
type textarea "registrant as ( select event_registrant_sid, event_registrant_identifier from {…"
click at [264, 237] on div "from { { ref ( 'rv_membership_consolidated' ) } } ) , registrant as ( select ev…" at bounding box center [776, 292] width 1227 height 611
drag, startPoint x: 264, startPoint y: 237, endPoint x: 180, endPoint y: 237, distance: 84.1
click at [180, 237] on div "from { { ref ( 'rv_membership_consolidated' ) } } ) , registrant as ( select ev…" at bounding box center [776, 292] width 1227 height 611
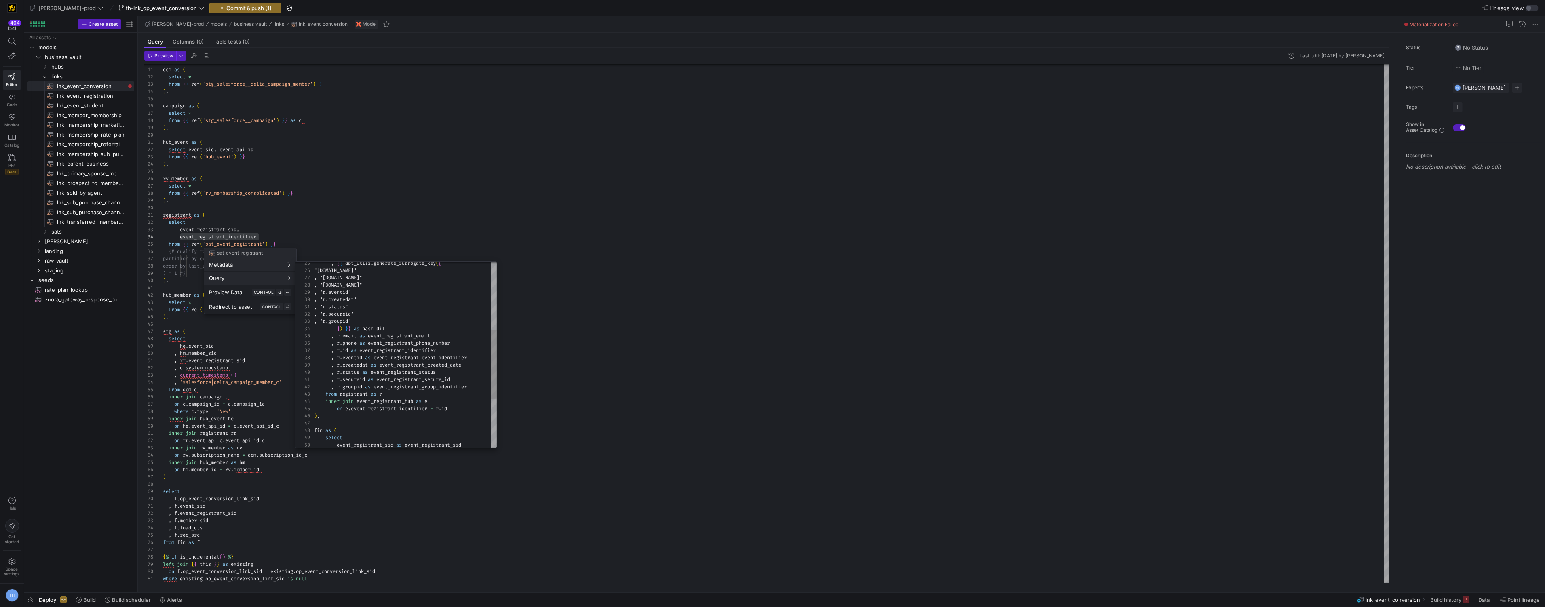
type textarea ", "r.status" , "r.secureid" , "r.groupid" ]) }} as hash_diff , [DOMAIN_NAME] as…"
drag, startPoint x: 375, startPoint y: 359, endPoint x: 476, endPoint y: 360, distance: 101.5
click at [476, 360] on div ", r . eventid as event_registrant_event_identifier" at bounding box center [405, 357] width 183 height 7
click at [332, 232] on div at bounding box center [772, 303] width 1545 height 607
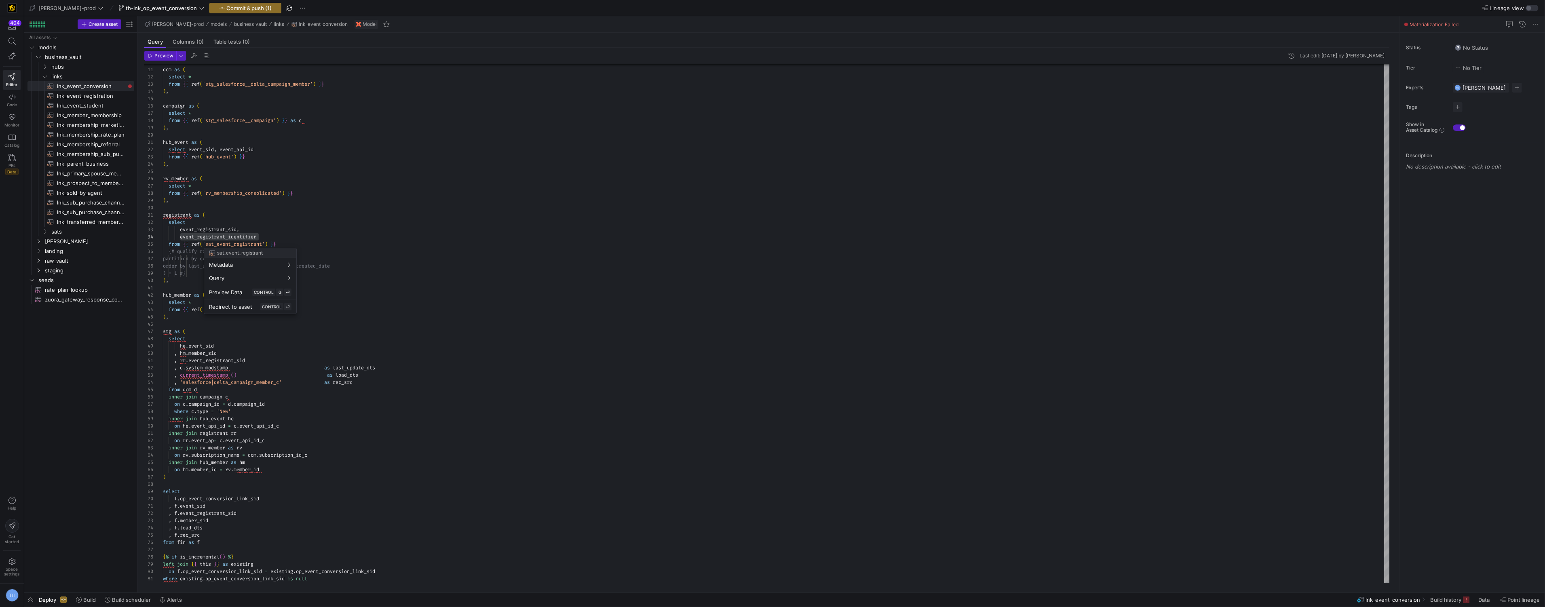
click at [263, 236] on div at bounding box center [772, 303] width 1545 height 607
click at [263, 236] on div "from { { ref ( 'rv_membership_consolidated' ) } } ) , registrant as ( select ev…" at bounding box center [776, 292] width 1227 height 611
drag, startPoint x: 266, startPoint y: 237, endPoint x: 180, endPoint y: 237, distance: 86.5
click at [180, 237] on div "from { { ref ( 'rv_membership_consolidated' ) } } ) , registrant as ( select ev…" at bounding box center [776, 292] width 1227 height 611
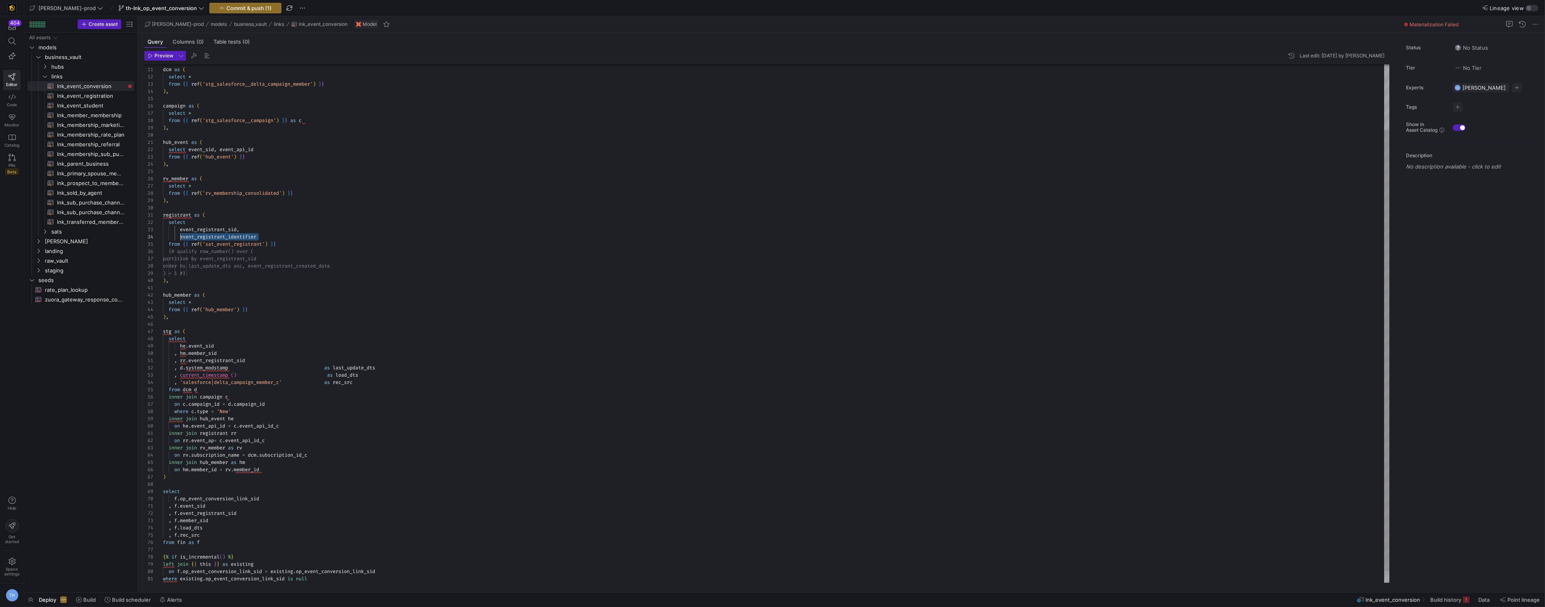
scroll to position [22, 113]
click at [225, 448] on div "from { { ref ( 'rv_membership_consolidated' ) } } ) , registrant as ( select ev…" at bounding box center [776, 292] width 1227 height 611
drag, startPoint x: 227, startPoint y: 427, endPoint x: 191, endPoint y: 427, distance: 35.6
click at [191, 427] on div "from { { ref ( 'rv_membership_consolidated' ) } } ) , registrant as ( select ev…" at bounding box center [776, 292] width 1227 height 611
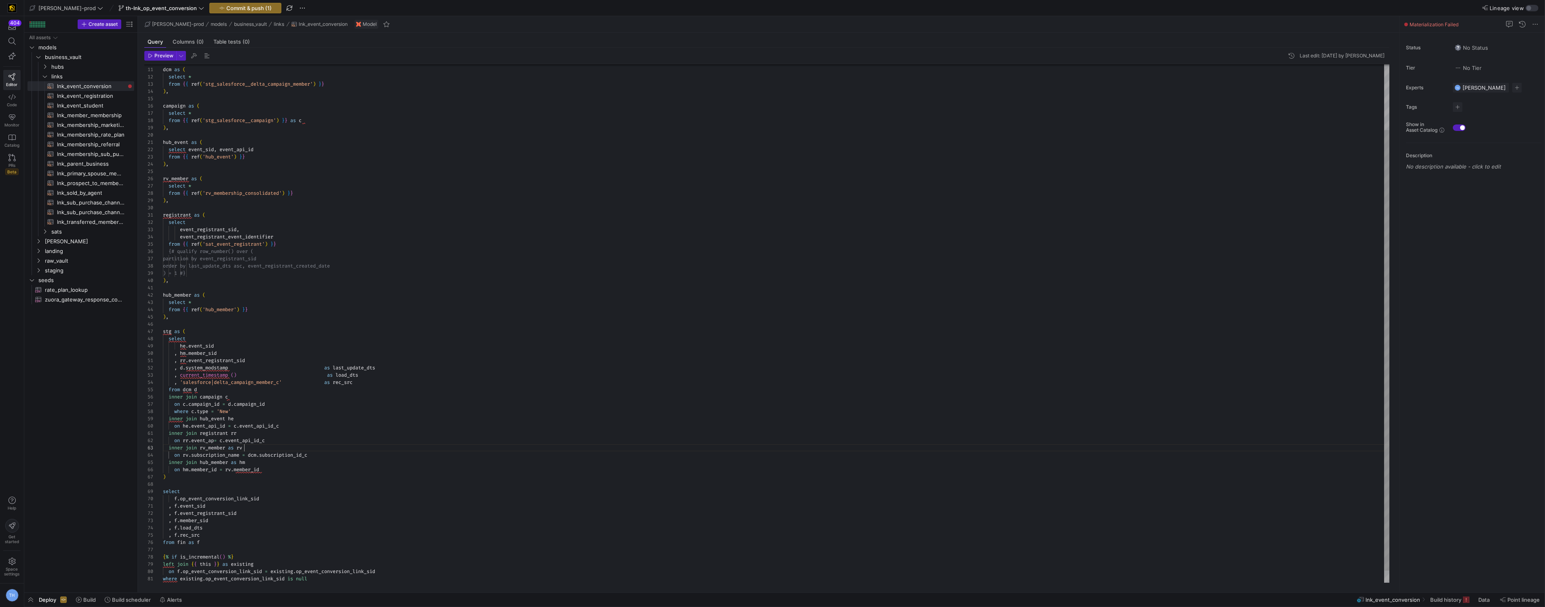
click at [266, 445] on div "from { { ref ( 'rv_membership_consolidated' ) } } ) , registrant as ( select ev…" at bounding box center [776, 292] width 1227 height 611
drag, startPoint x: 216, startPoint y: 442, endPoint x: 193, endPoint y: 442, distance: 22.6
click at [193, 442] on span "on rr . event_ap = c . event_api_id_c" at bounding box center [235, 440] width 144 height 6
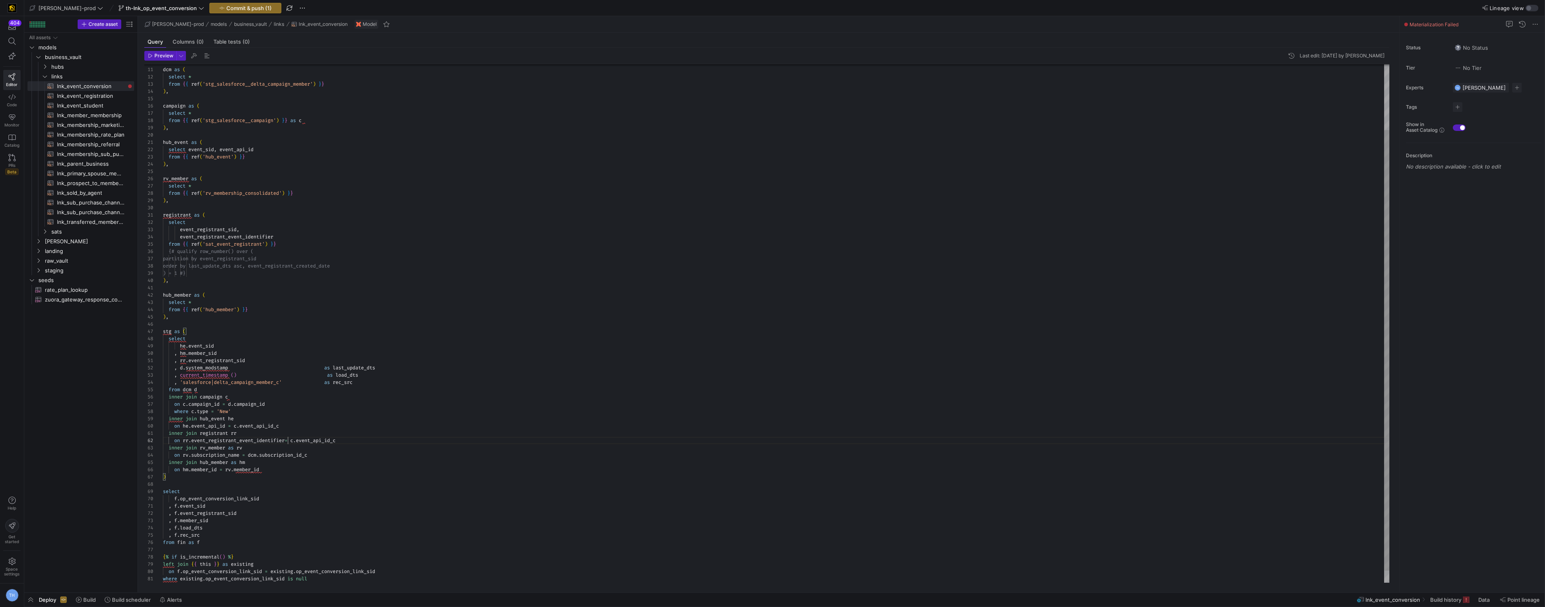
click at [305, 399] on div "from { { ref ( 'rv_membership_consolidated' ) } } ) , registrant as ( select ev…" at bounding box center [776, 292] width 1227 height 611
click at [265, 458] on div "from { { ref ( 'rv_membership_consolidated' ) } } ) , registrant as ( select ev…" at bounding box center [776, 292] width 1227 height 611
click at [265, 429] on div "from { { ref ( 'rv_membership_consolidated' ) } } ) , registrant as ( select ev…" at bounding box center [776, 292] width 1227 height 611
click at [259, 454] on div "from { { ref ( 'rv_membership_consolidated' ) } } ) , registrant as ( select ev…" at bounding box center [776, 292] width 1227 height 611
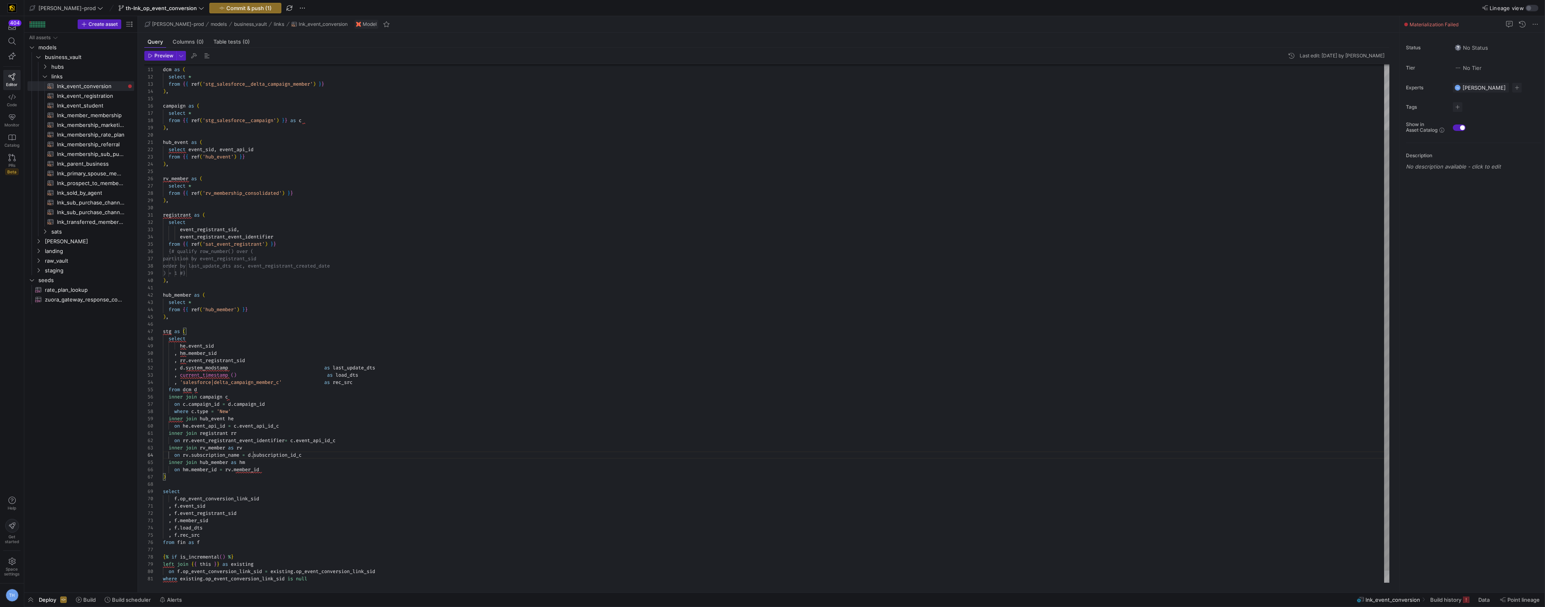
scroll to position [66, 110]
click at [273, 430] on div "from { { ref ( 'rv_membership_consolidated' ) } } ) , registrant as ( select ev…" at bounding box center [776, 292] width 1227 height 611
click at [263, 390] on div "from { { ref ( 'rv_membership_consolidated' ) } } ) , registrant as ( select ev…" at bounding box center [776, 292] width 1227 height 611
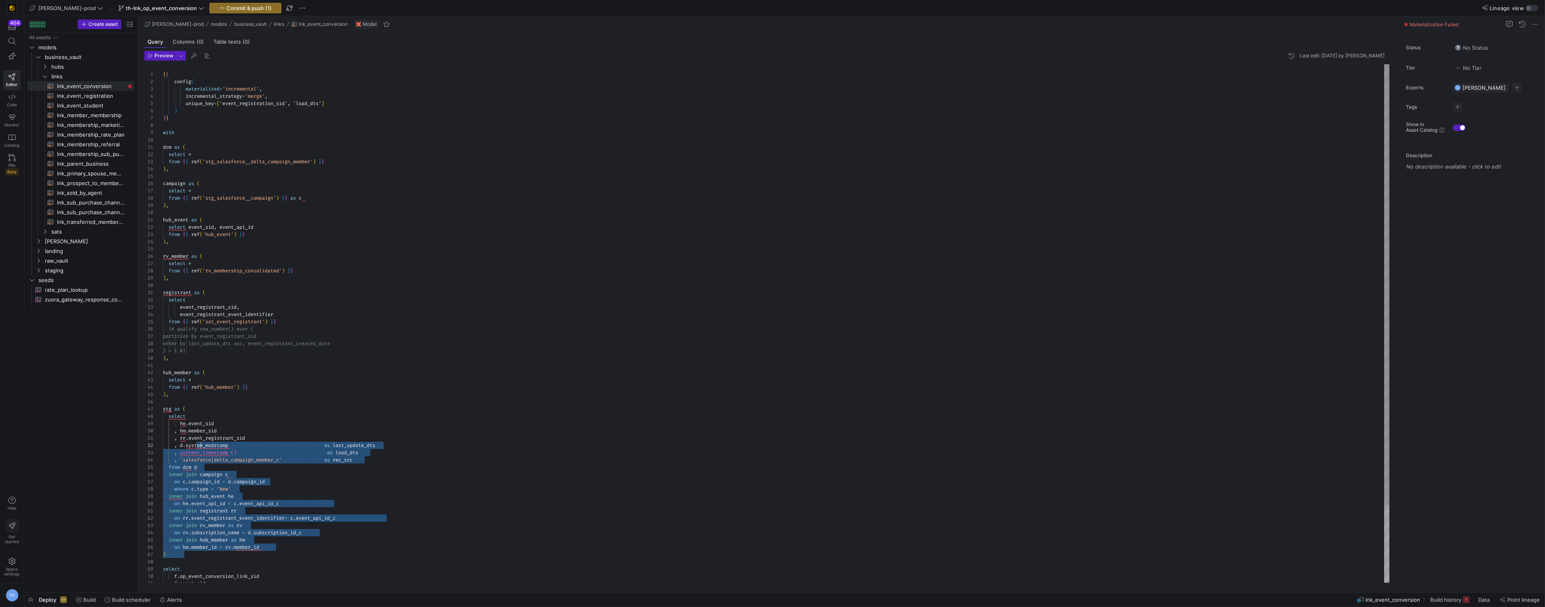
scroll to position [14, 38]
drag, startPoint x: 180, startPoint y: 479, endPoint x: 202, endPoint y: 450, distance: 36.1
click at [202, 450] on div "from { { ref ( 'rv_membership_consolidated' ) } } ) , registrant as ( select ev…" at bounding box center [776, 369] width 1227 height 611
click at [201, 450] on div "from { { ref ( 'rv_membership_consolidated' ) } } ) , registrant as ( select ev…" at bounding box center [776, 369] width 1227 height 611
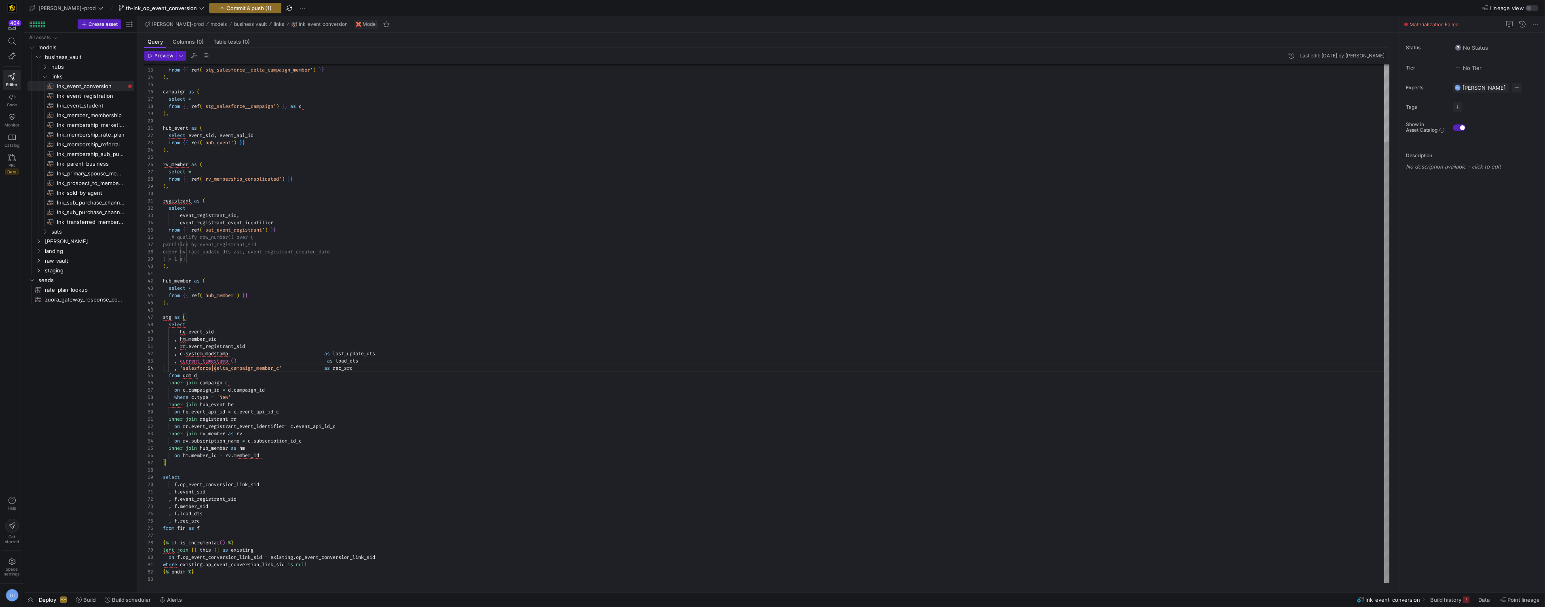
scroll to position [22, 52]
click at [216, 370] on div "from { { ref ( 'rv_membership_consolidated' ) } } ) , registrant as ( select ev…" at bounding box center [776, 278] width 1227 height 611
click at [290, 226] on div at bounding box center [772, 303] width 1545 height 607
drag, startPoint x: 281, startPoint y: 370, endPoint x: 185, endPoint y: 370, distance: 96.2
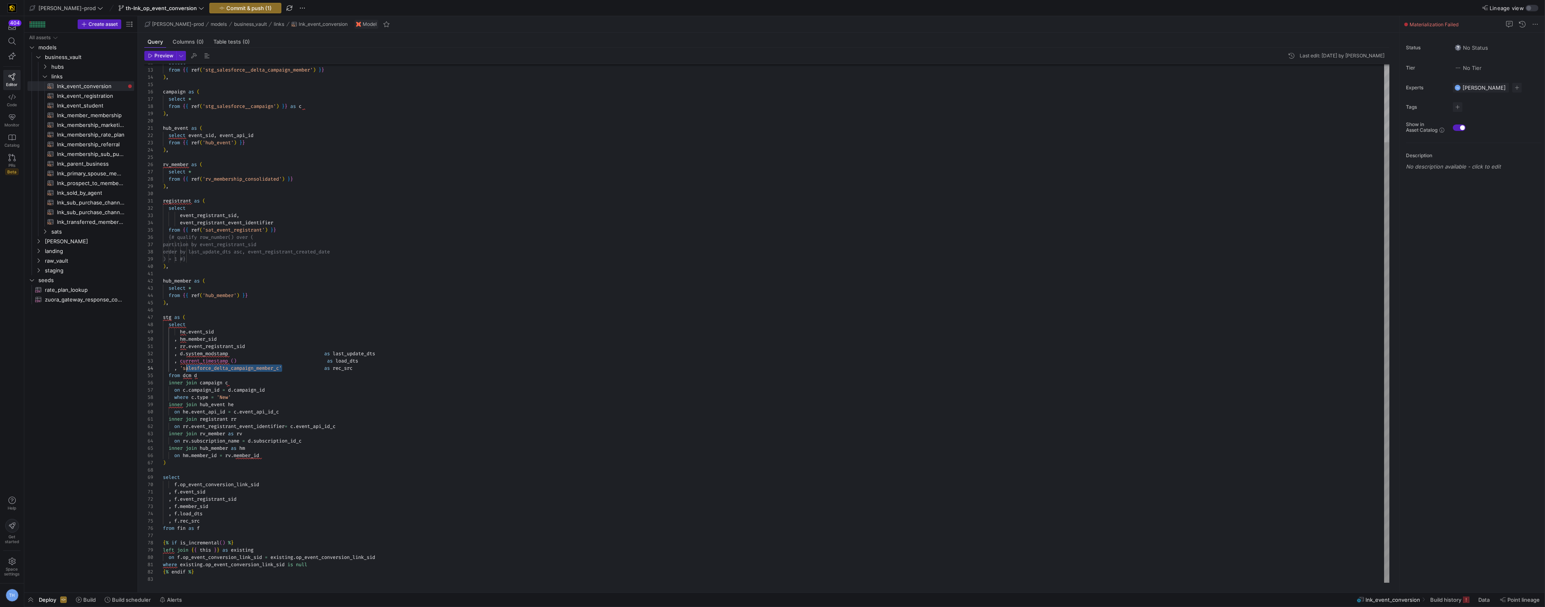
click at [185, 370] on div "from { { ref ( 'rv_membership_consolidated' ) } } ) , registrant as ( select ev…" at bounding box center [776, 278] width 1227 height 611
click at [313, 317] on div "from { { ref ( 'rv_membership_consolidated' ) } } ) , registrant as ( select ev…" at bounding box center [776, 278] width 1227 height 611
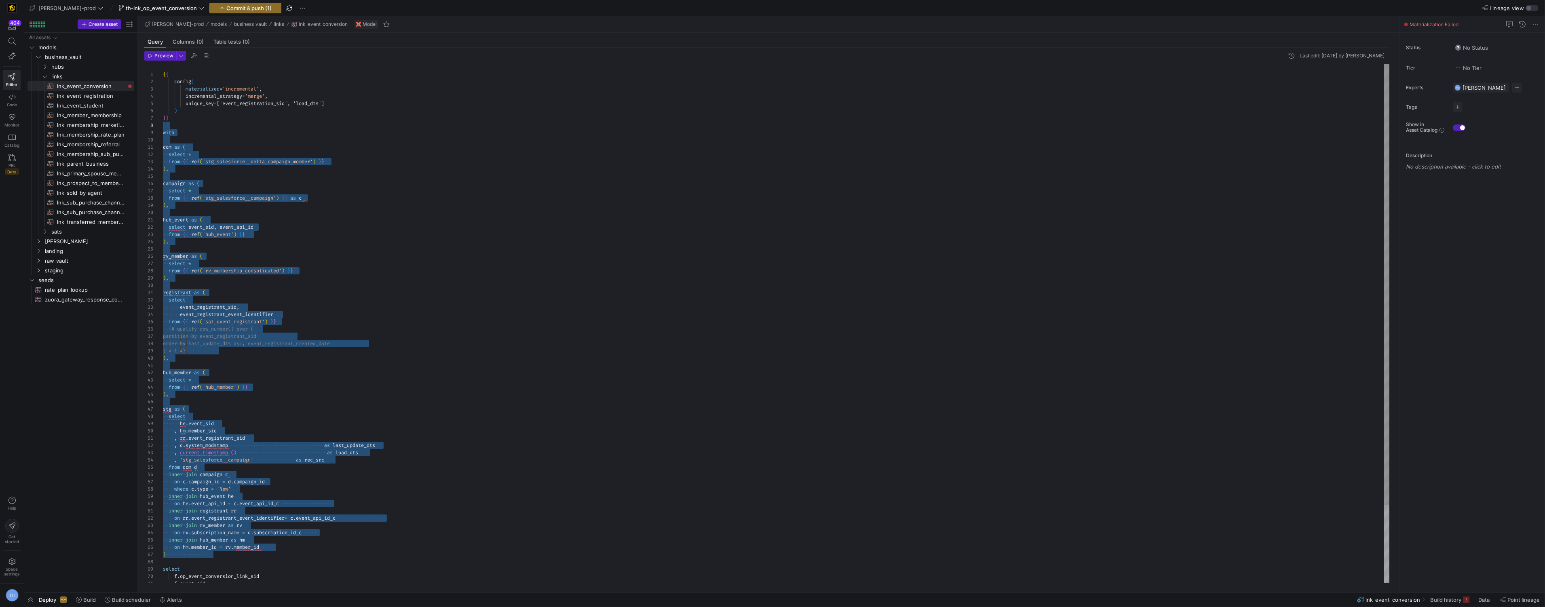
scroll to position [58, 0]
drag, startPoint x: 182, startPoint y: 467, endPoint x: 160, endPoint y: 135, distance: 332.3
click at [160, 135] on div "28 29 30 31 32 33 34 35 36 37 38 39 40 41 42 43 44 45 46 47 48 49 50 51 52 53 5…" at bounding box center [767, 323] width 1246 height 519
type textarea "{{ config( materialized='incremental', incremental_strategy='merge', unique_key…"
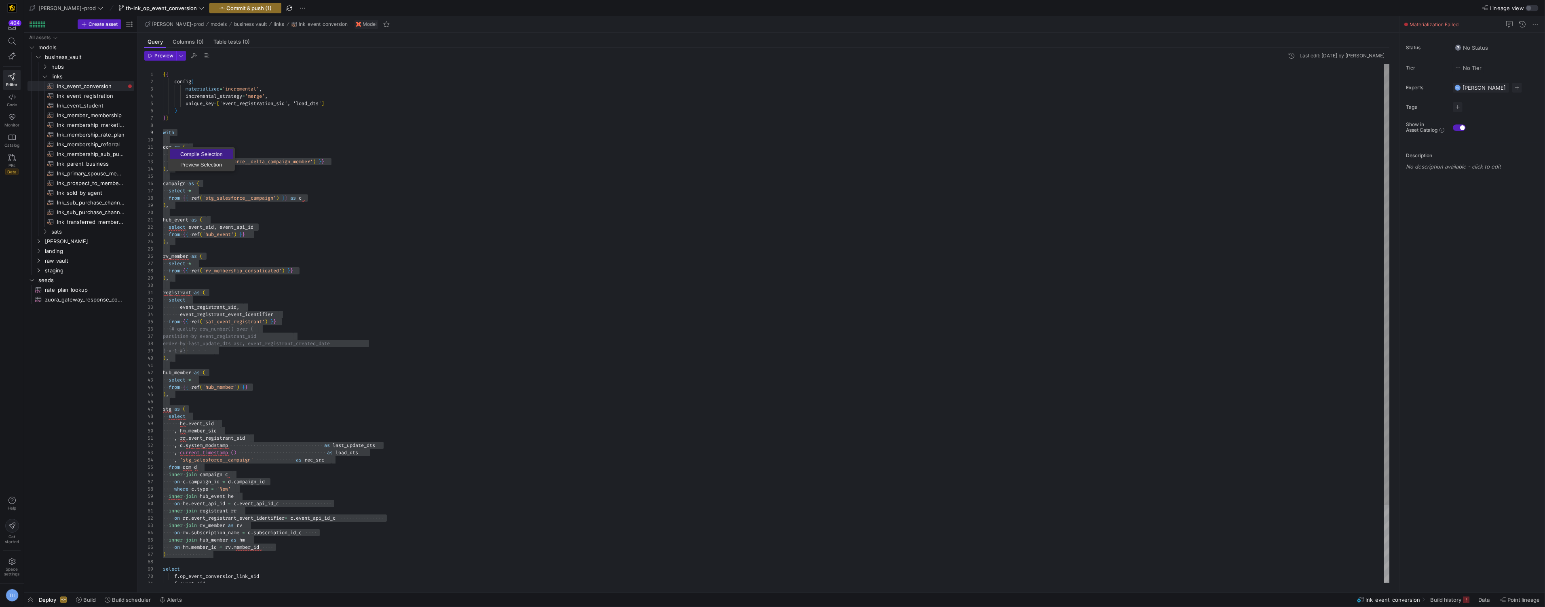
click at [183, 153] on span "Compile Selection" at bounding box center [201, 154] width 63 height 5
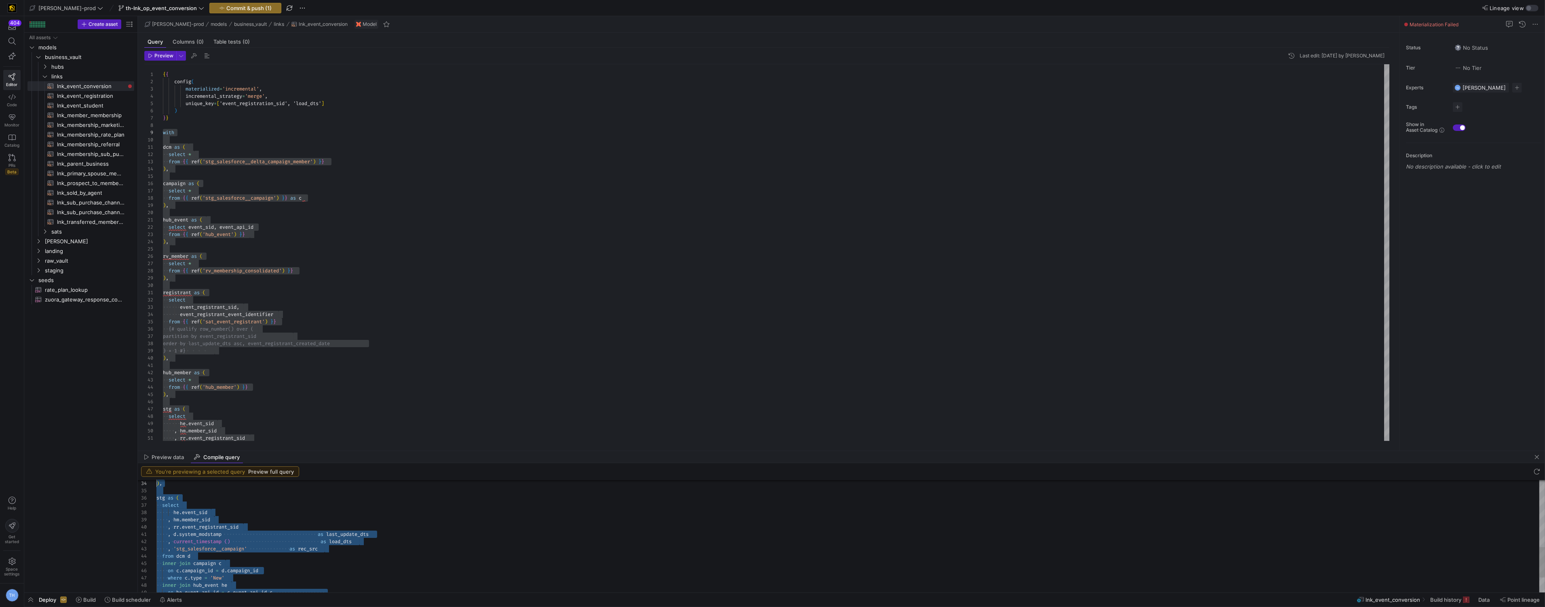
scroll to position [0, 0]
type textarea "with dcm as ( select * from "Y42_EDW_DV"."Y42_EDW_DV_PROD_F73CAE41109B4CDD8891B…"
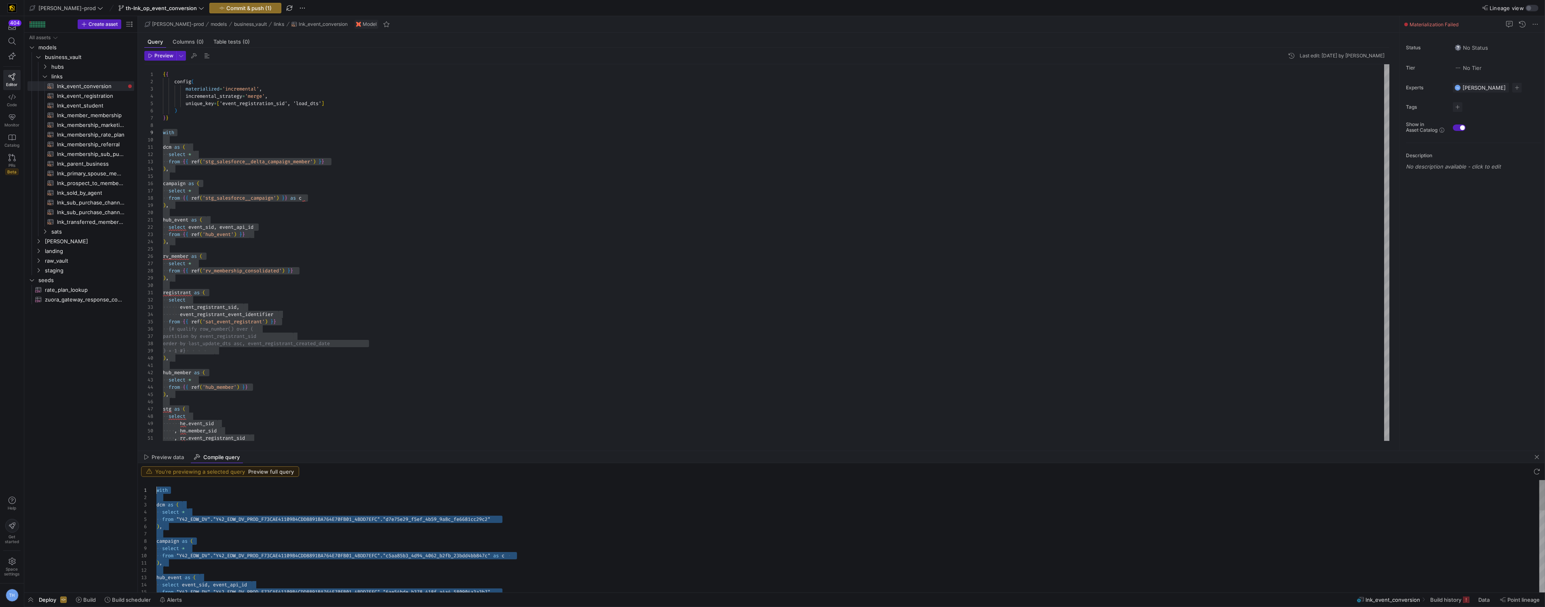
drag, startPoint x: 209, startPoint y: 587, endPoint x: 158, endPoint y: 382, distance: 211.9
